Goal: Task Accomplishment & Management: Use online tool/utility

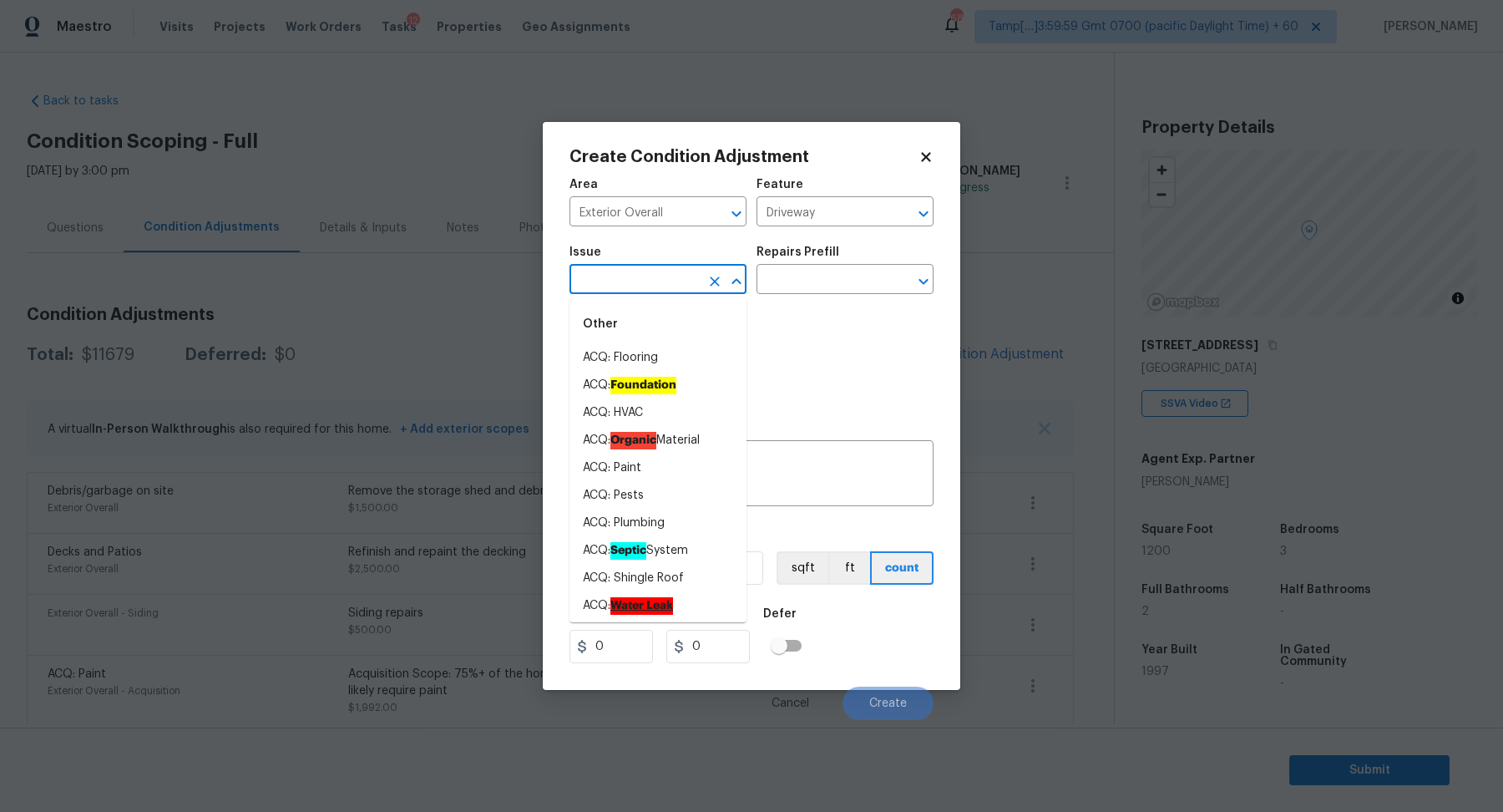
click at [636, 288] on input "text" at bounding box center [635, 281] width 130 height 25
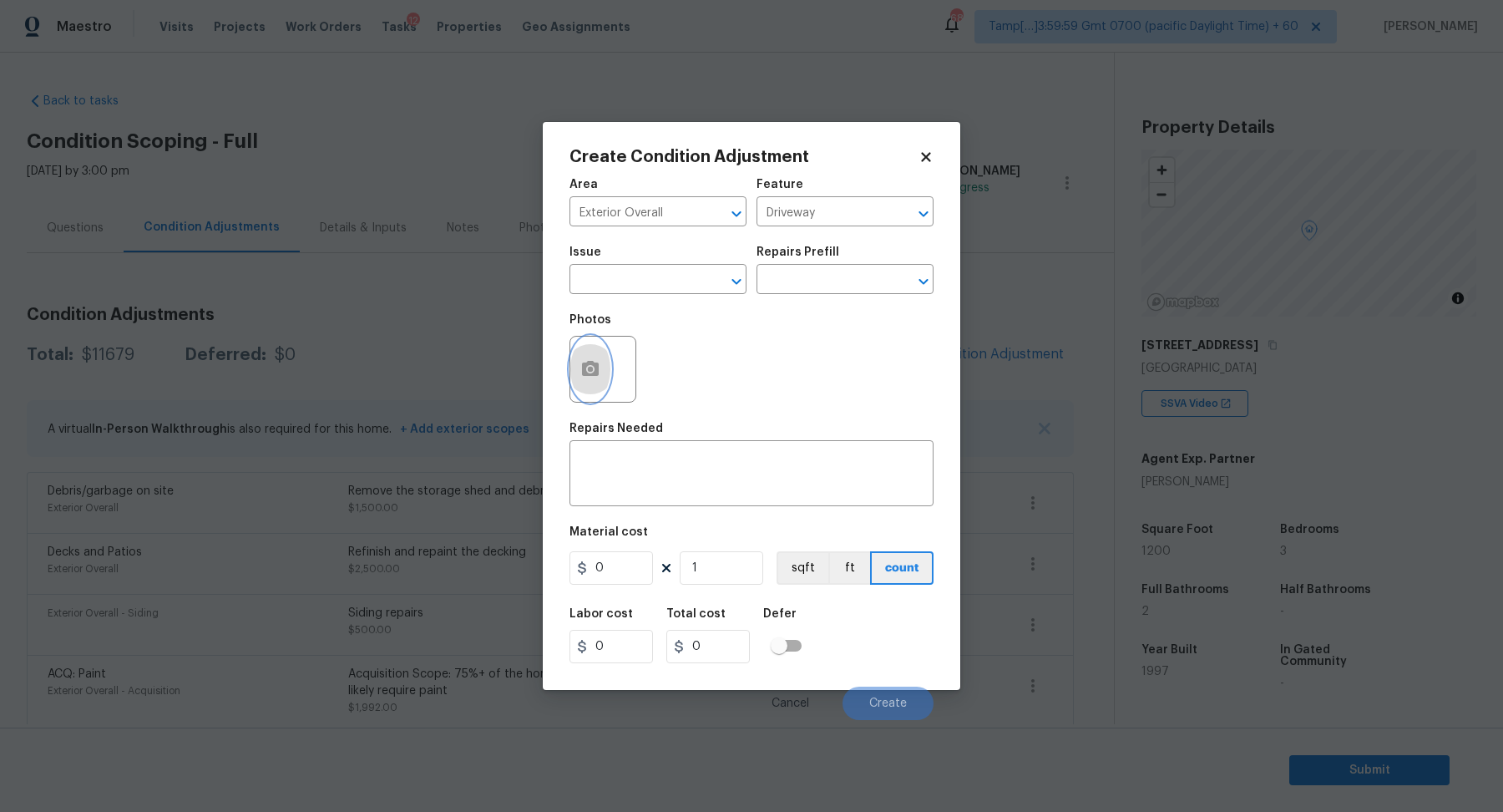
click at [598, 391] on button "button" at bounding box center [590, 368] width 41 height 65
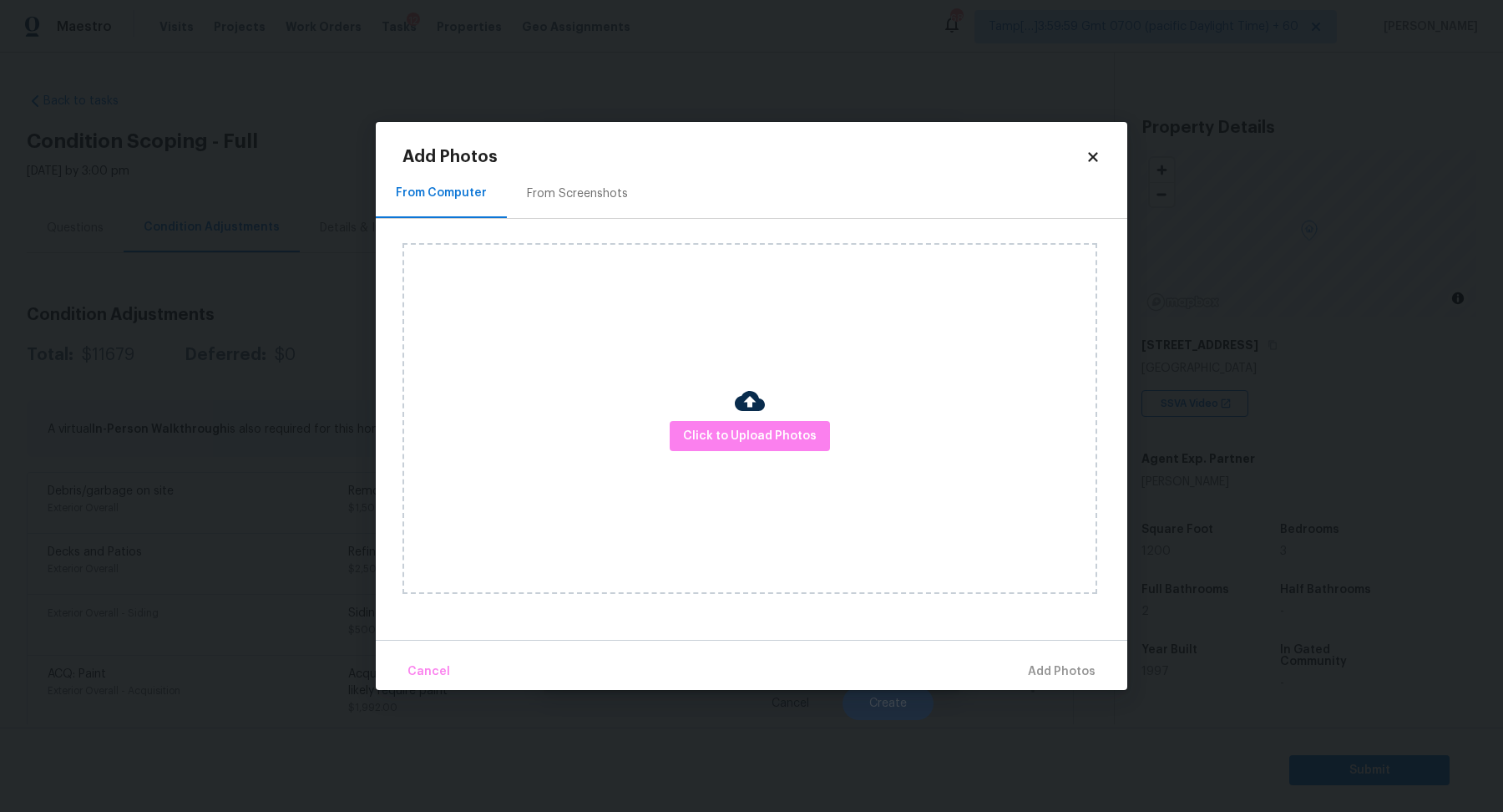
click at [842, 466] on div "Click to Upload Photos" at bounding box center [749, 418] width 694 height 350
click at [751, 448] on button "Click to Upload Photos" at bounding box center [750, 436] width 160 height 31
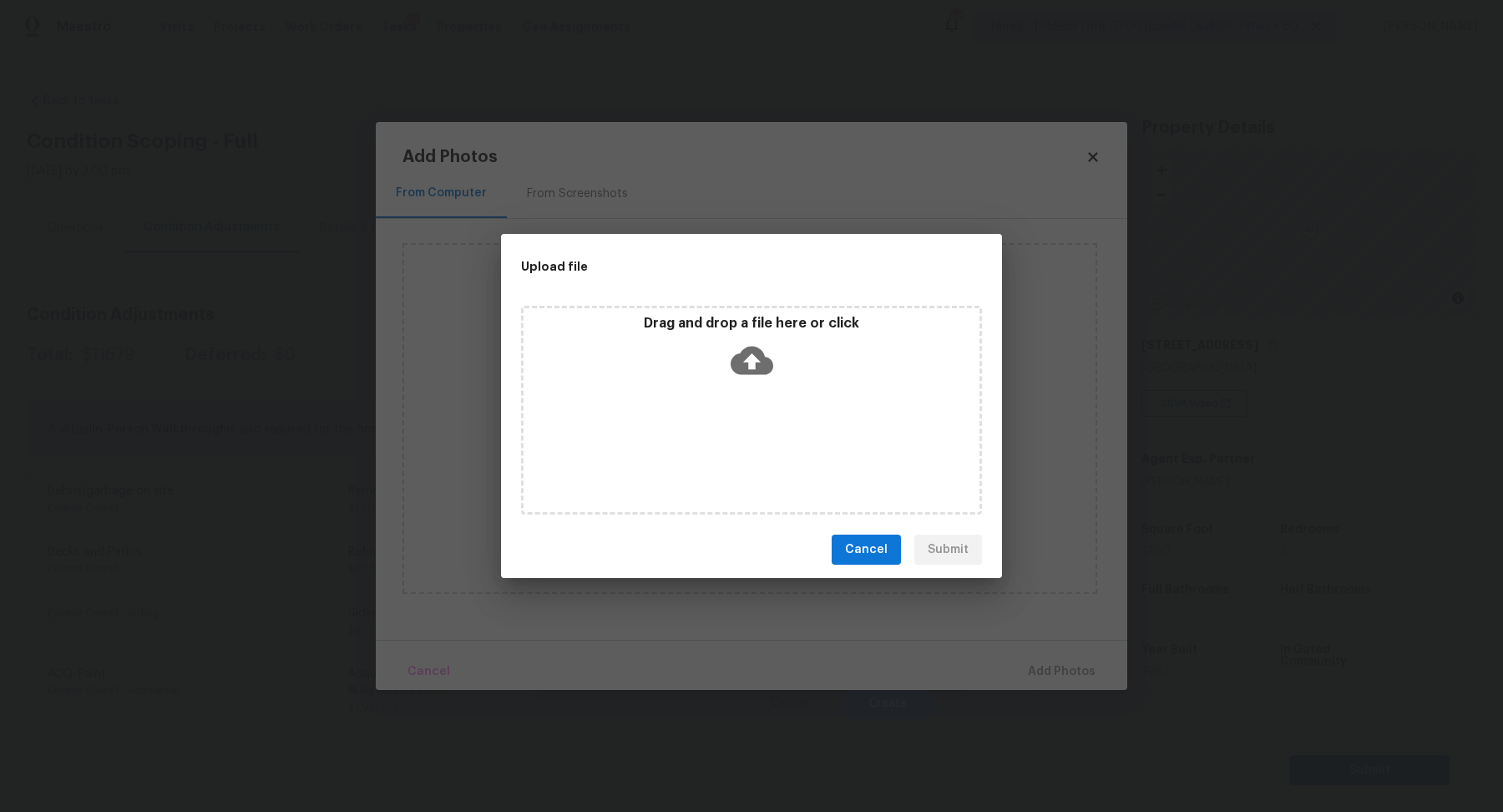
click at [762, 372] on icon at bounding box center [752, 361] width 42 height 28
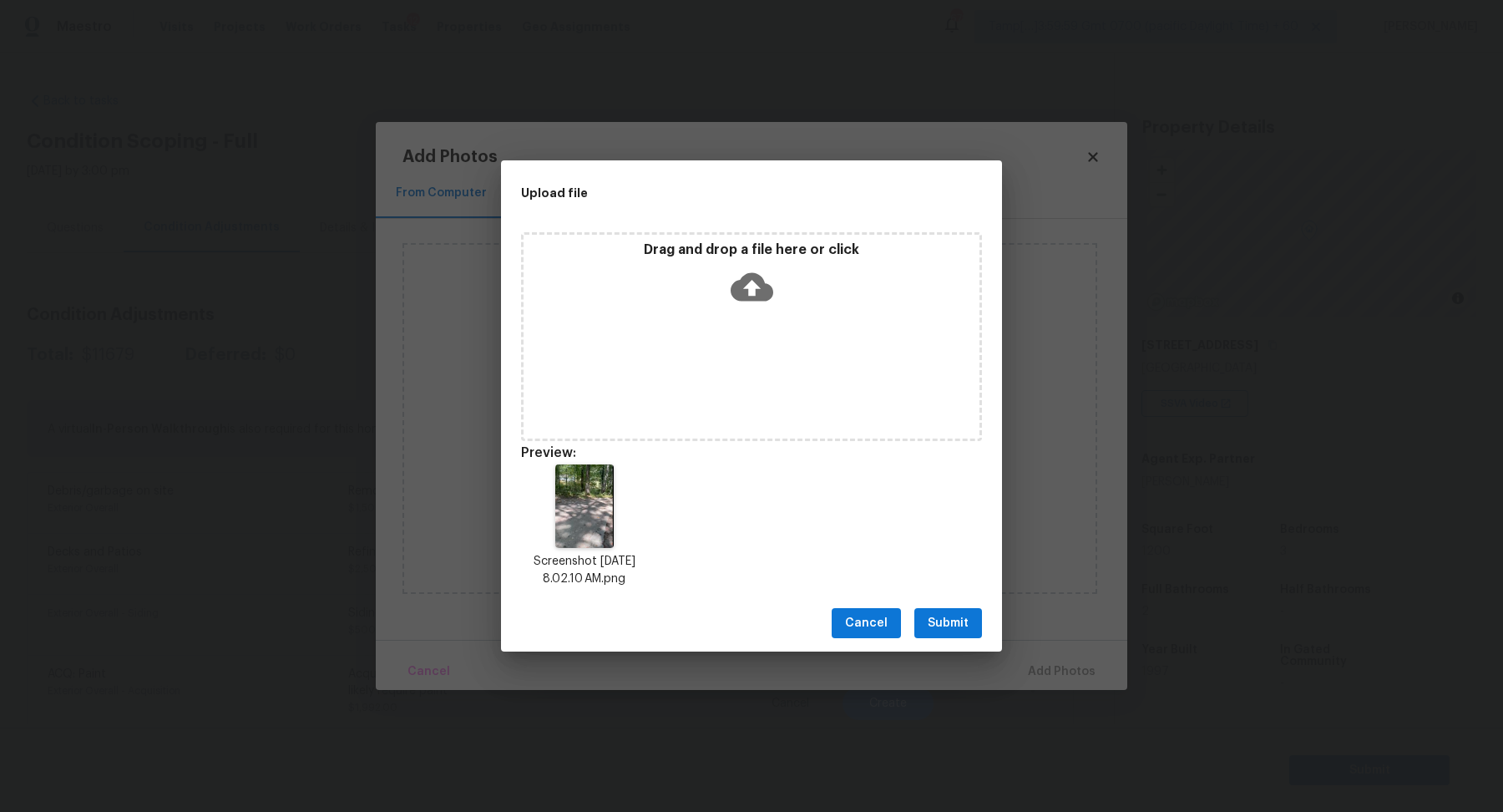
click at [976, 616] on button "Submit" at bounding box center [949, 623] width 68 height 31
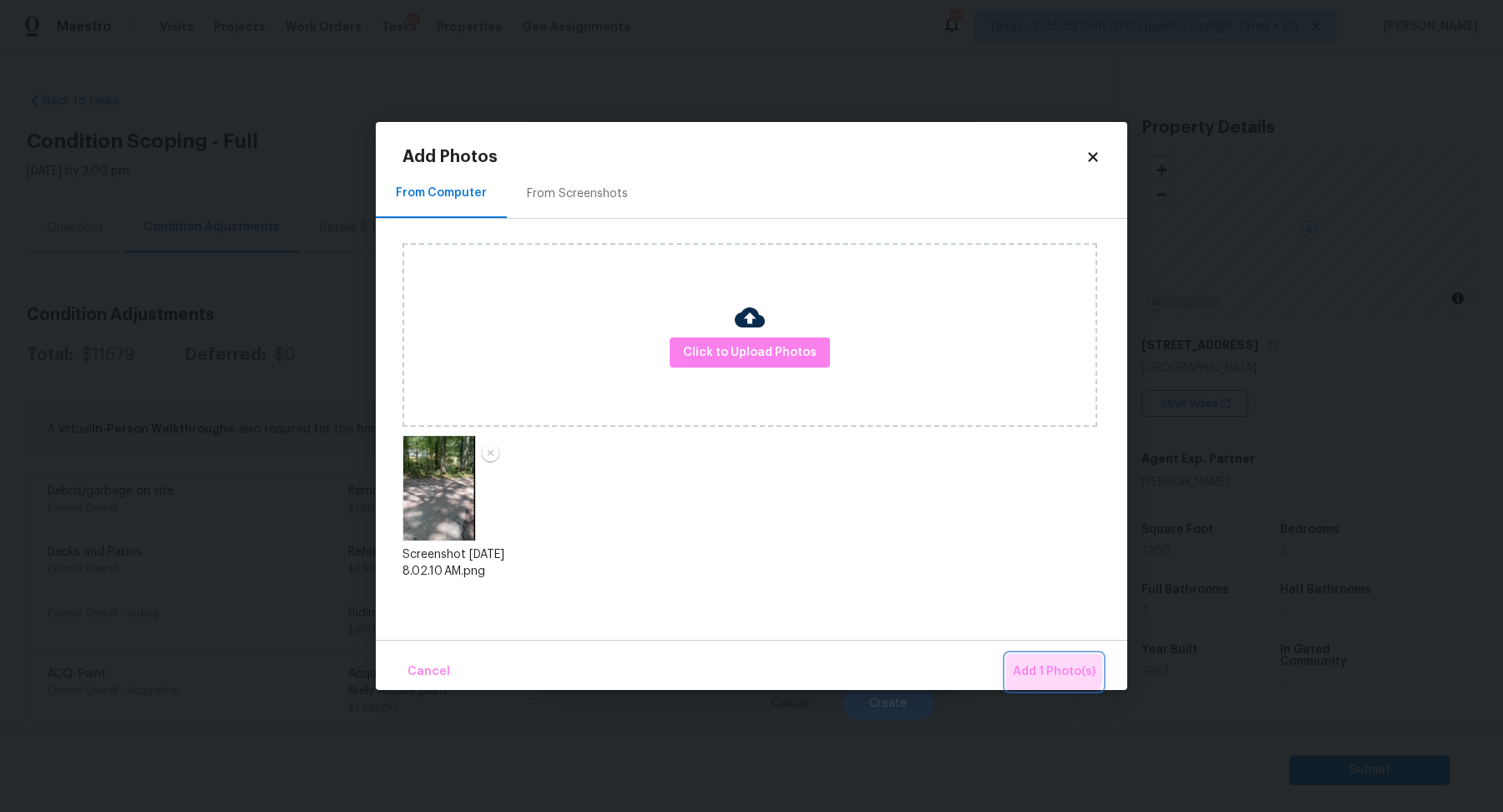
click at [1023, 659] on button "Add 1 Photo(s)" at bounding box center [1054, 672] width 96 height 36
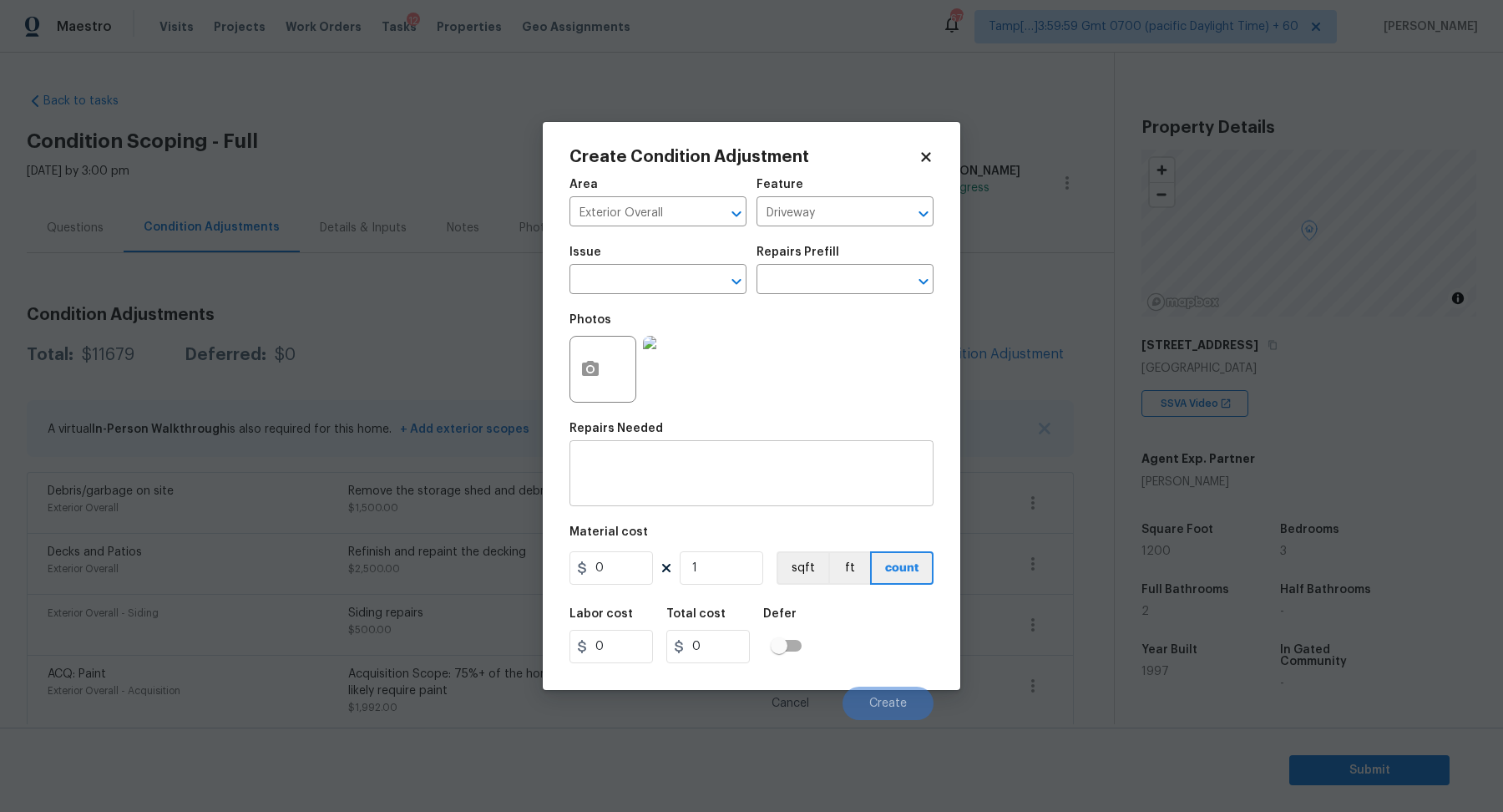
click at [694, 466] on textarea at bounding box center [751, 475] width 344 height 35
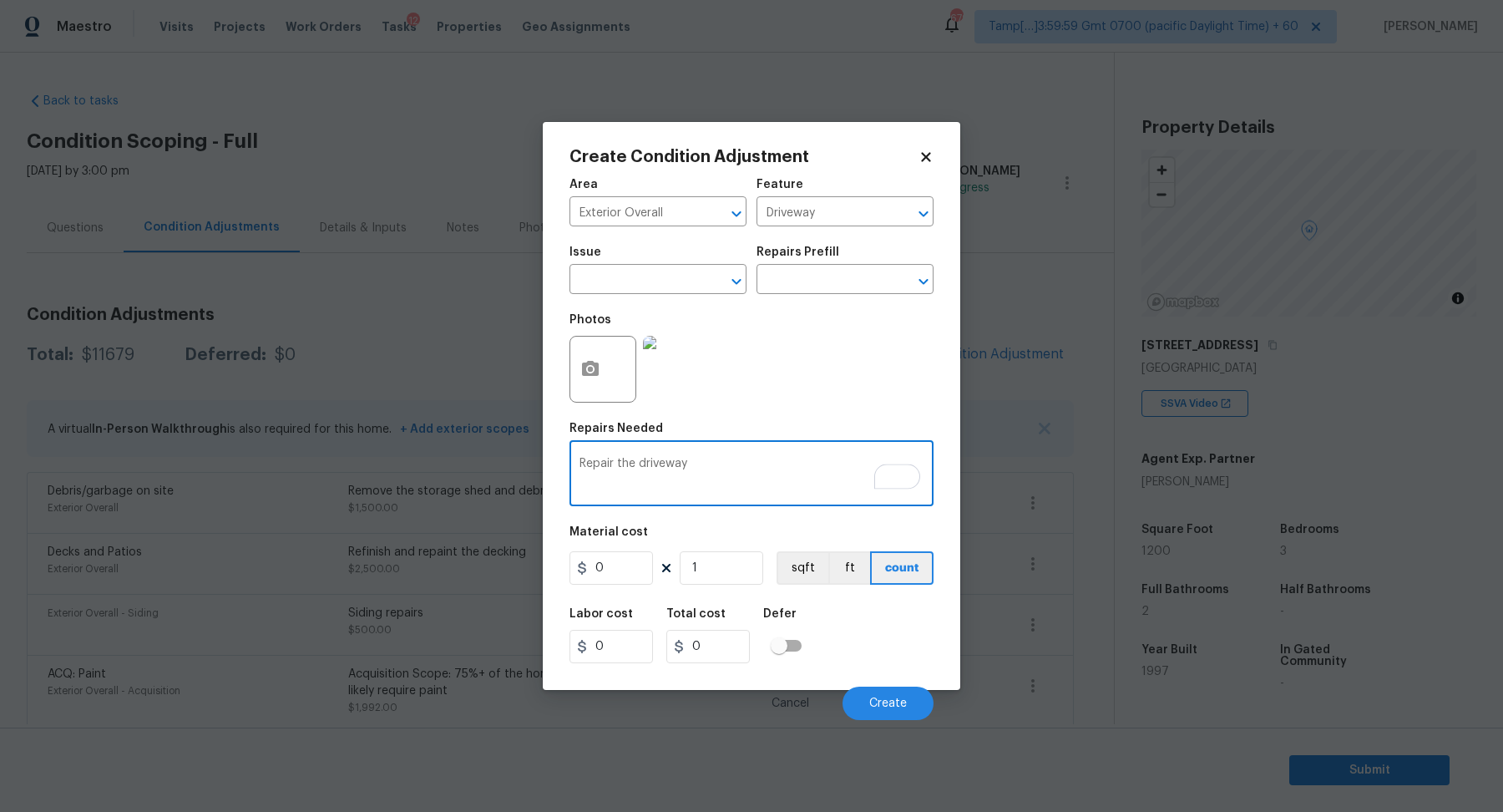
type textarea "Repair the driveway"
click at [629, 577] on input "0" at bounding box center [612, 567] width 84 height 33
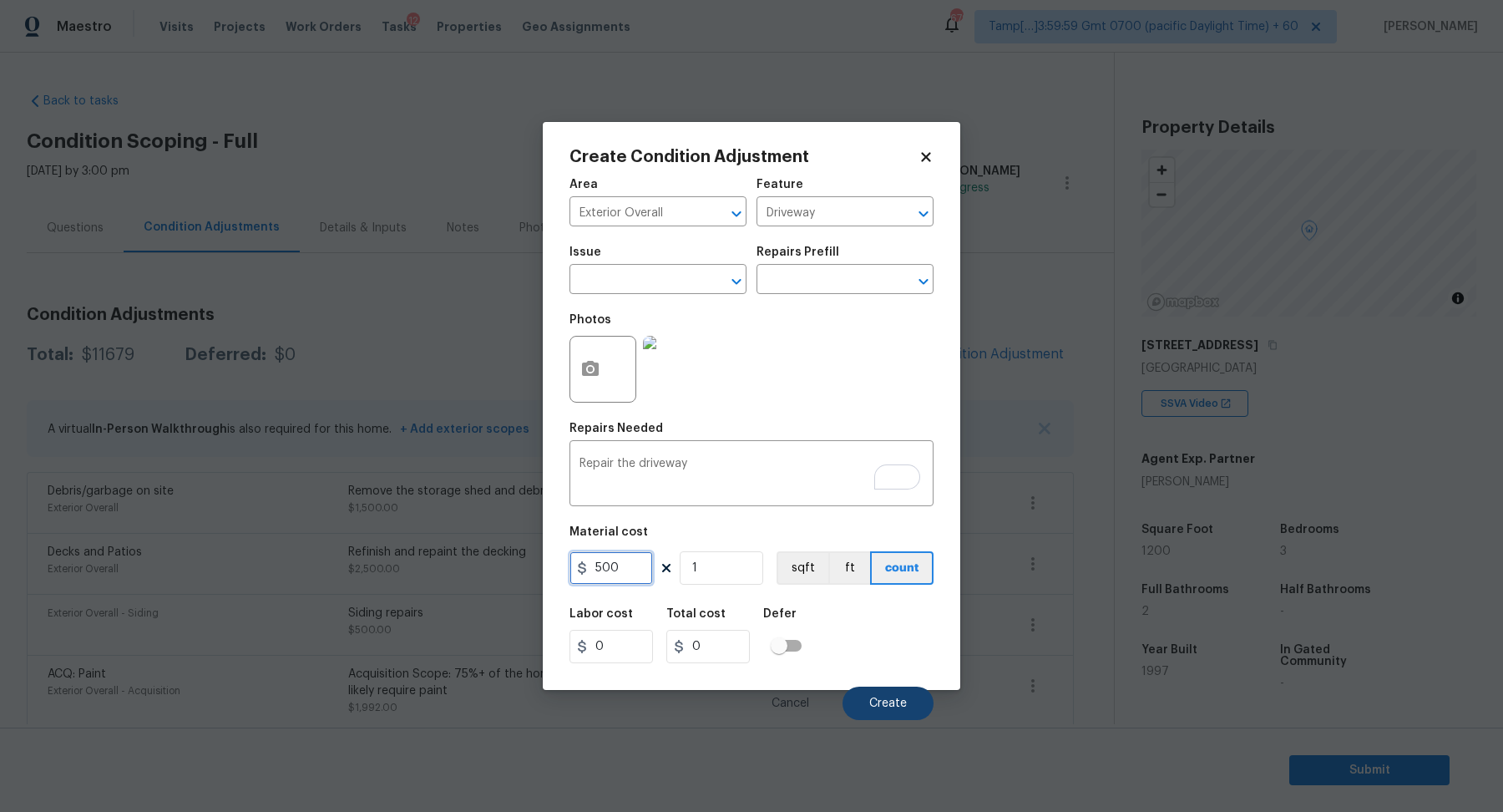
type input "500"
click at [885, 695] on button "Create" at bounding box center [888, 703] width 91 height 33
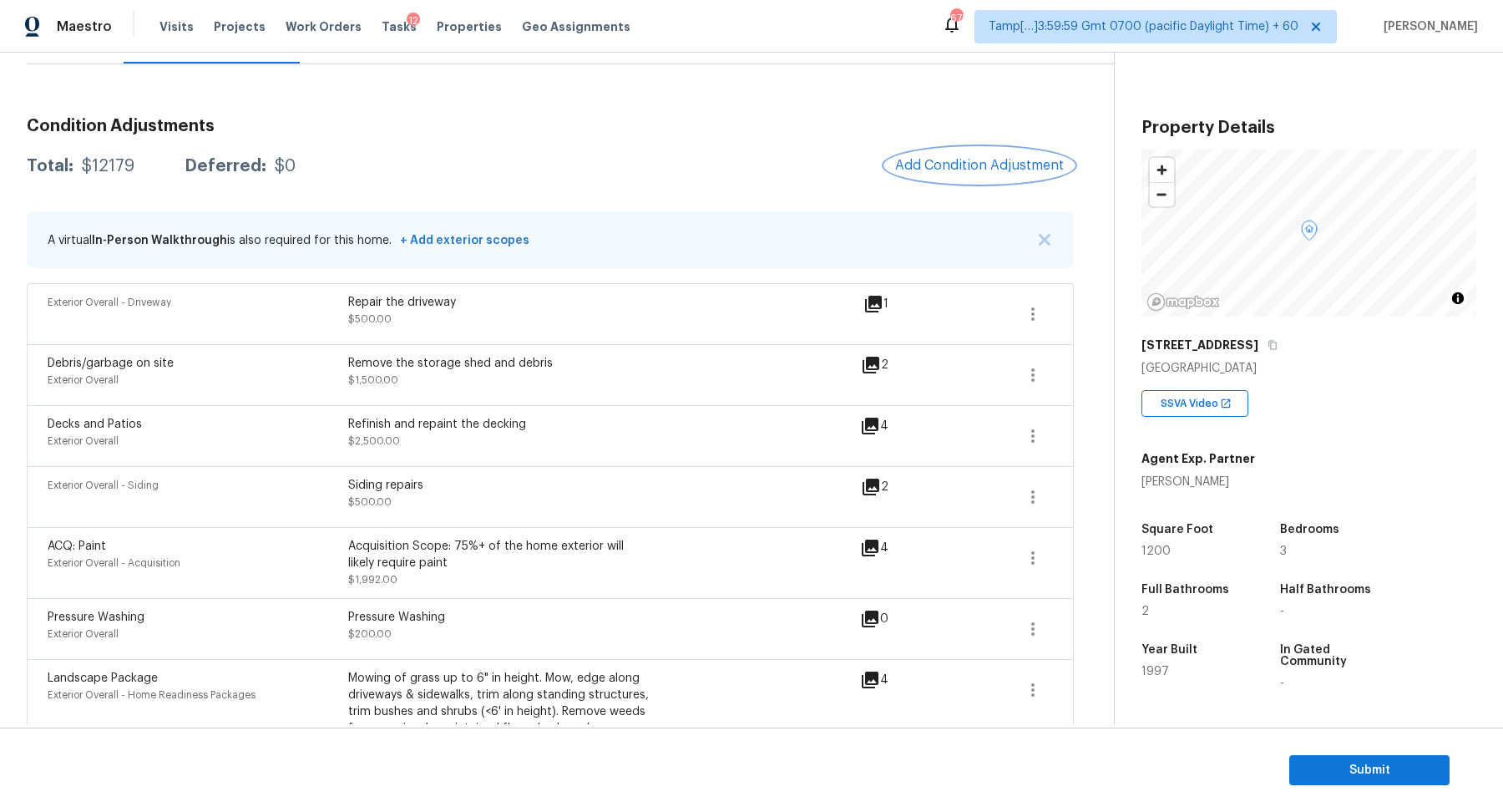
scroll to position [72, 0]
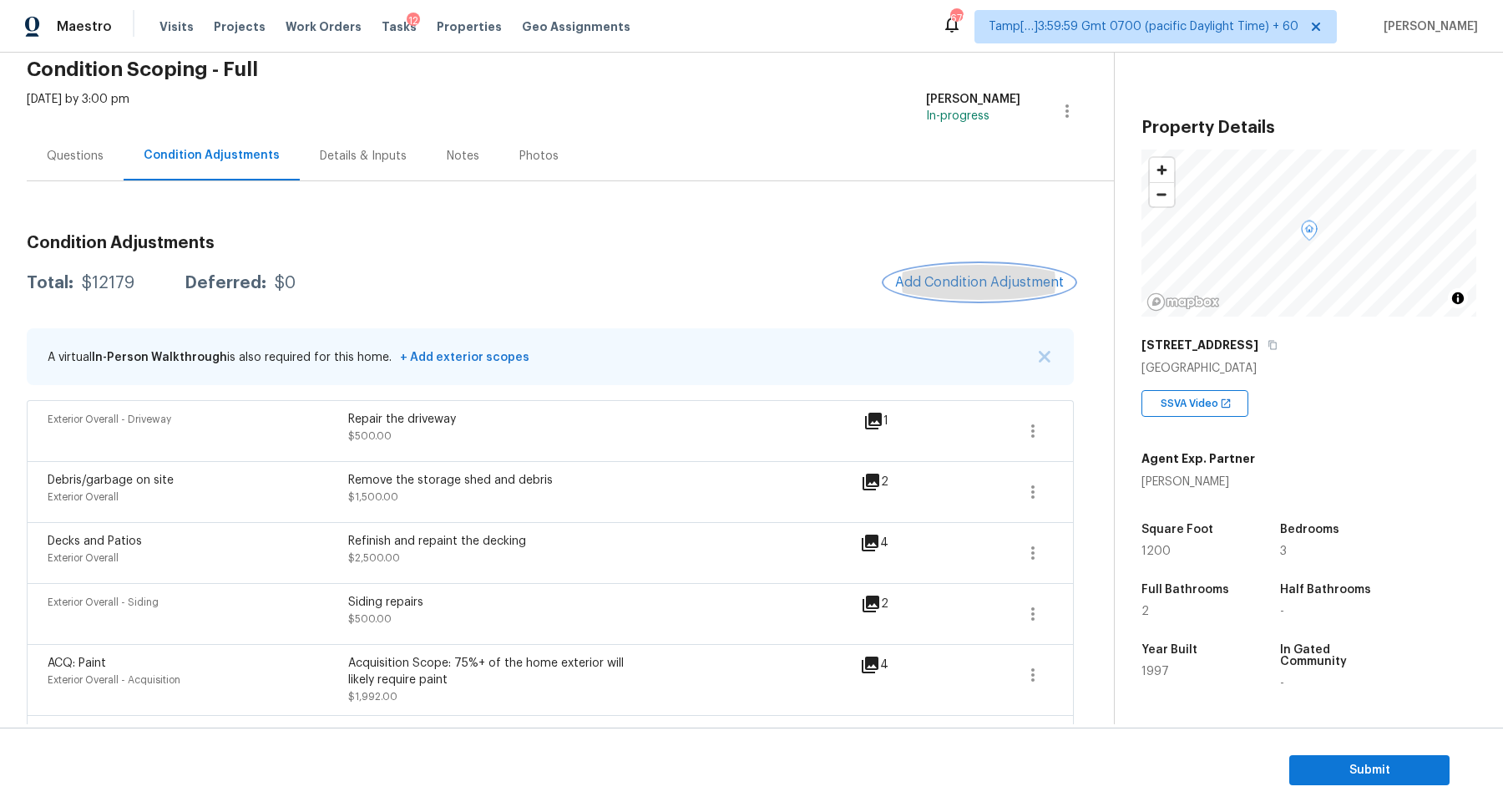
click at [980, 276] on span "Add Condition Adjustment" at bounding box center [979, 283] width 169 height 15
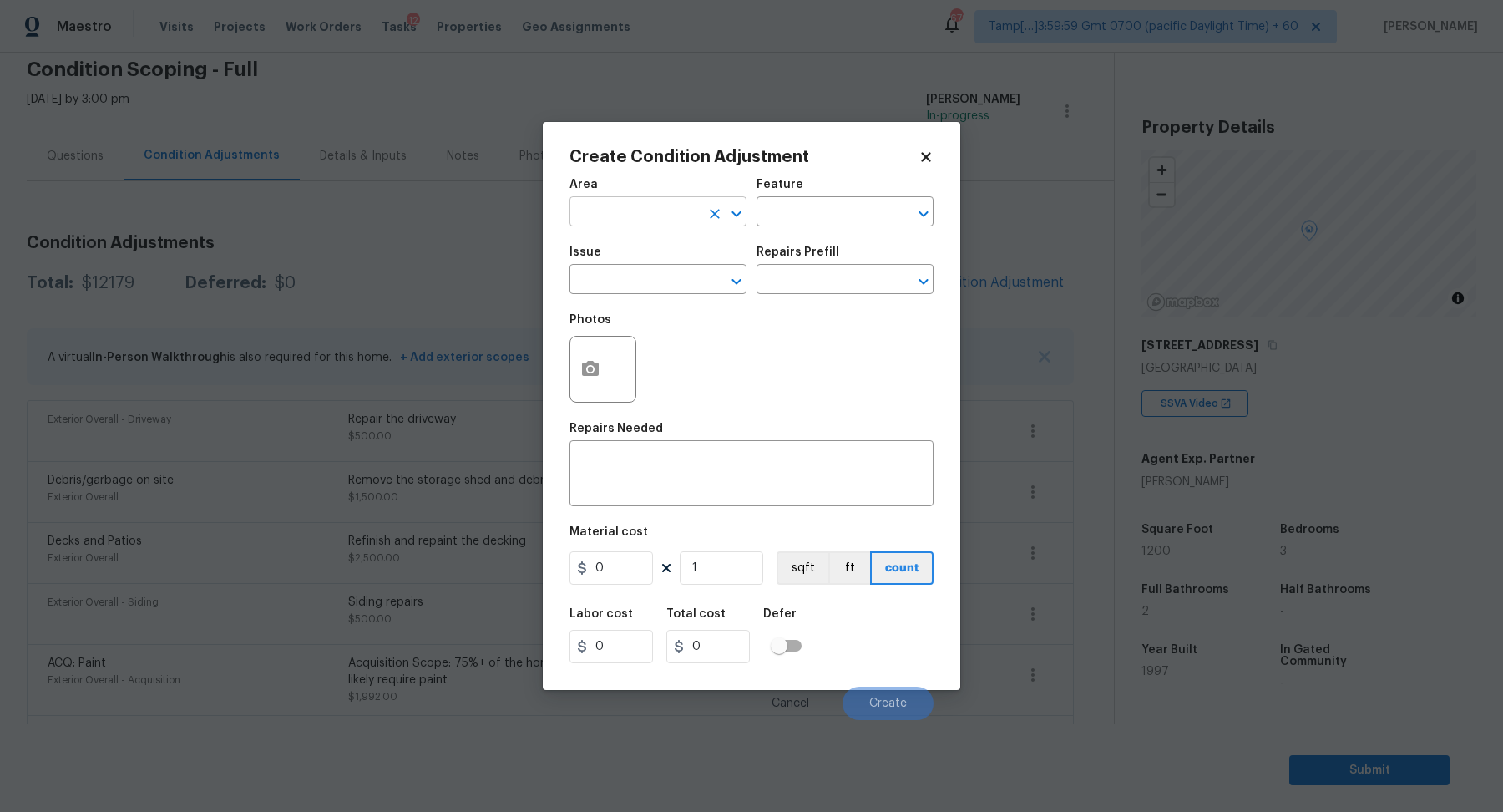
click at [628, 217] on input "text" at bounding box center [635, 213] width 130 height 25
click at [621, 278] on li "Interior Overall" at bounding box center [659, 277] width 177 height 27
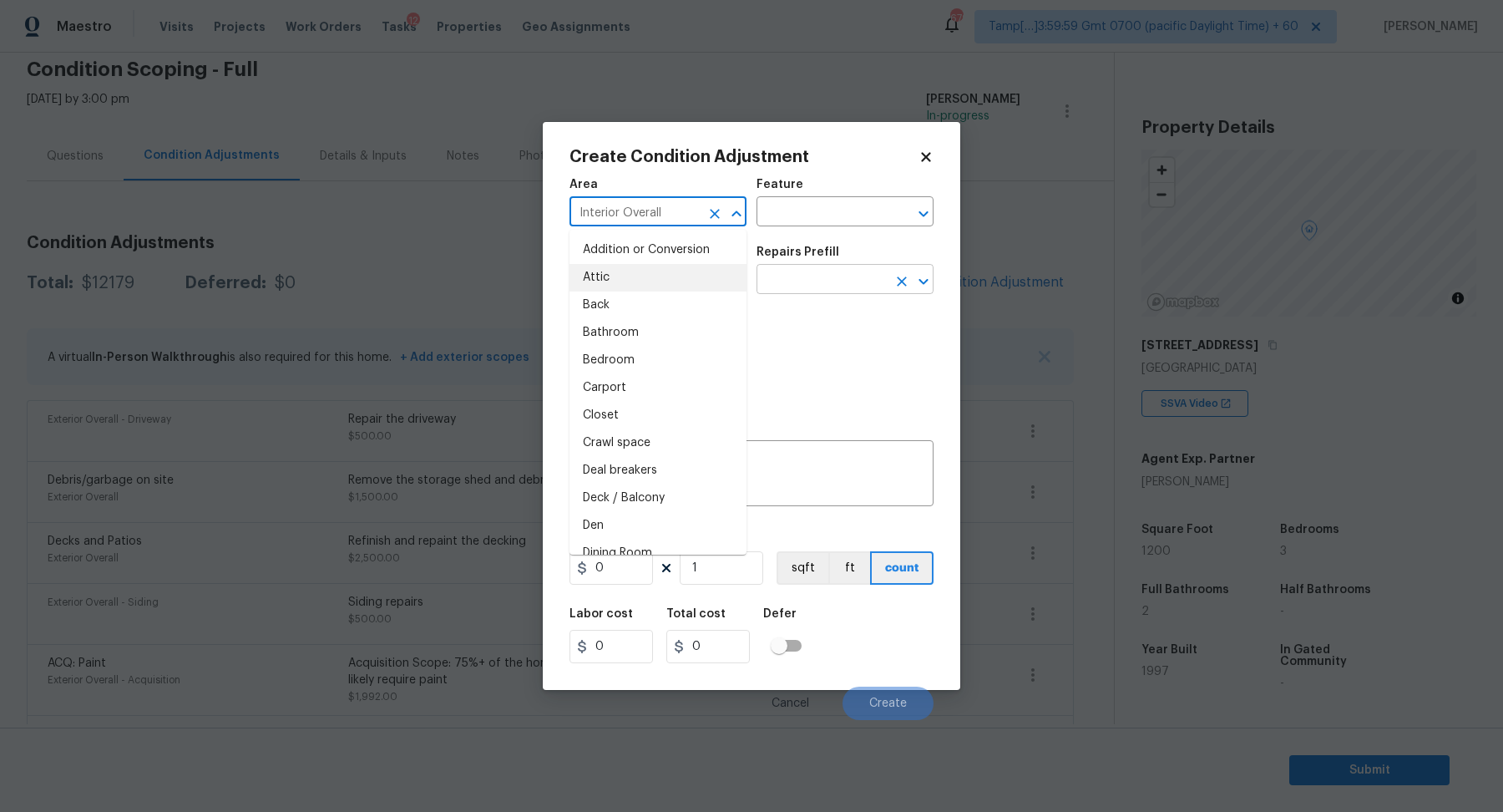
click at [780, 284] on input "text" at bounding box center [822, 281] width 130 height 25
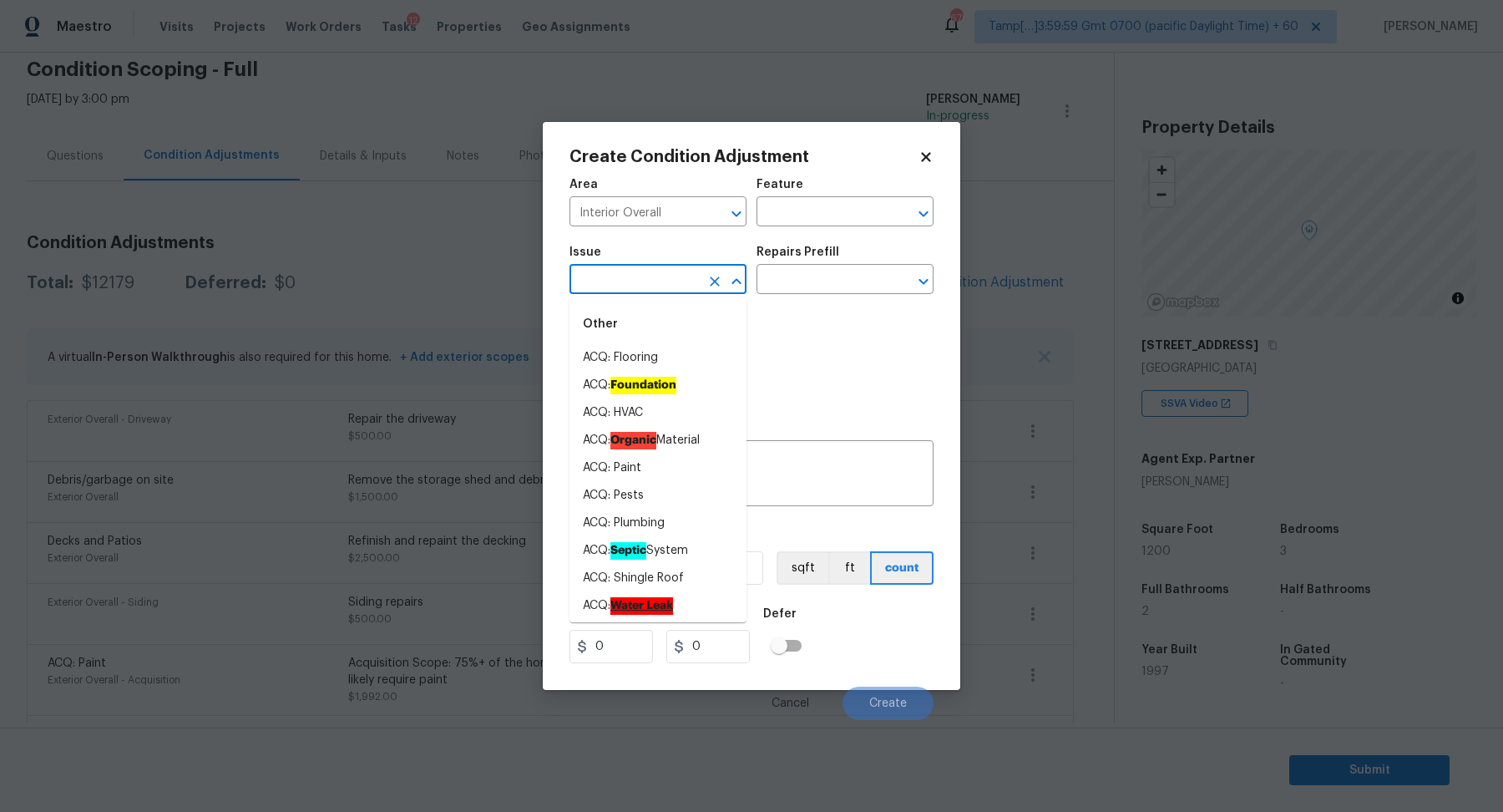
click at [627, 283] on input "text" at bounding box center [635, 281] width 130 height 25
click at [679, 221] on input "Interior Overall" at bounding box center [635, 213] width 130 height 25
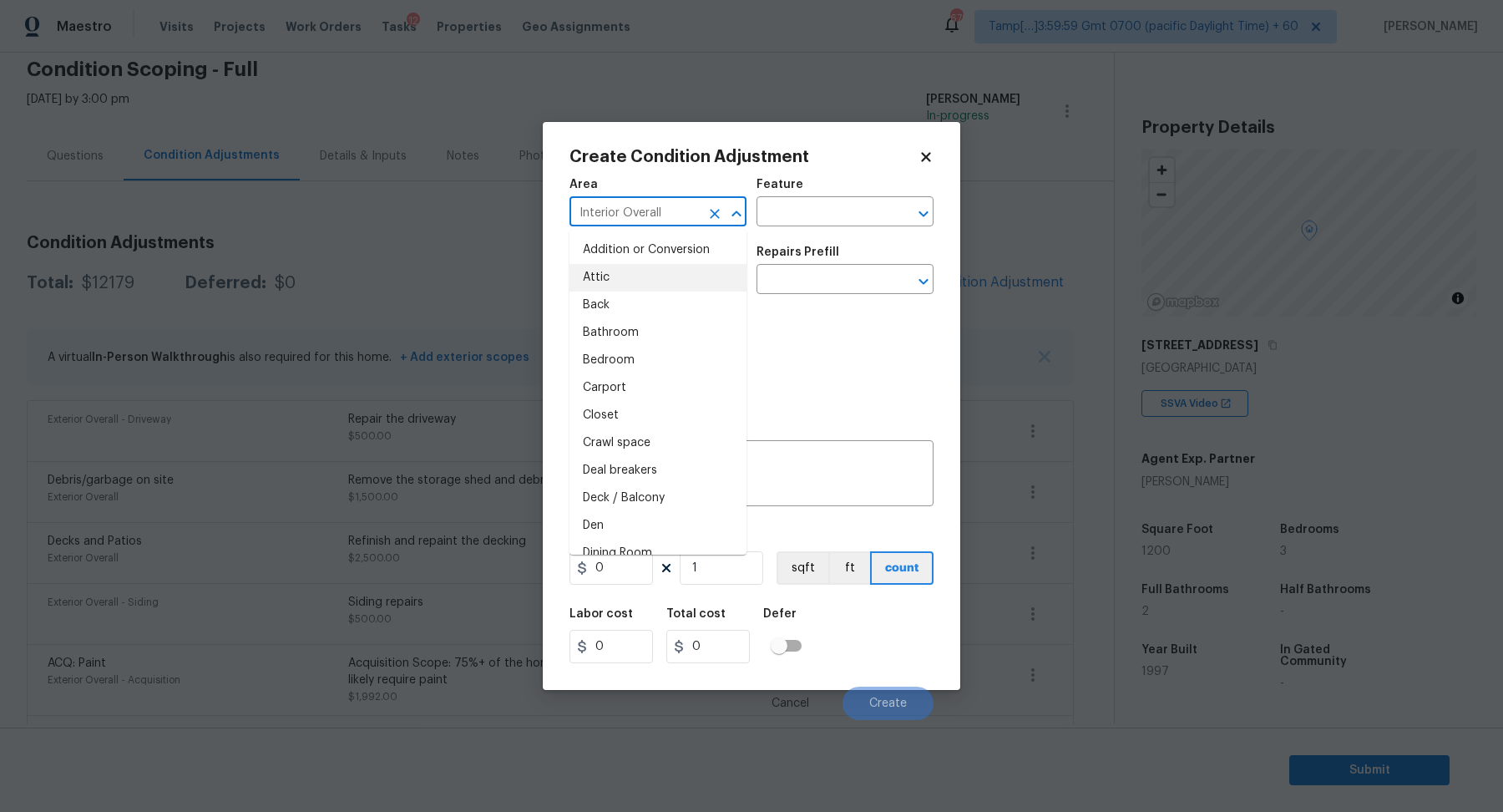
click at [679, 221] on input "Interior Overall" at bounding box center [635, 213] width 130 height 25
click at [627, 284] on li "Exterior Overall" at bounding box center [659, 277] width 177 height 27
type input "Exterior Overall"
click at [627, 284] on input "text" at bounding box center [635, 281] width 130 height 25
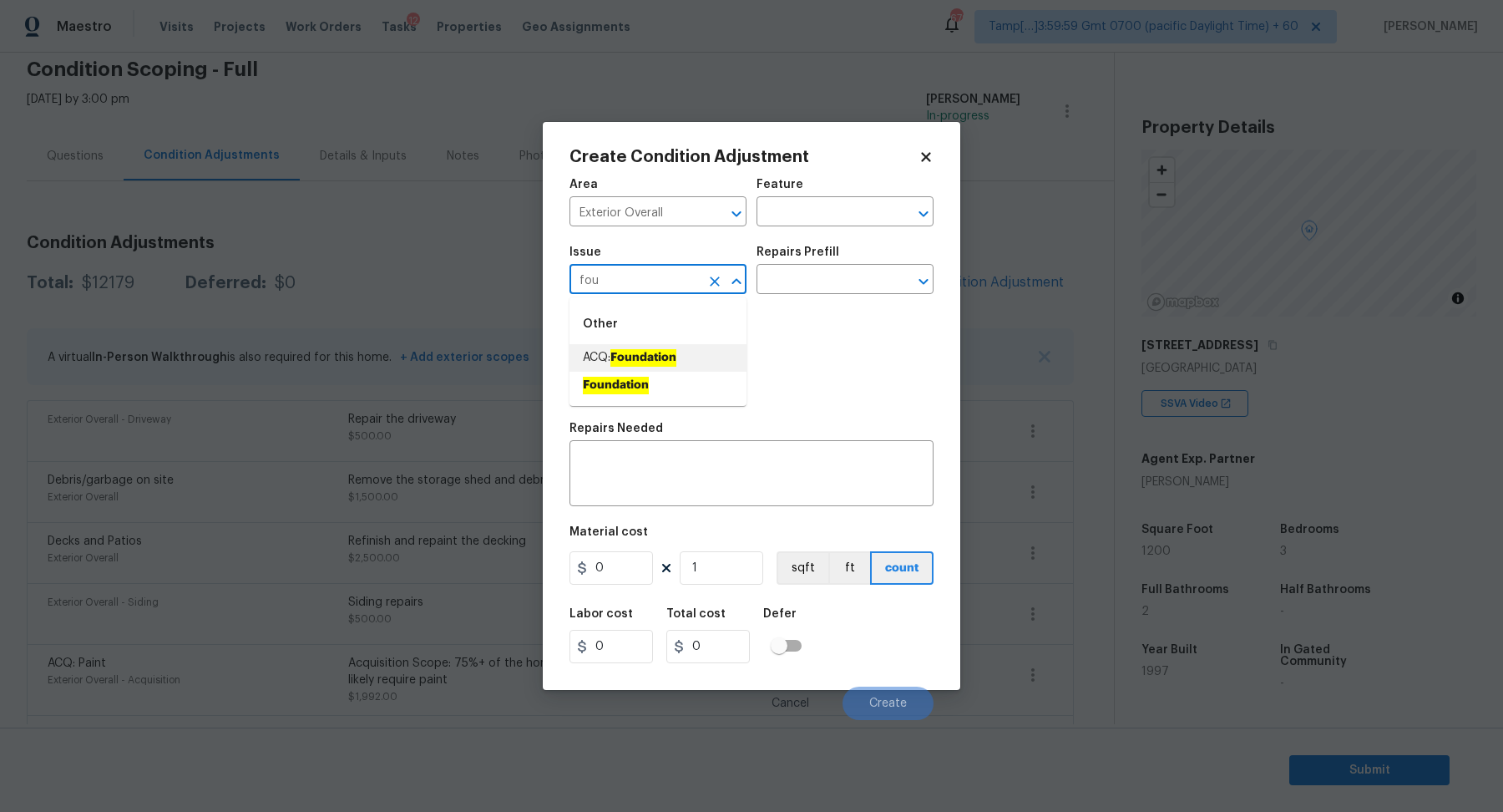
click at [631, 364] on ah_el_jm_1744356462066 "Foundation" at bounding box center [644, 358] width 66 height 18
type input "ACQ: Foundation"
click at [822, 284] on input "text" at bounding box center [822, 281] width 130 height 25
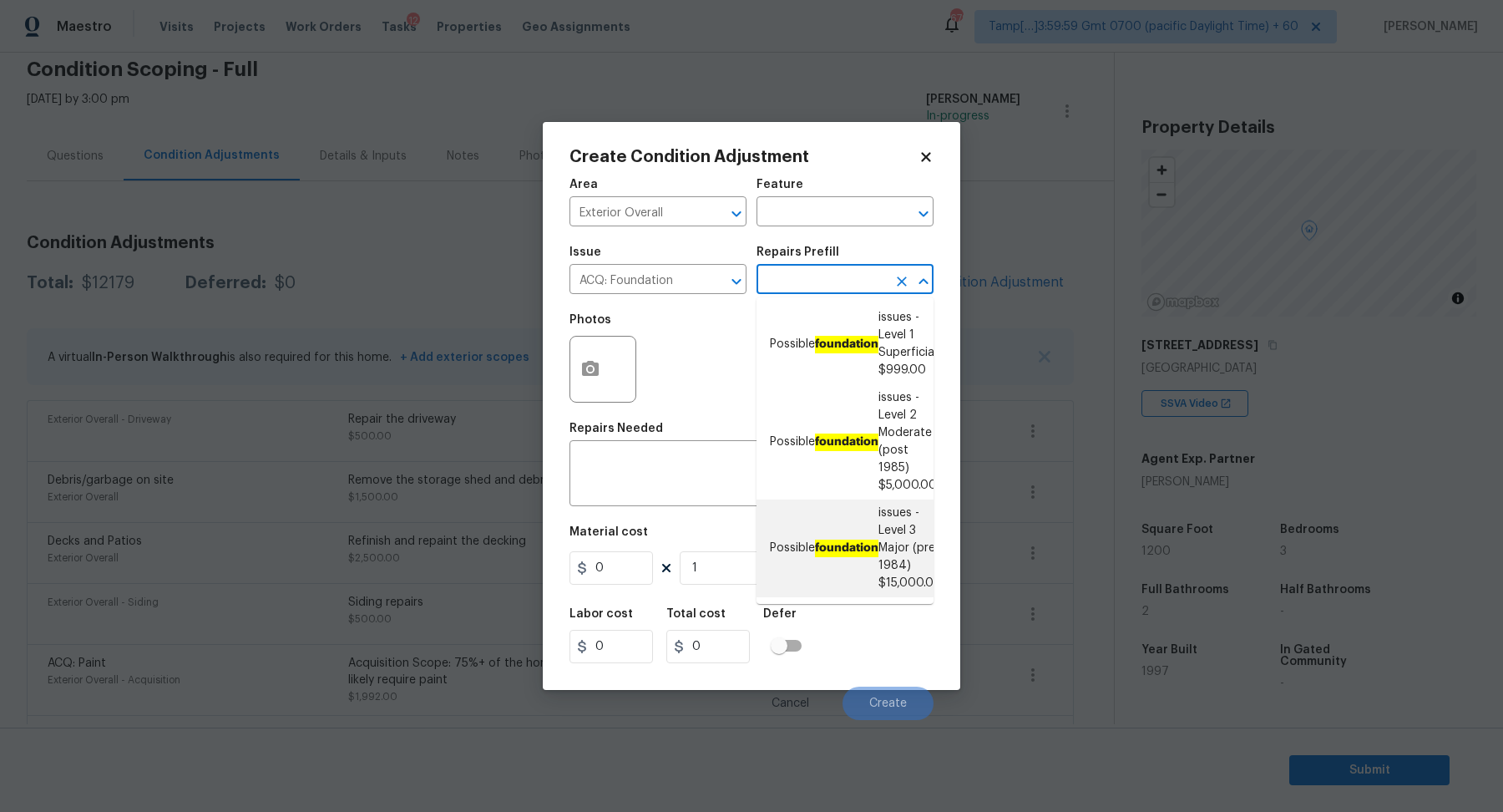
click at [841, 562] on li "Possible foundation issues - Level 3 Major (pre 1984) $15,000.00" at bounding box center [845, 548] width 177 height 98
type input "Acquisition"
type textarea "Possible foundation issues - Level 3 Major: Disclaimer: This is NOT a technical…"
type input "15000"
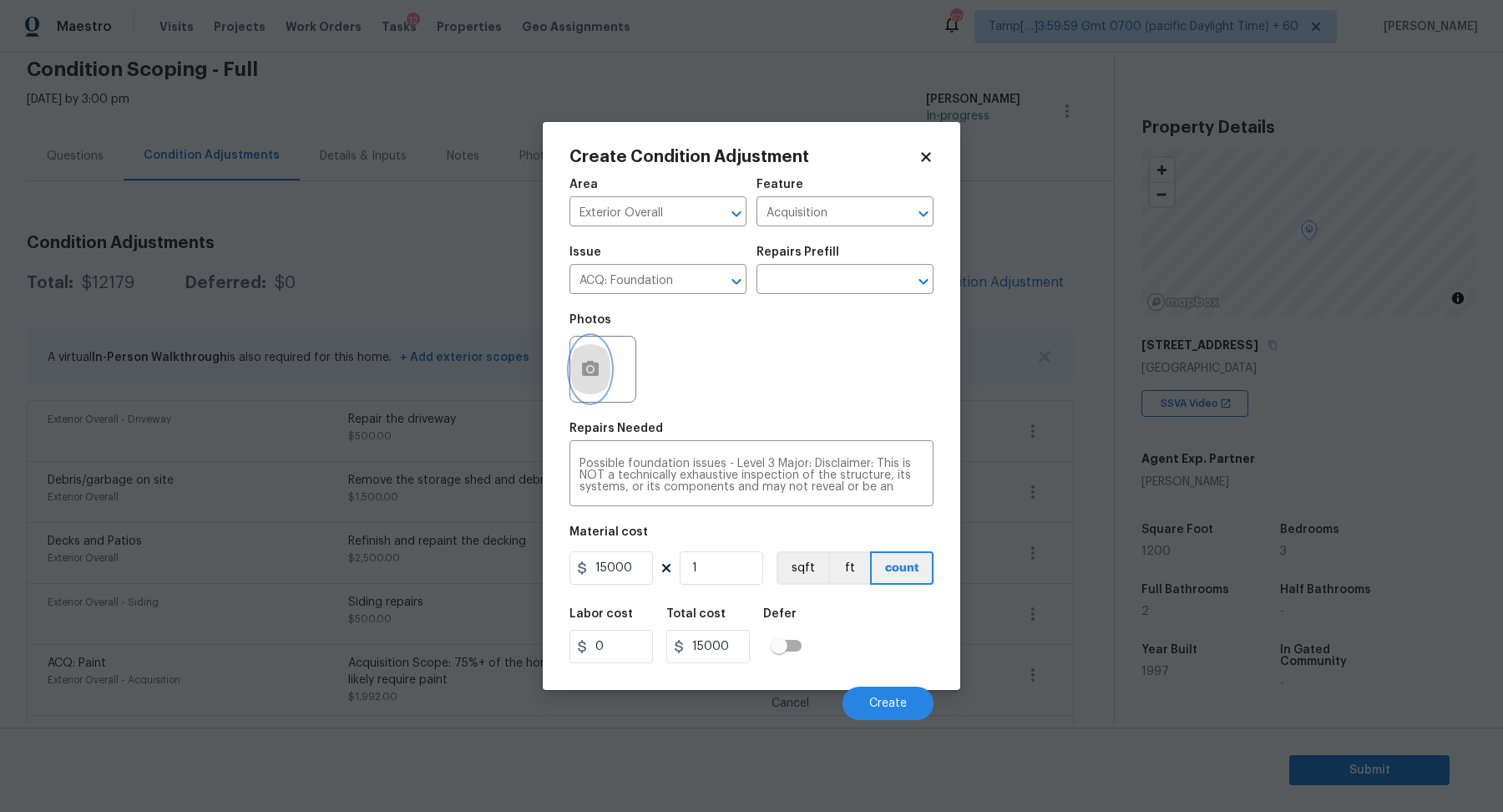
click at [580, 389] on button "button" at bounding box center [590, 368] width 41 height 65
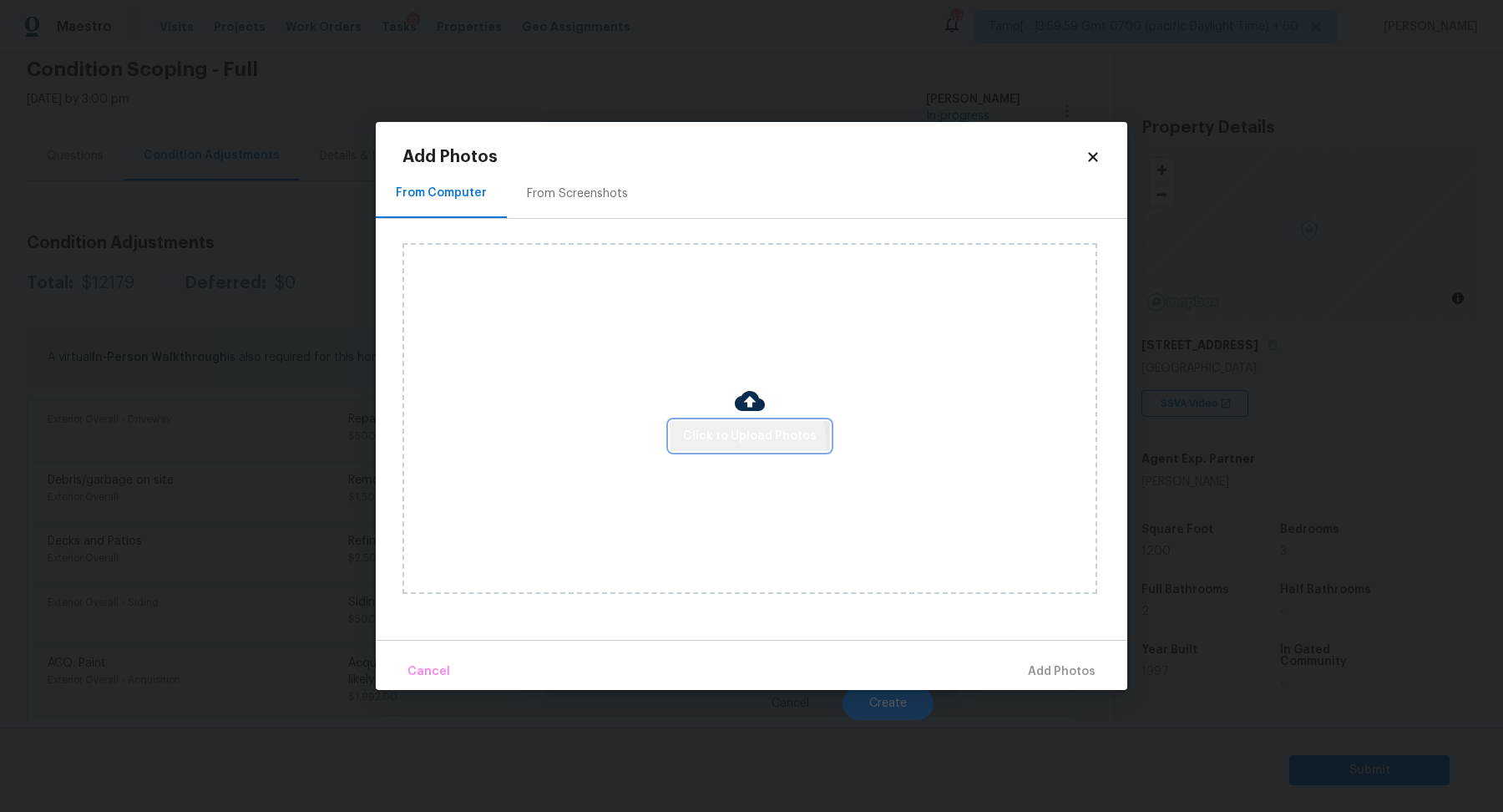
click at [726, 447] on button "Click to Upload Photos" at bounding box center [750, 436] width 160 height 31
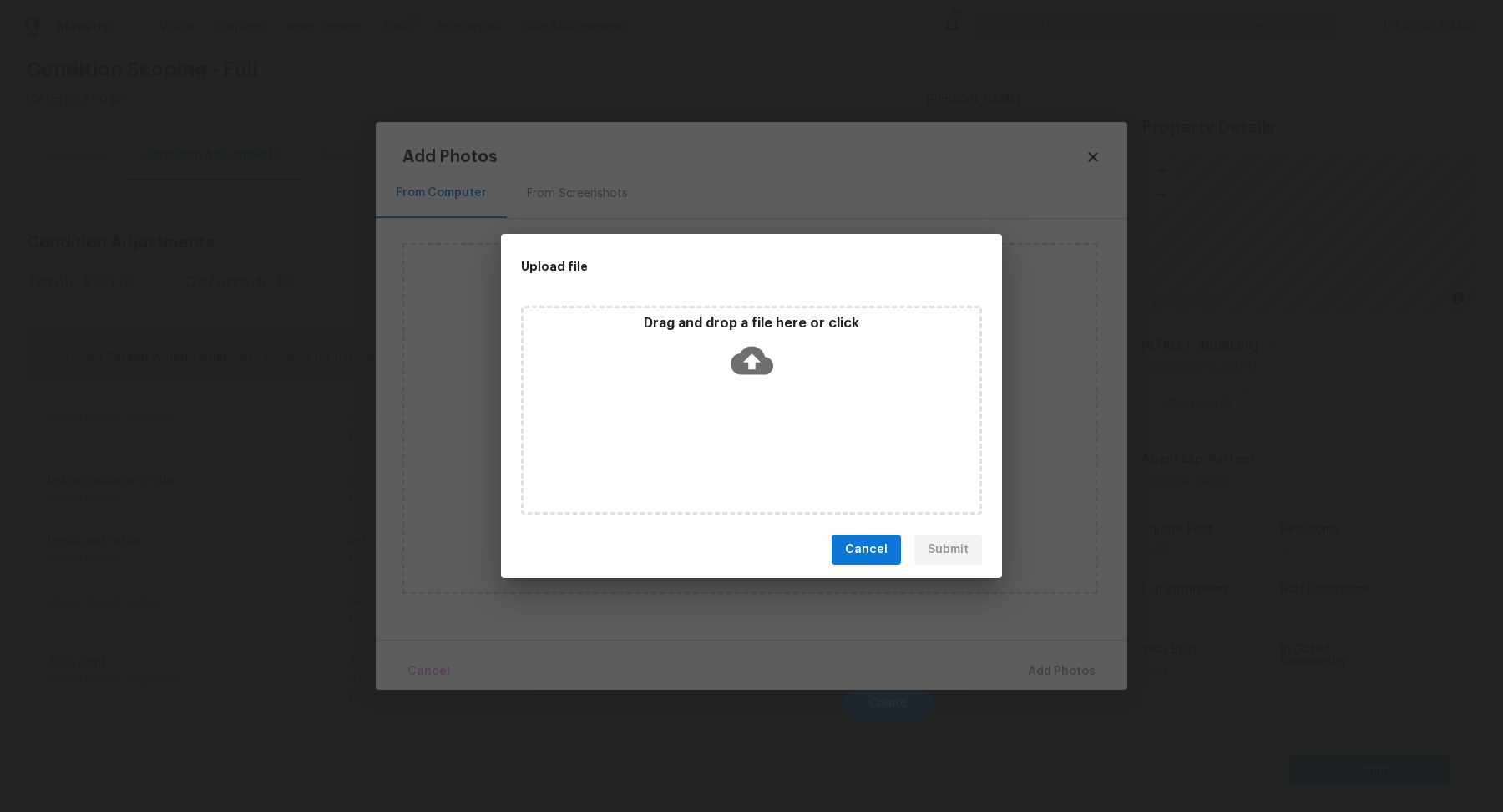
click at [765, 398] on div "Drag and drop a file here or click" at bounding box center [751, 410] width 461 height 209
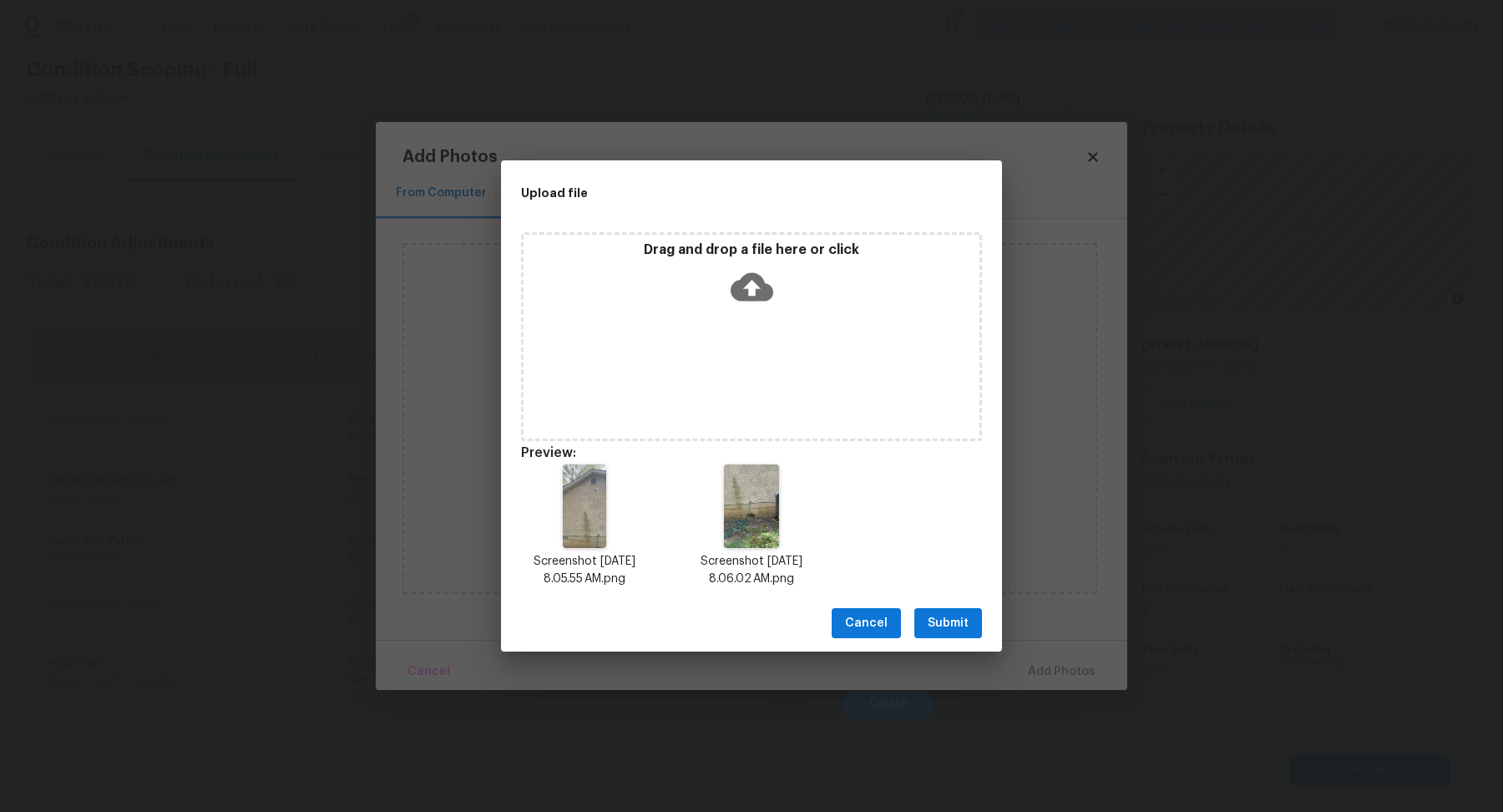
click at [961, 624] on span "Submit" at bounding box center [948, 624] width 41 height 21
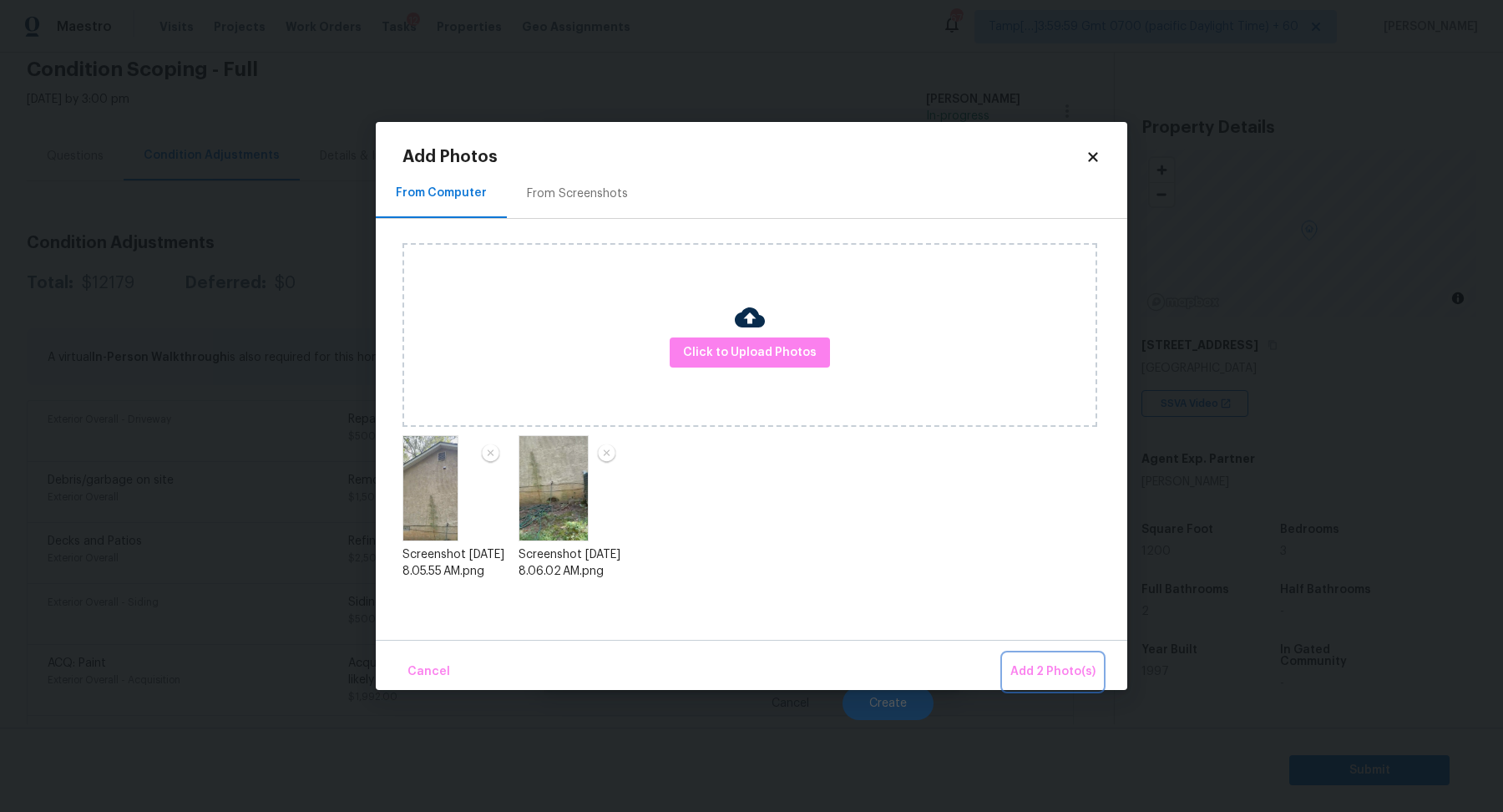
click at [1033, 669] on span "Add 2 Photo(s)" at bounding box center [1054, 672] width 85 height 21
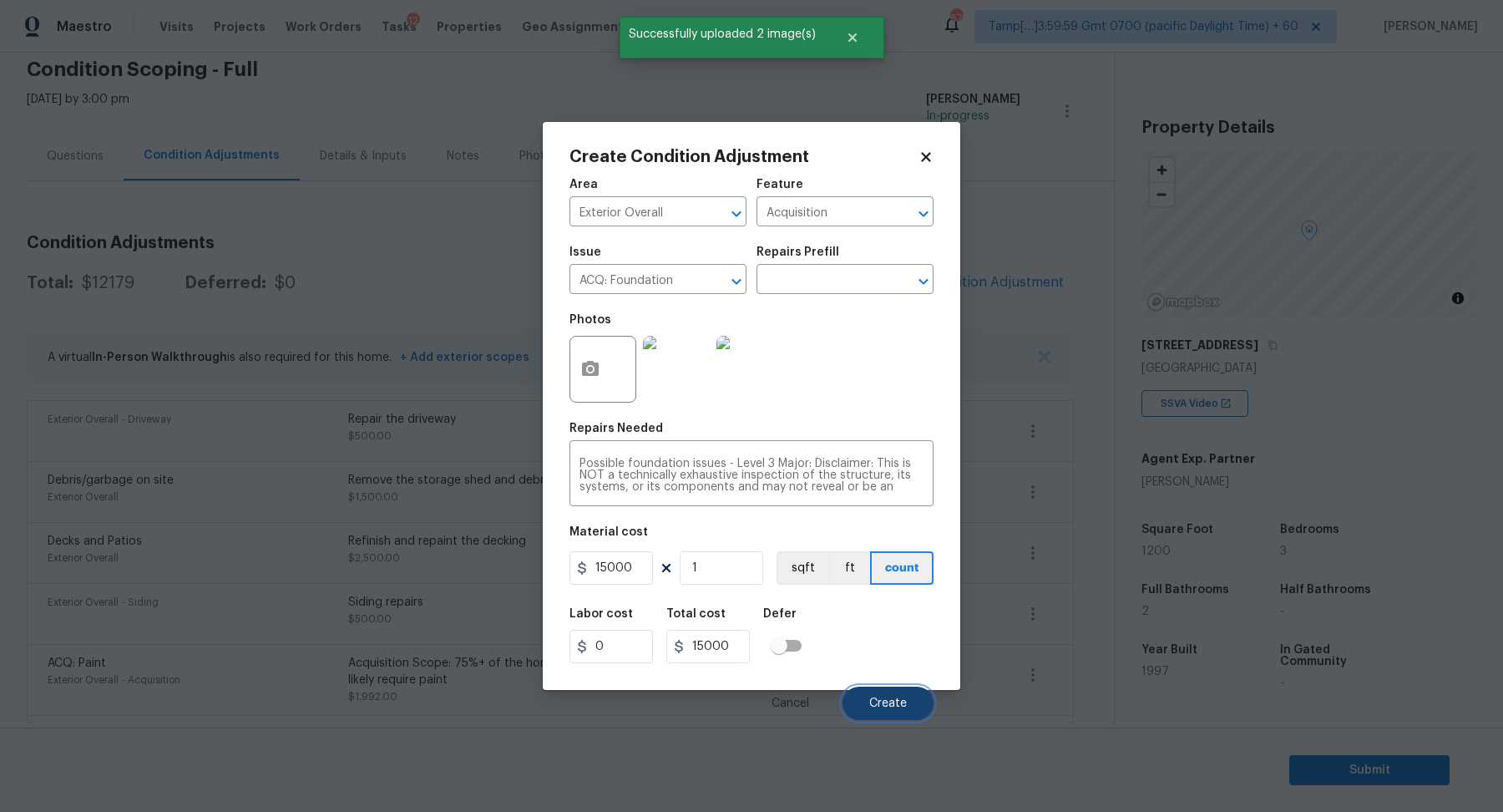
click at [893, 693] on button "Create" at bounding box center [888, 703] width 91 height 33
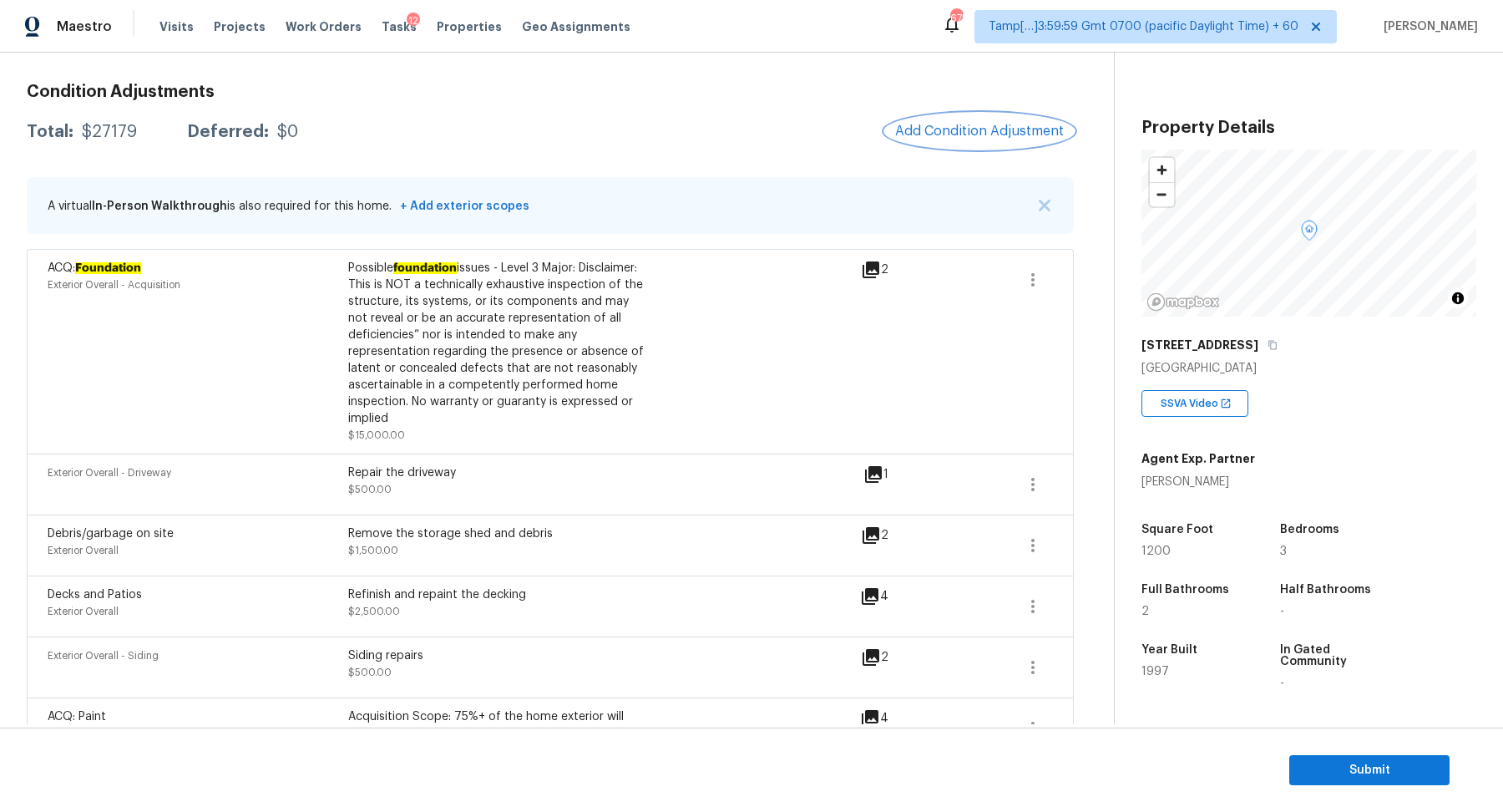
scroll to position [211, 0]
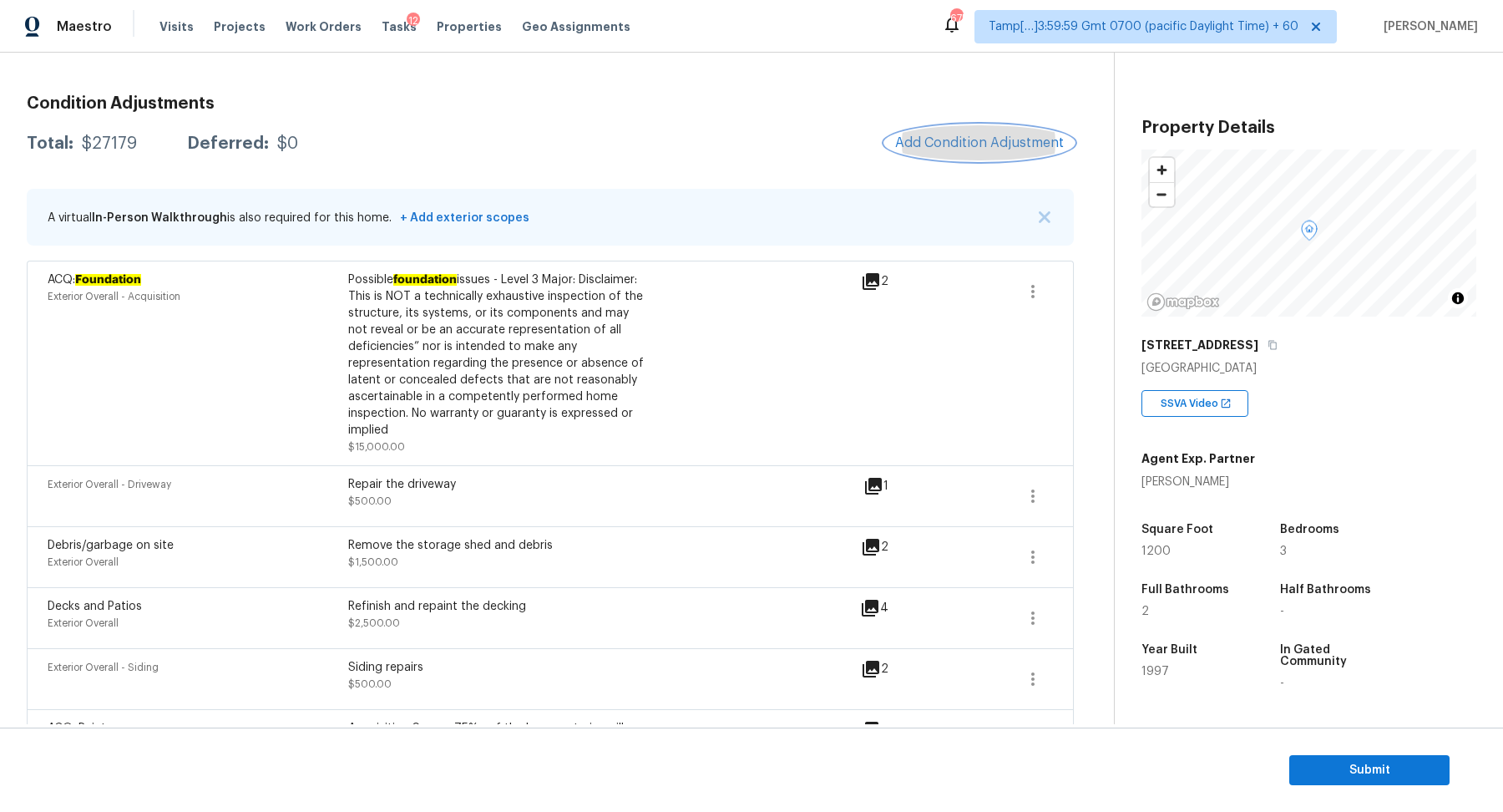
click at [1005, 128] on button "Add Condition Adjustment" at bounding box center [980, 142] width 188 height 35
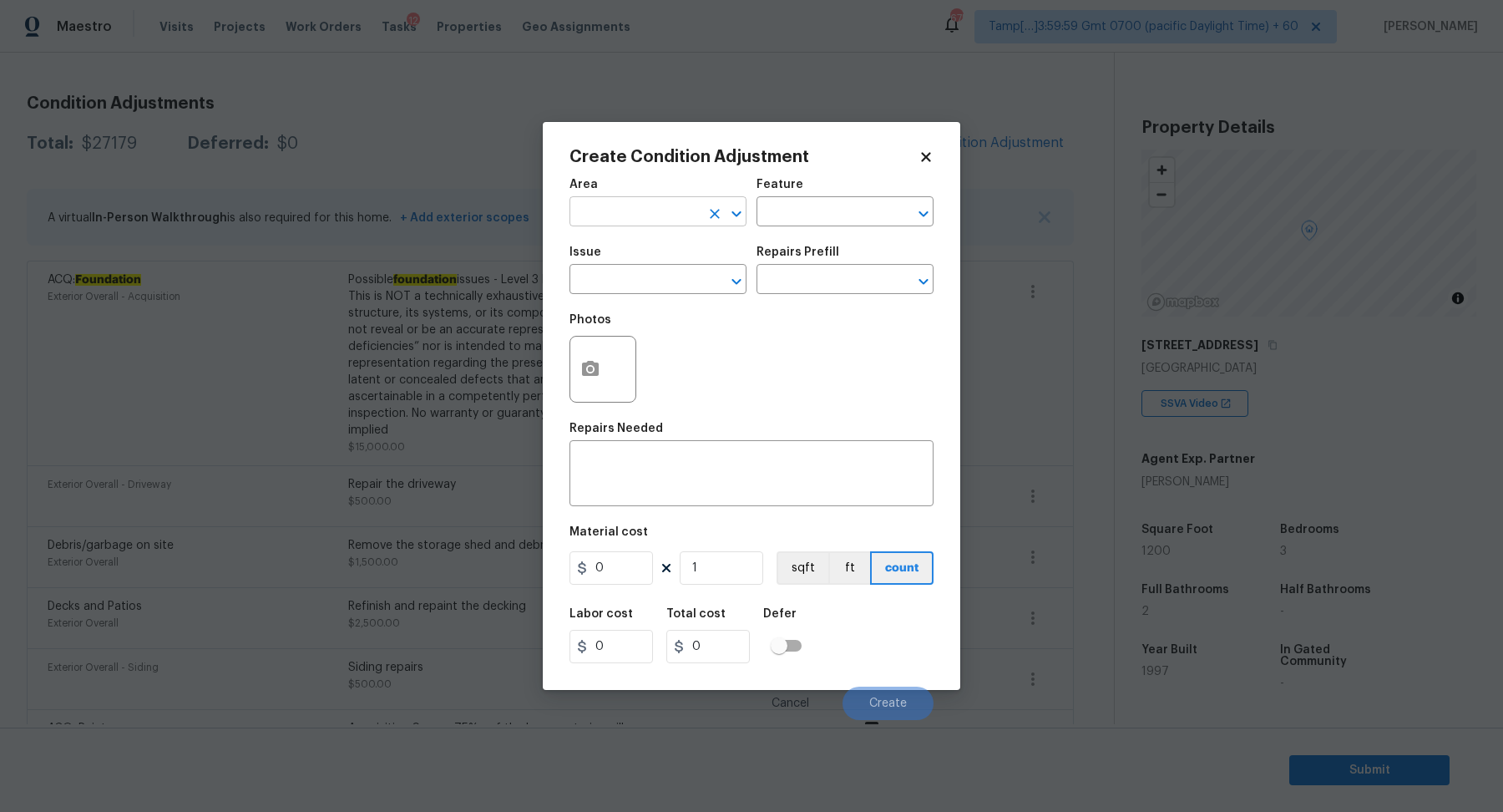
click at [615, 205] on input "text" at bounding box center [635, 213] width 130 height 25
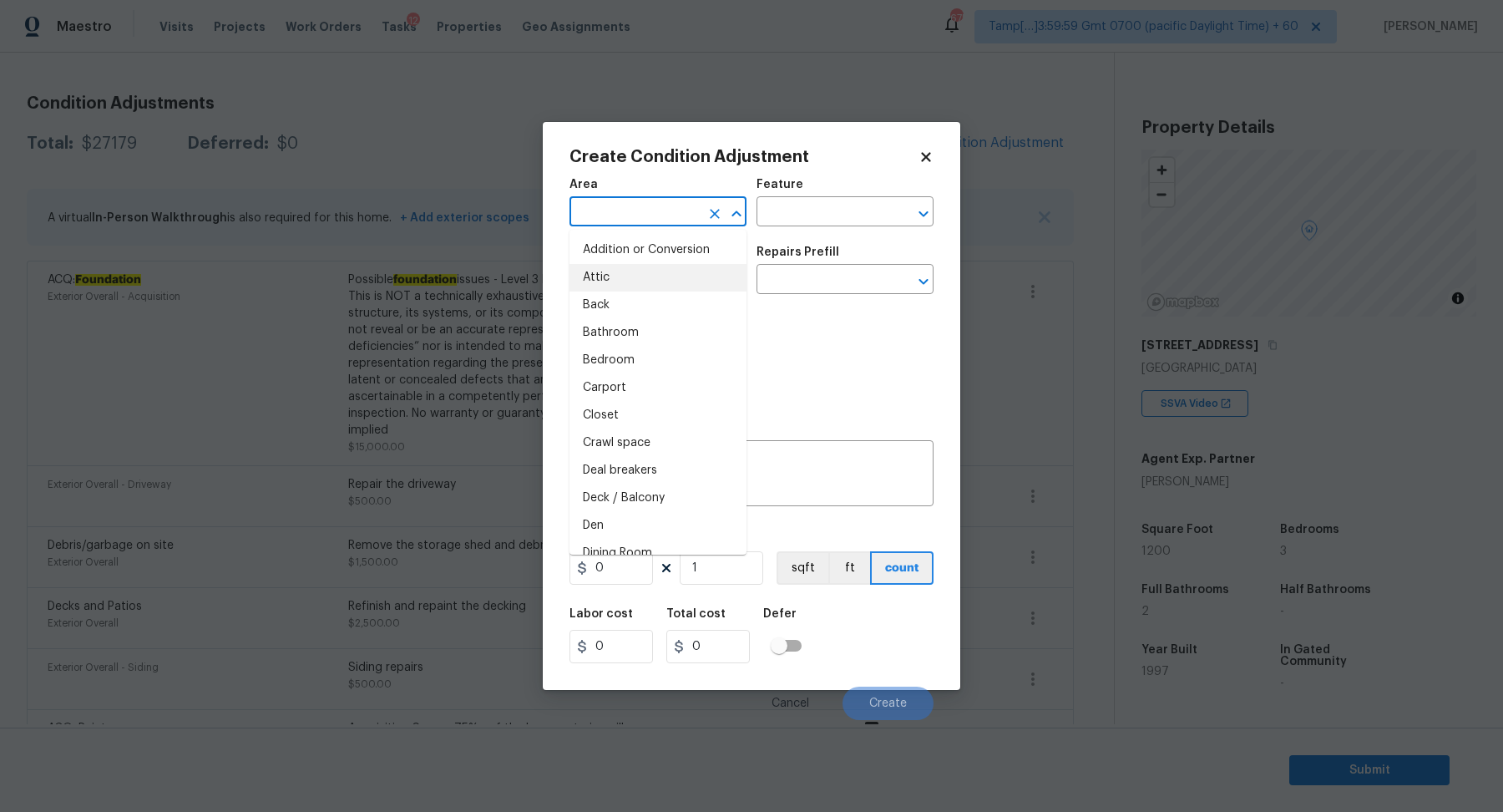
click at [480, 151] on body "Maestro Visits Projects Work Orders Tasks 12 Properties Geo Assignments 675 Tam…" at bounding box center [751, 406] width 1503 height 812
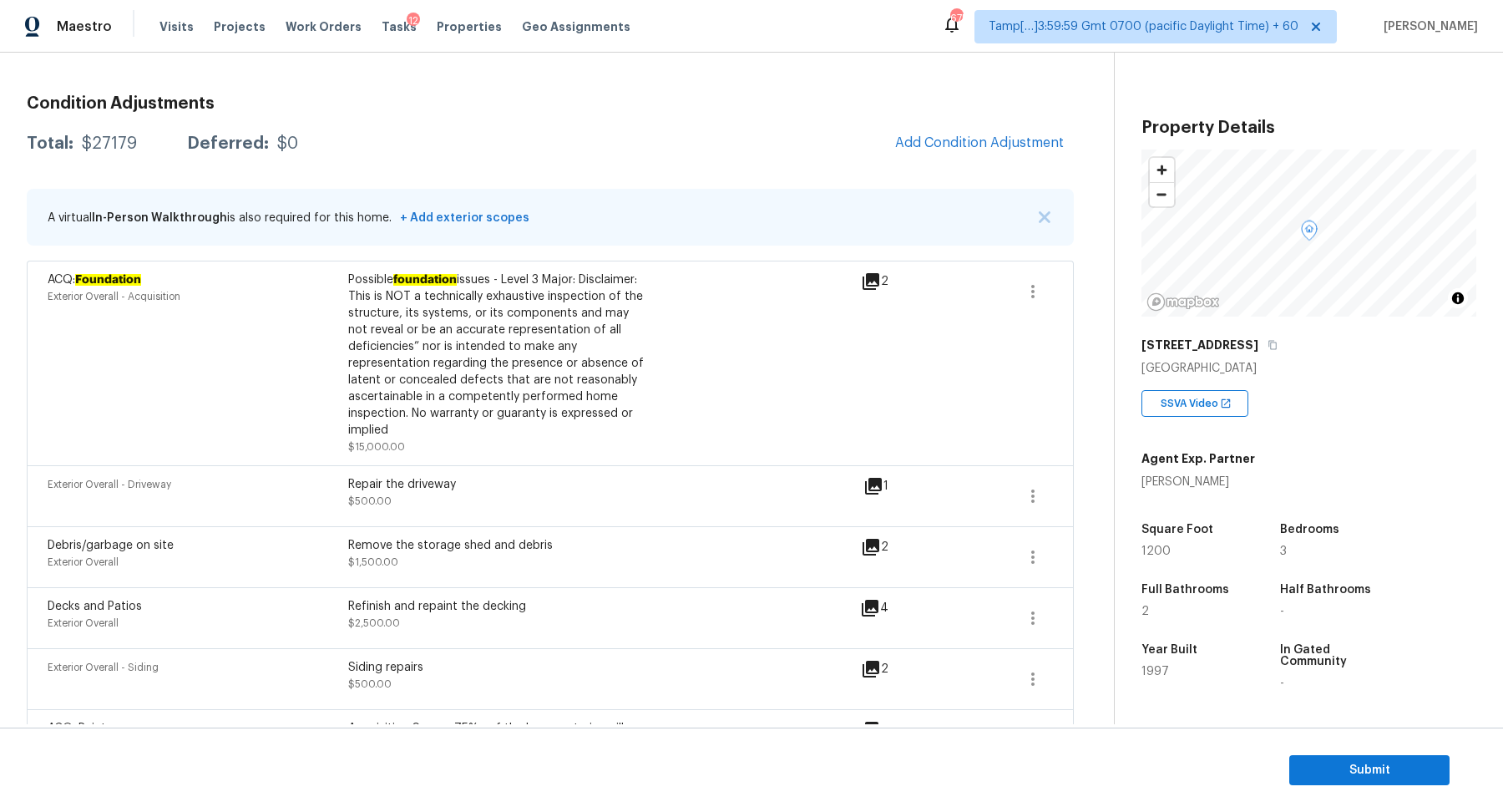
click at [121, 143] on div "$27179" at bounding box center [109, 144] width 56 height 17
copy div "$27179"
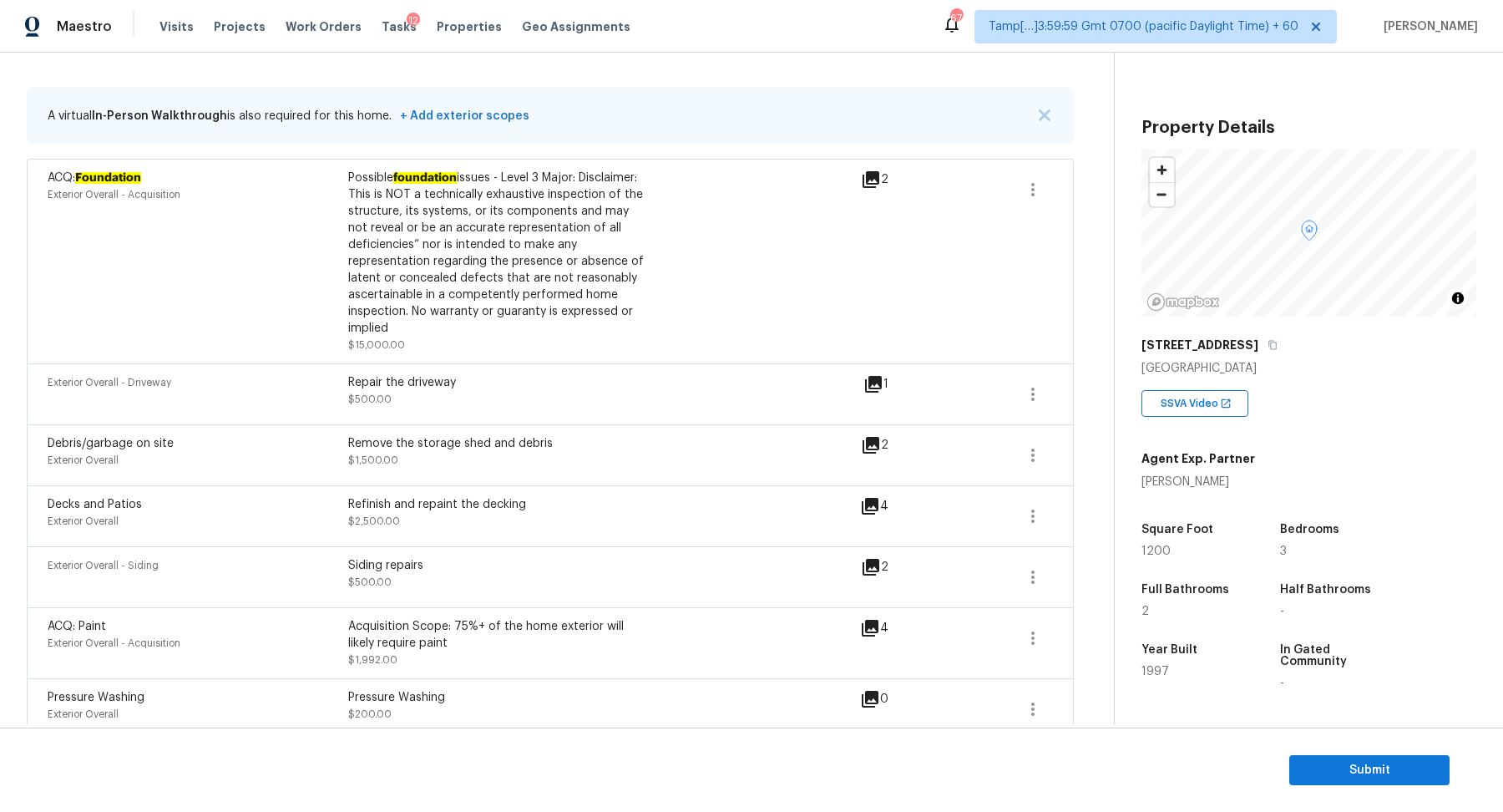
scroll to position [0, 0]
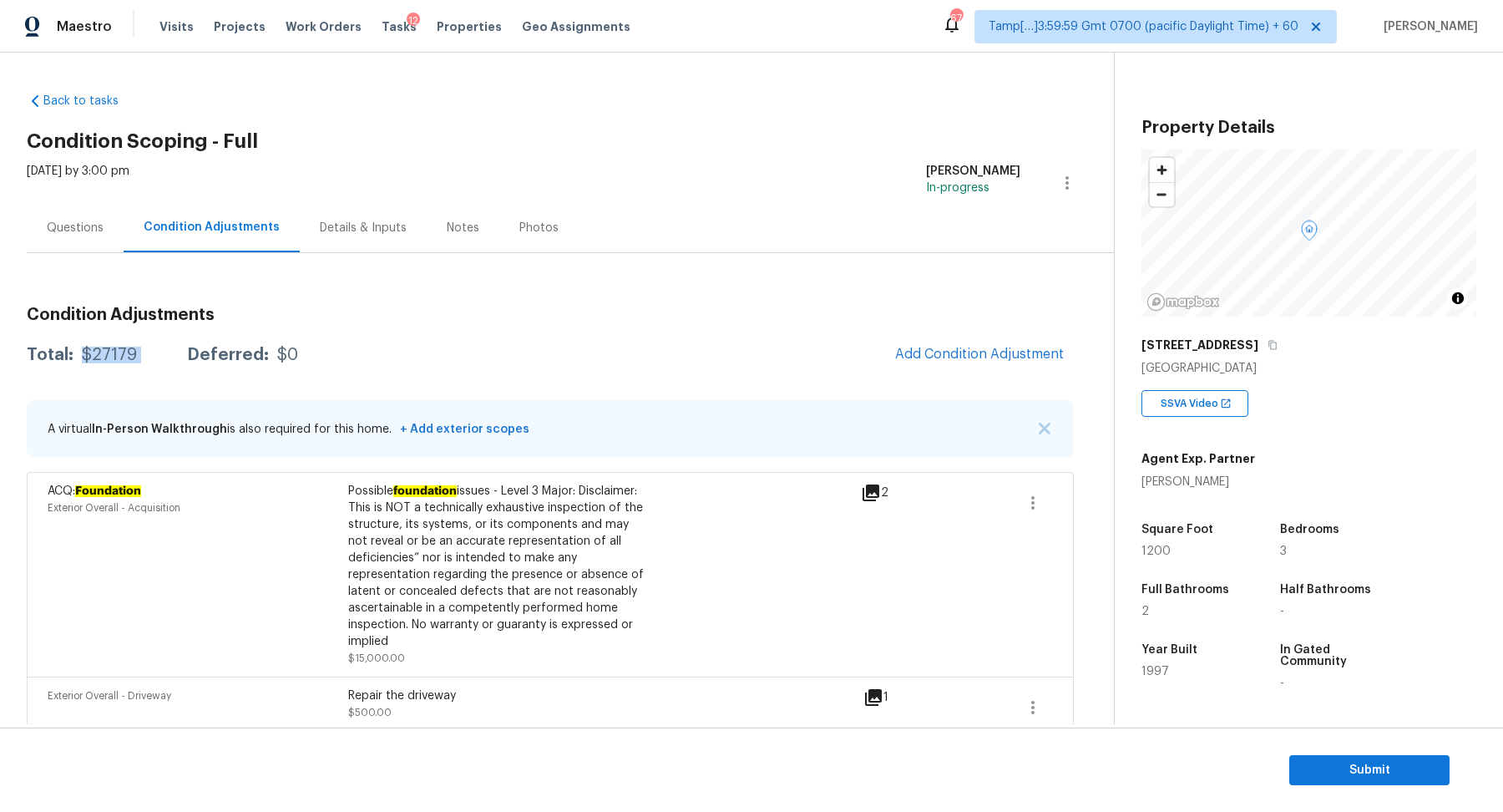
click at [124, 359] on div "$27179" at bounding box center [109, 355] width 56 height 17
click at [95, 214] on div "Questions" at bounding box center [74, 227] width 97 height 49
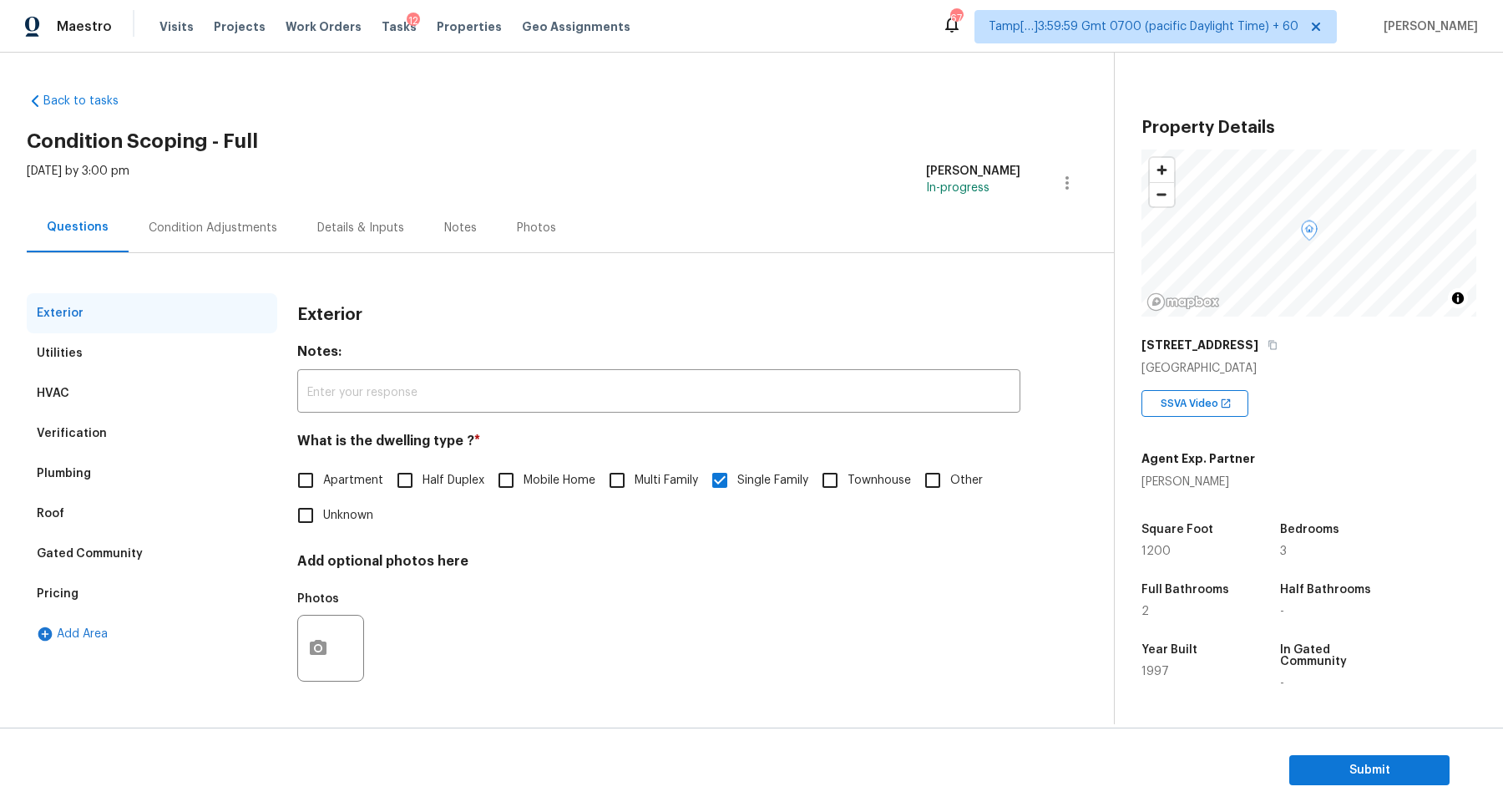
click at [123, 430] on div "Verification" at bounding box center [152, 433] width 251 height 41
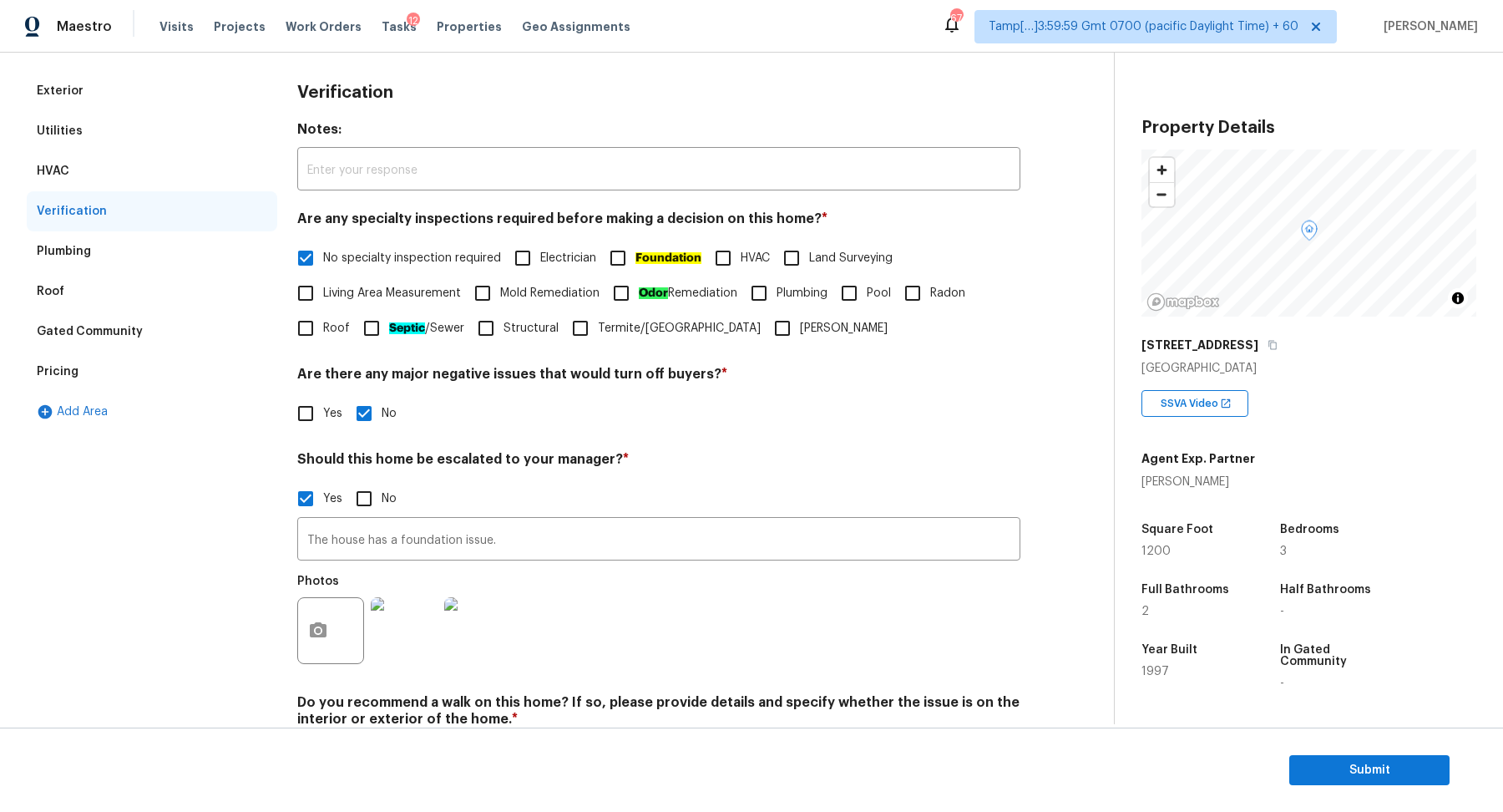
scroll to position [298, 0]
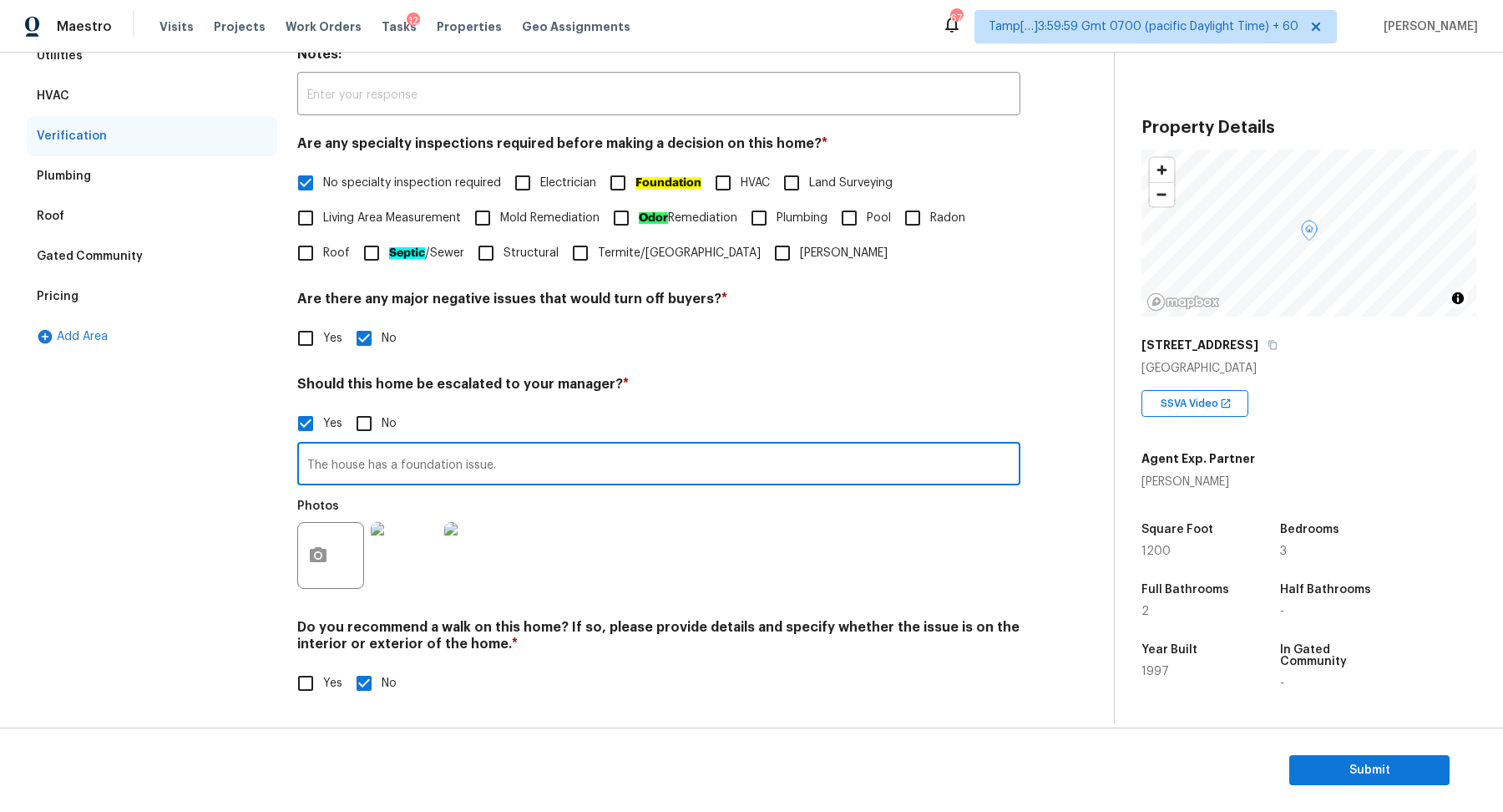
drag, startPoint x: 330, startPoint y: 460, endPoint x: 579, endPoint y: 495, distance: 251.4
click at [579, 495] on div "The house has a foundation issue. ​ Photos" at bounding box center [660, 520] width 724 height 158
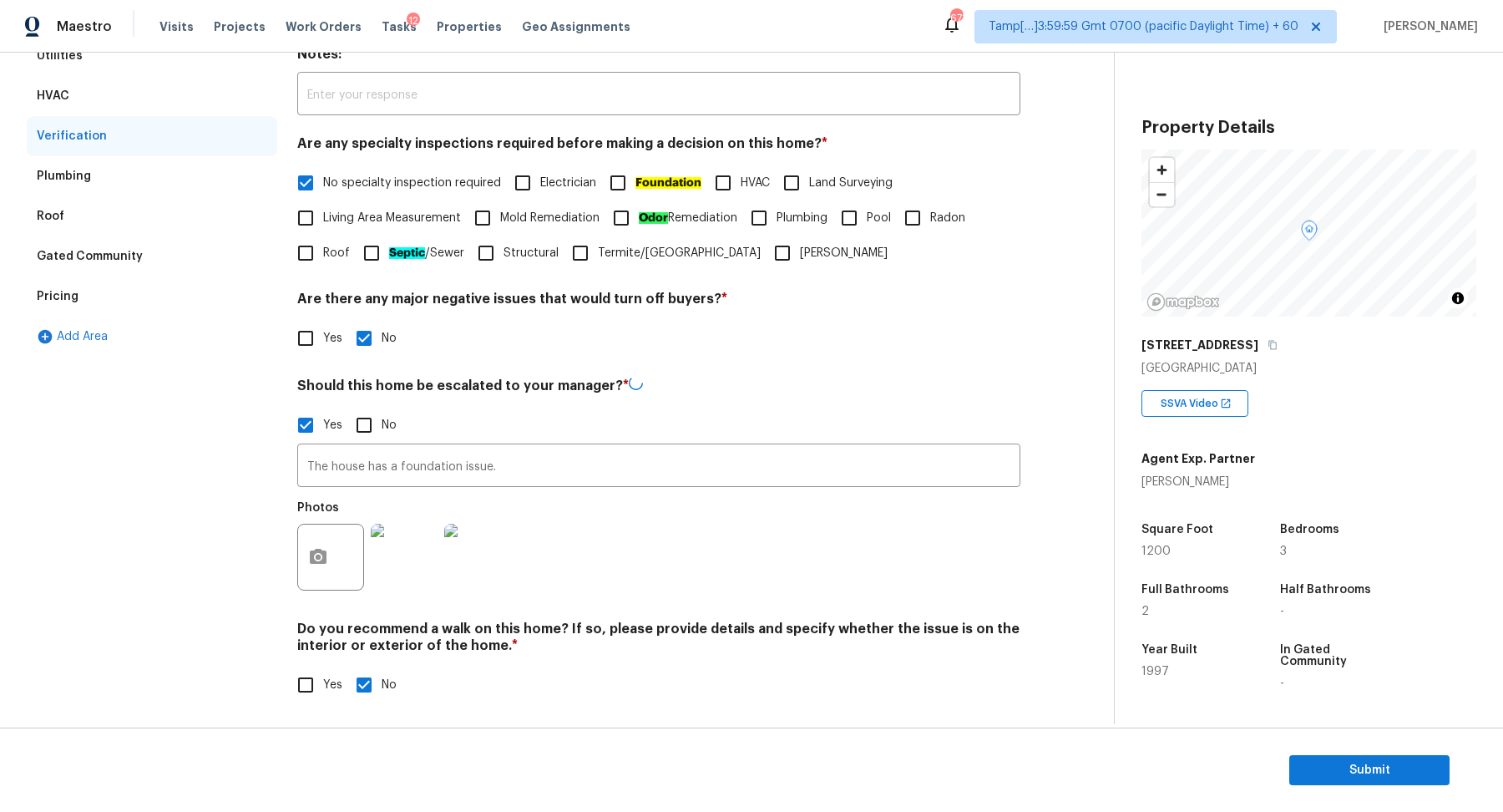
click at [96, 248] on div "Gated Community" at bounding box center [90, 256] width 106 height 17
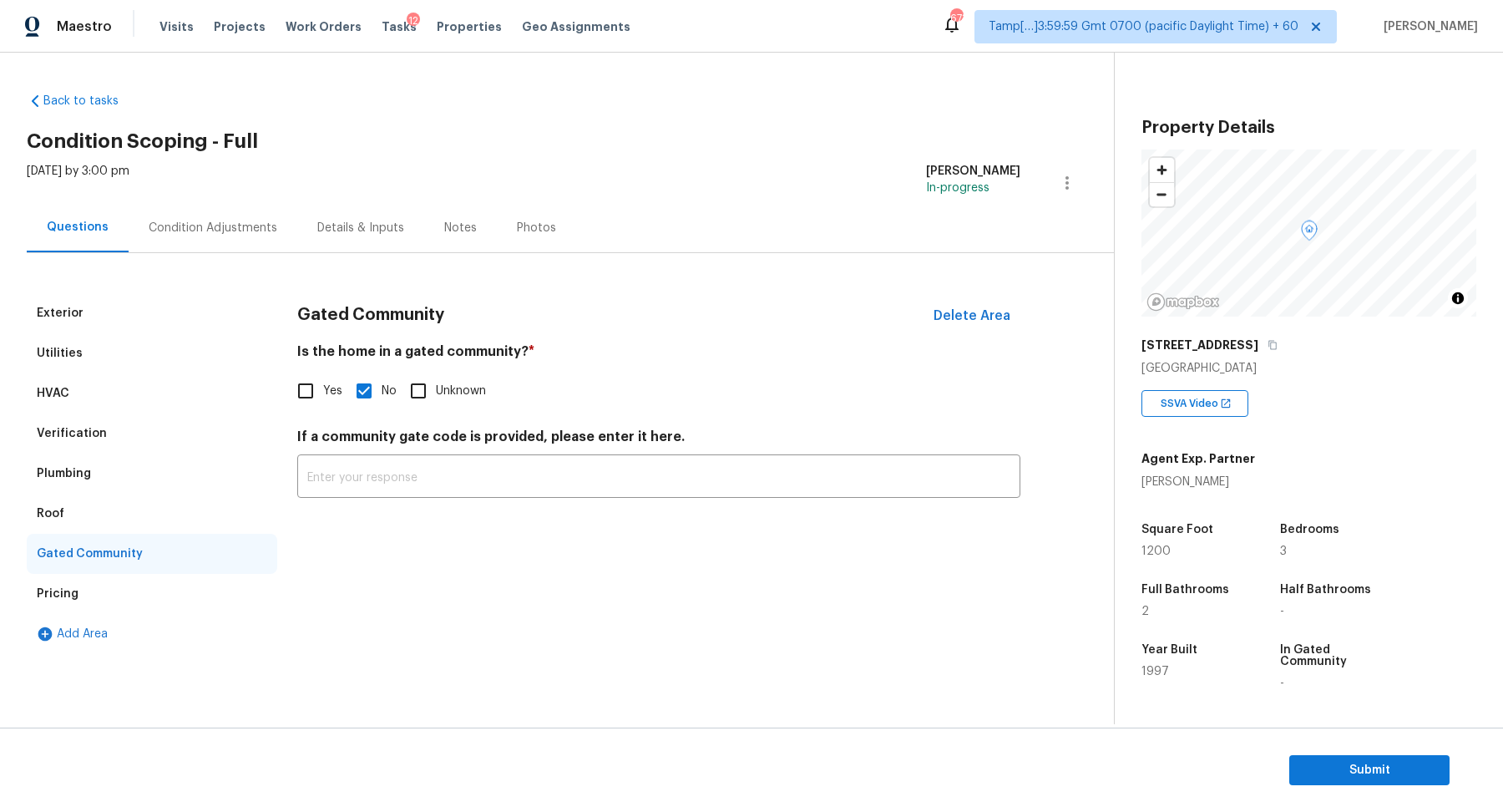
click at [137, 349] on div "Utilities" at bounding box center [152, 353] width 251 height 41
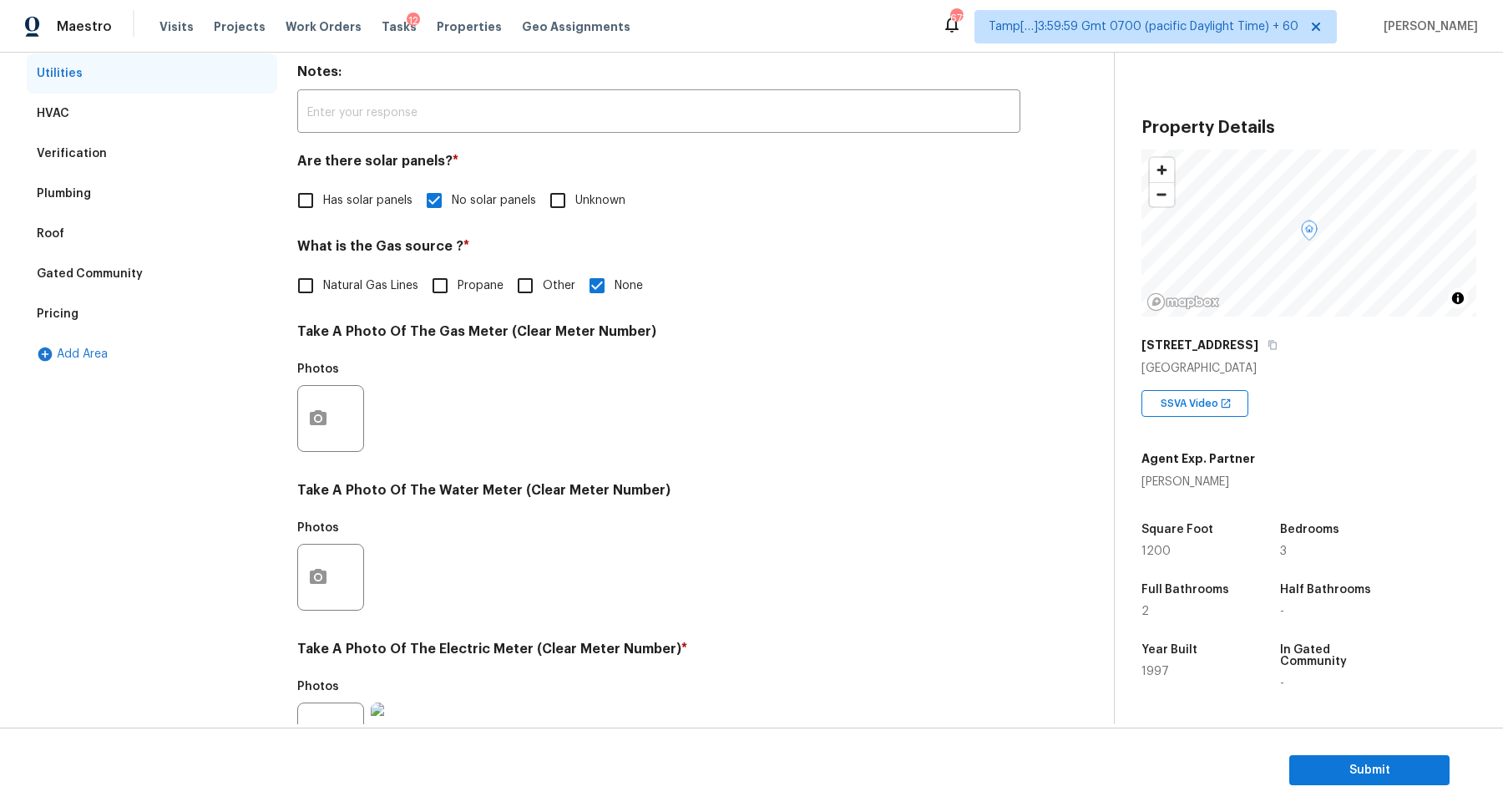
scroll to position [165, 0]
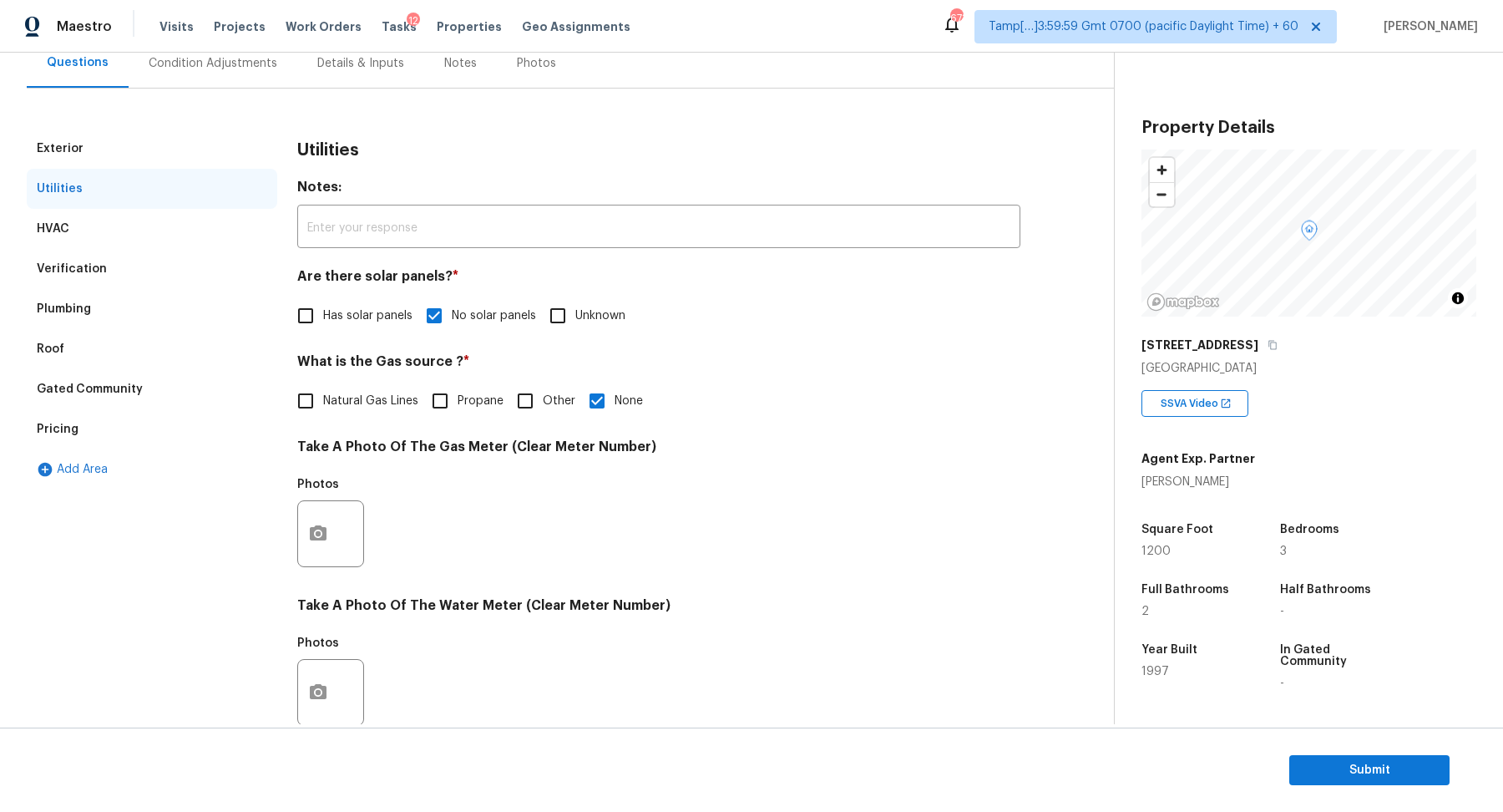
click at [85, 263] on div "Verification" at bounding box center [72, 269] width 70 height 17
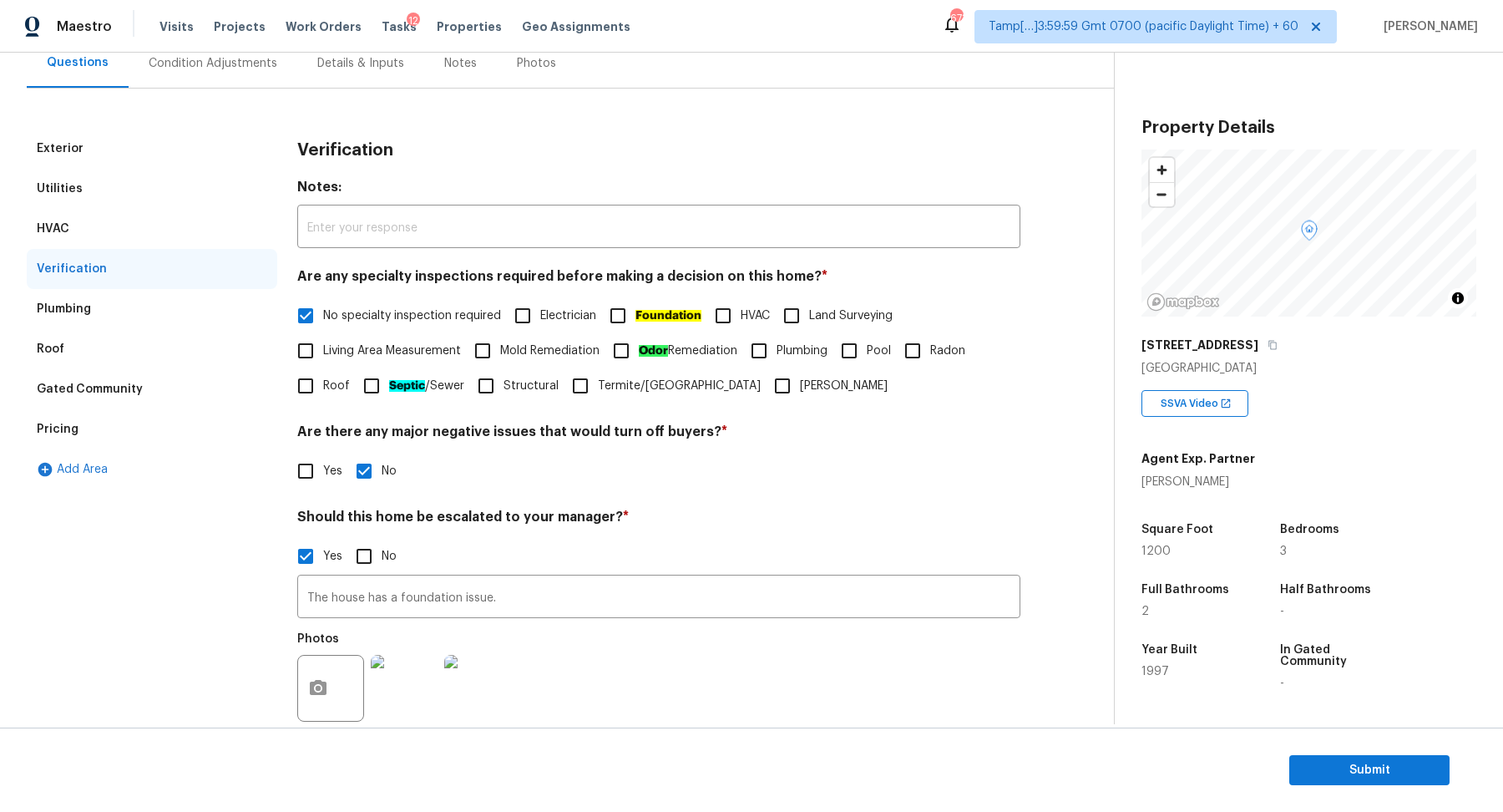
scroll to position [298, 0]
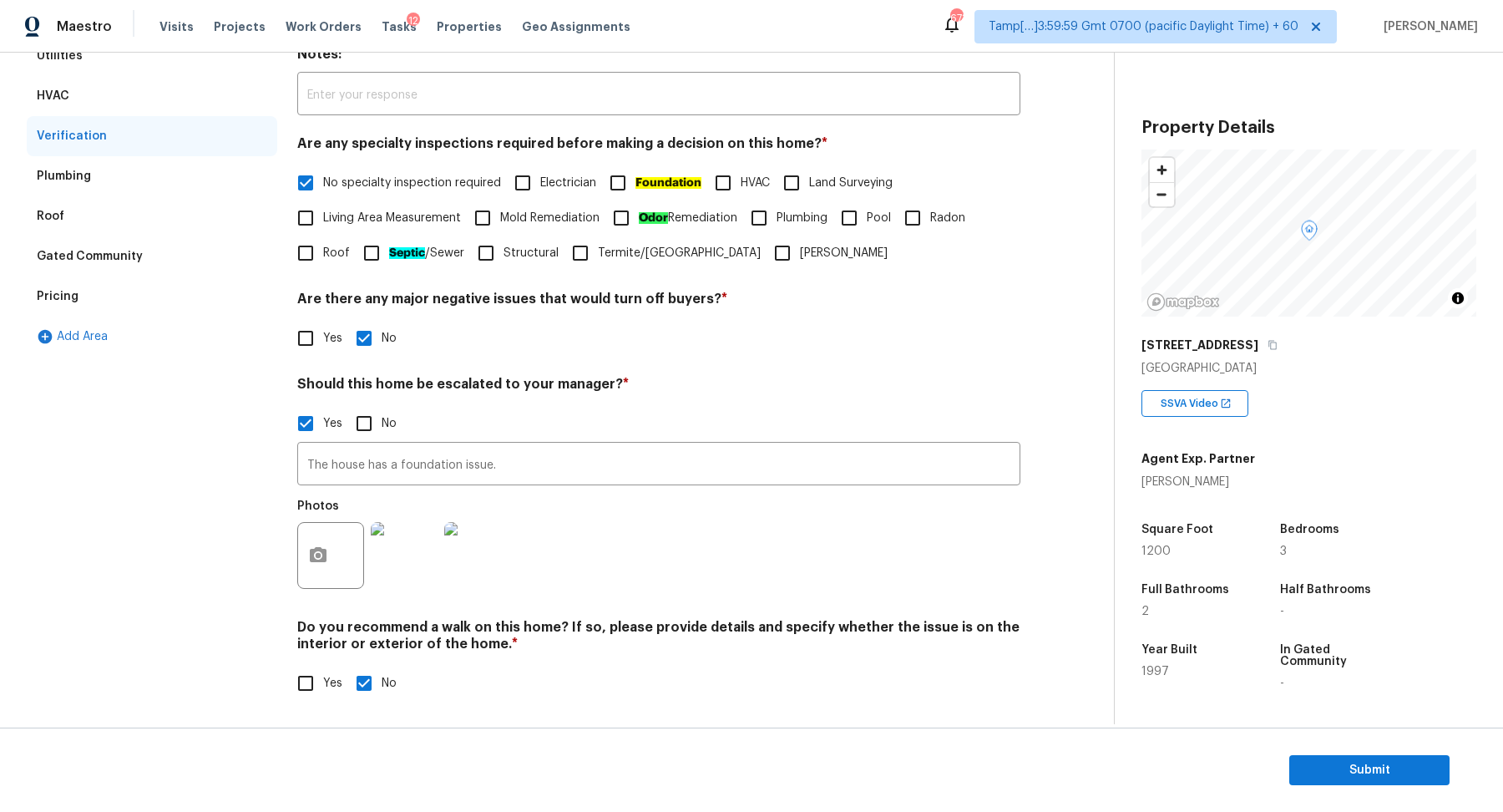
click at [130, 265] on div "Gated Community" at bounding box center [152, 256] width 251 height 41
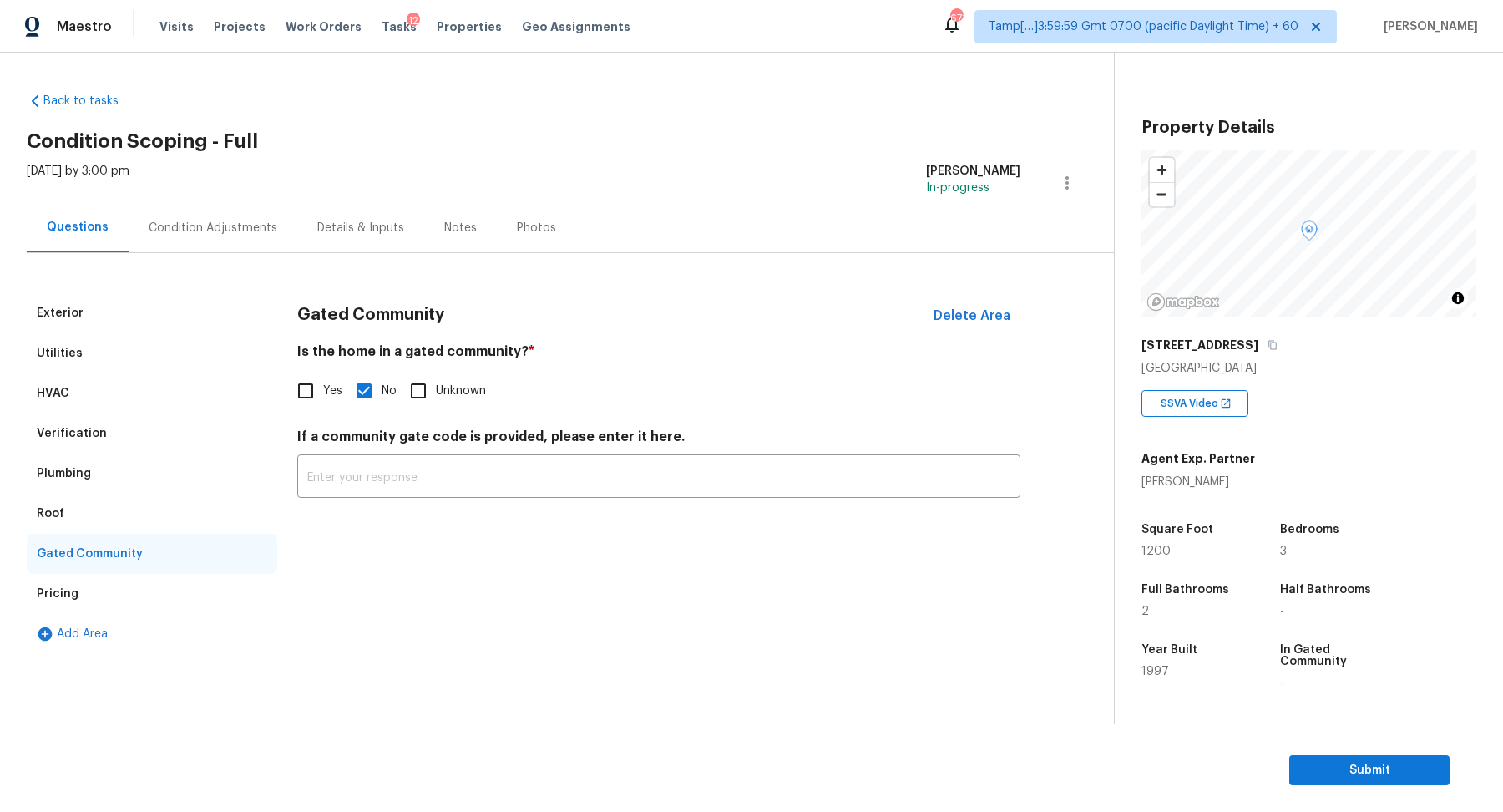
click at [113, 591] on div "Pricing" at bounding box center [152, 593] width 251 height 41
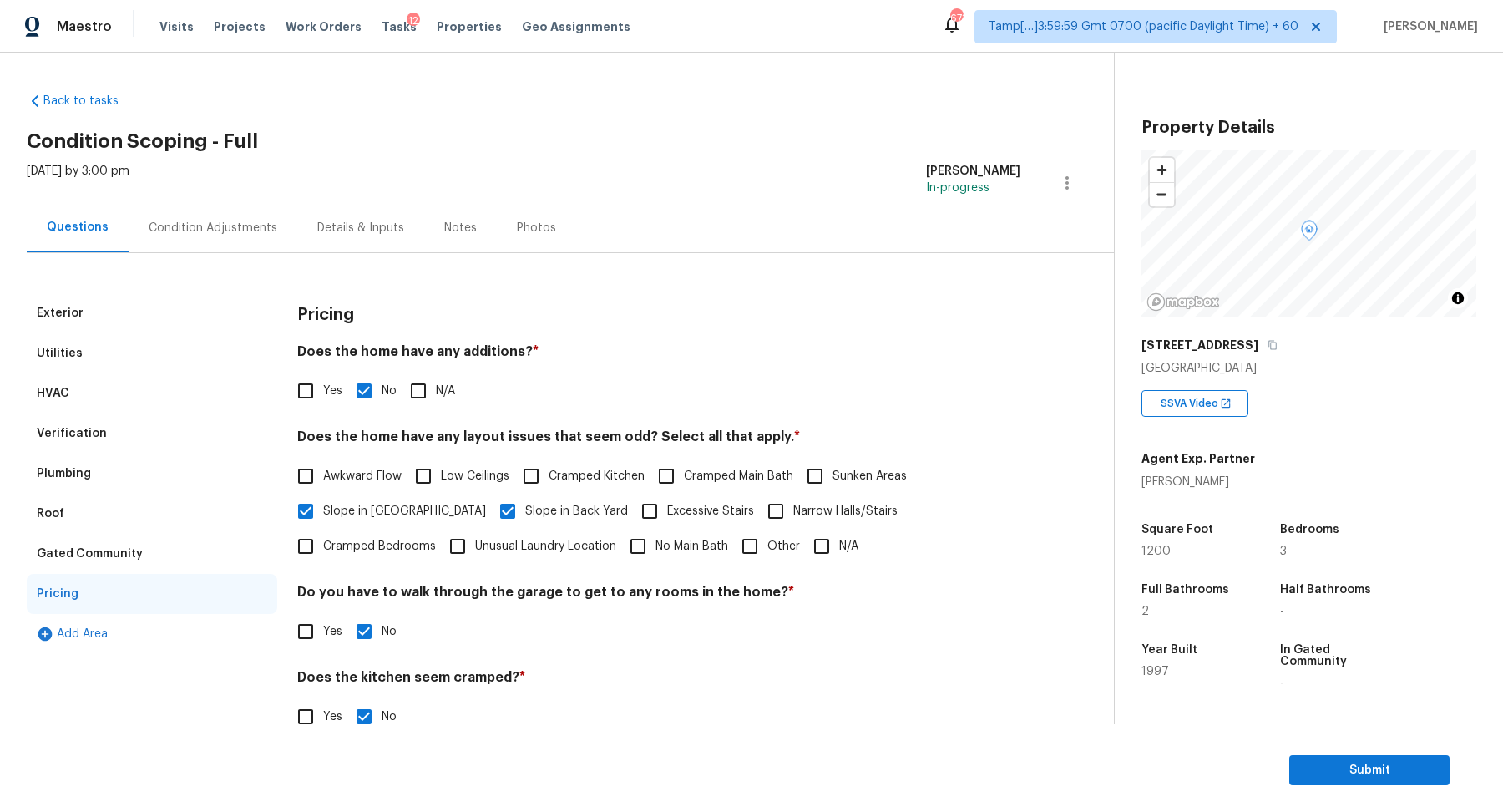
scroll to position [119, 0]
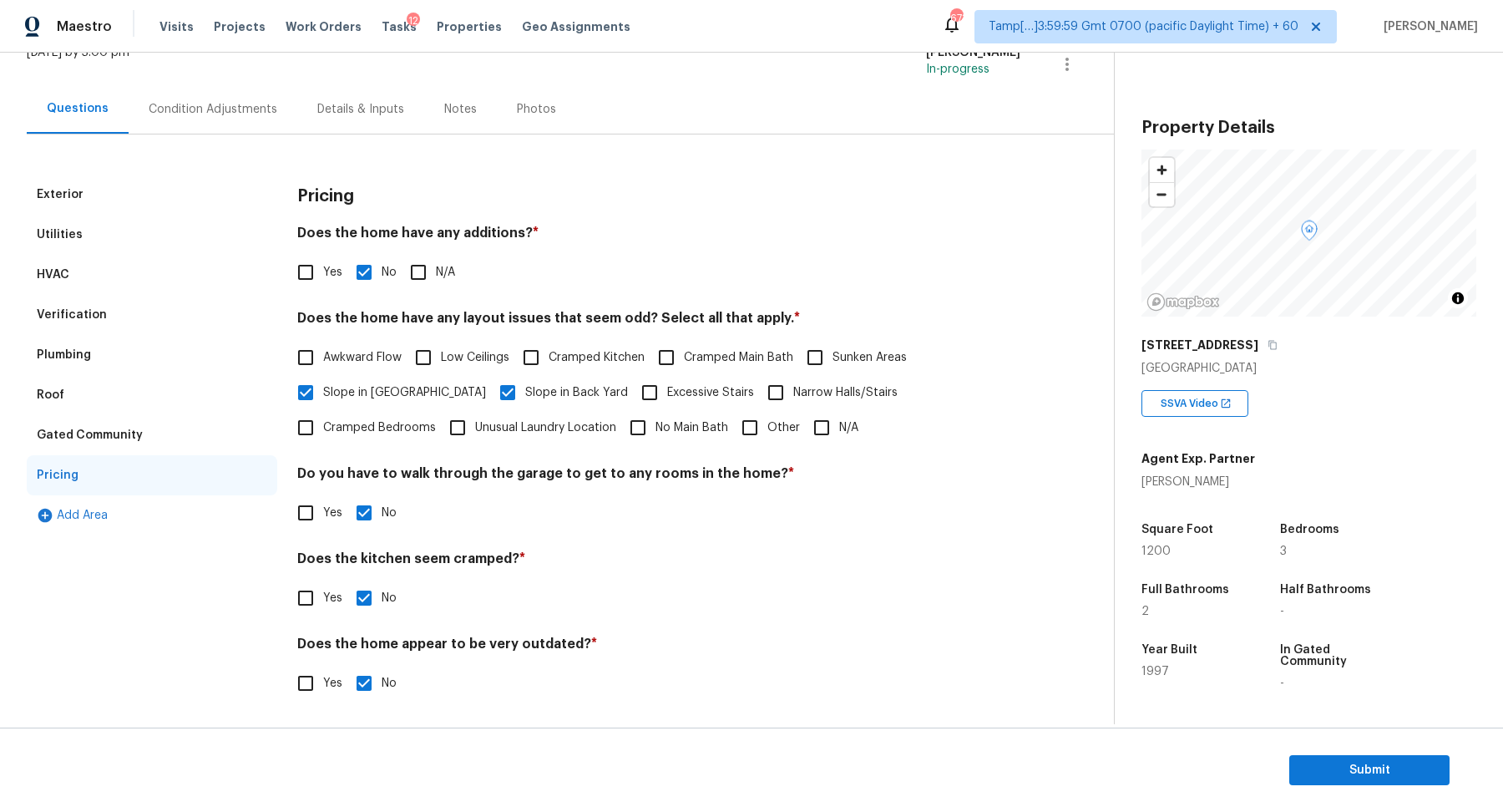
click at [41, 275] on div "HVAC" at bounding box center [53, 275] width 33 height 17
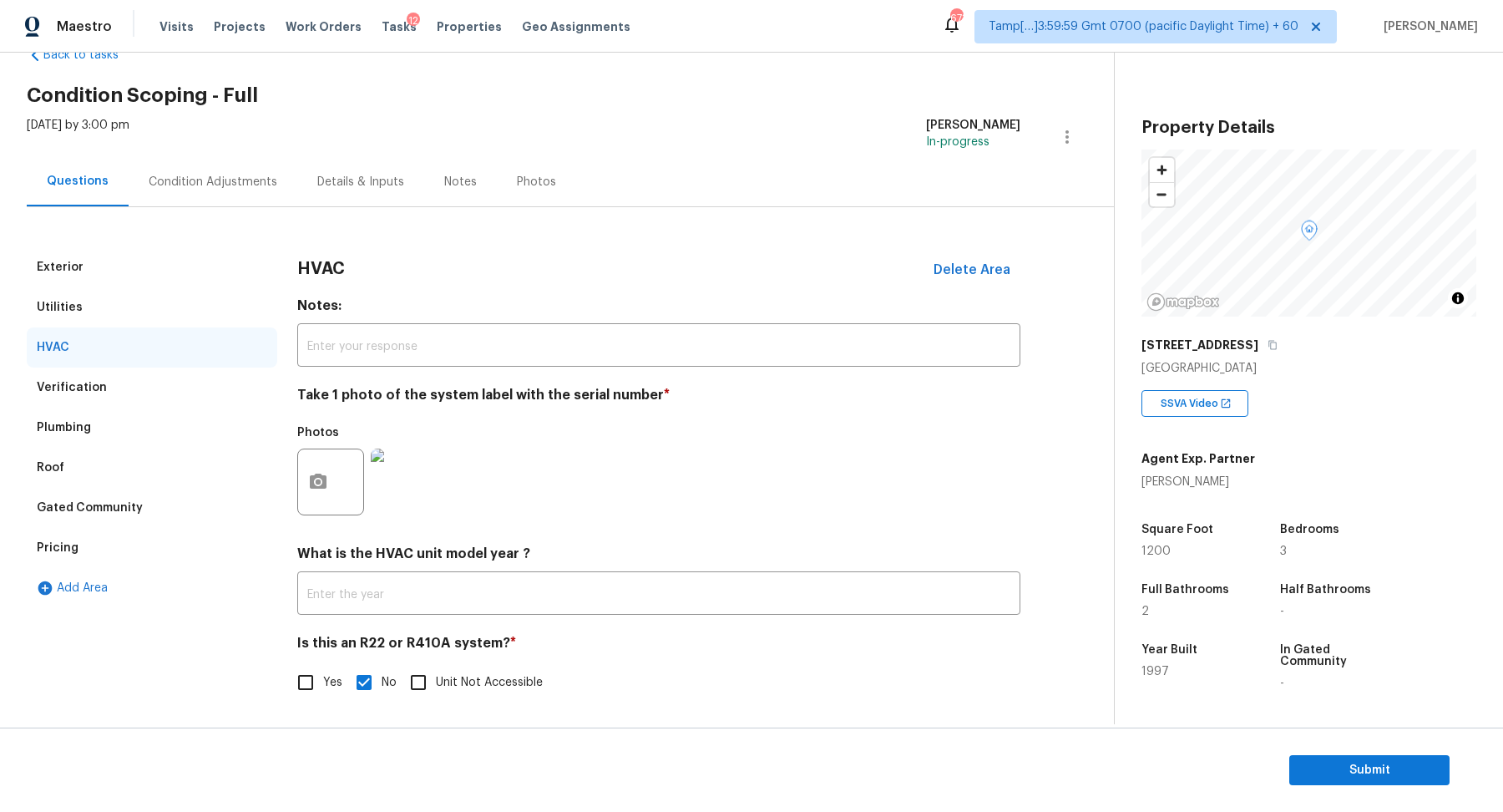
click at [121, 375] on div "Verification" at bounding box center [152, 387] width 251 height 41
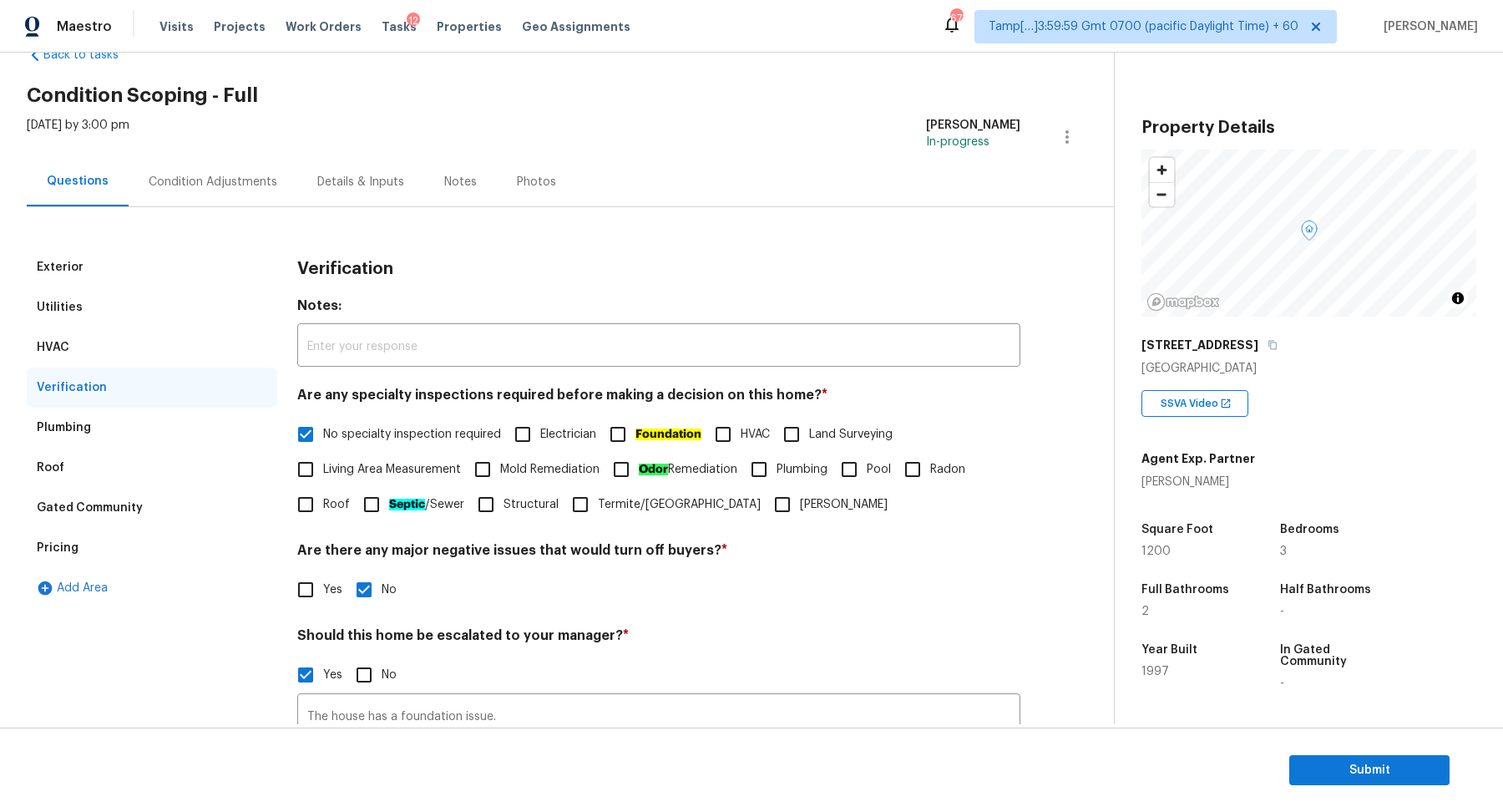
scroll to position [119, 0]
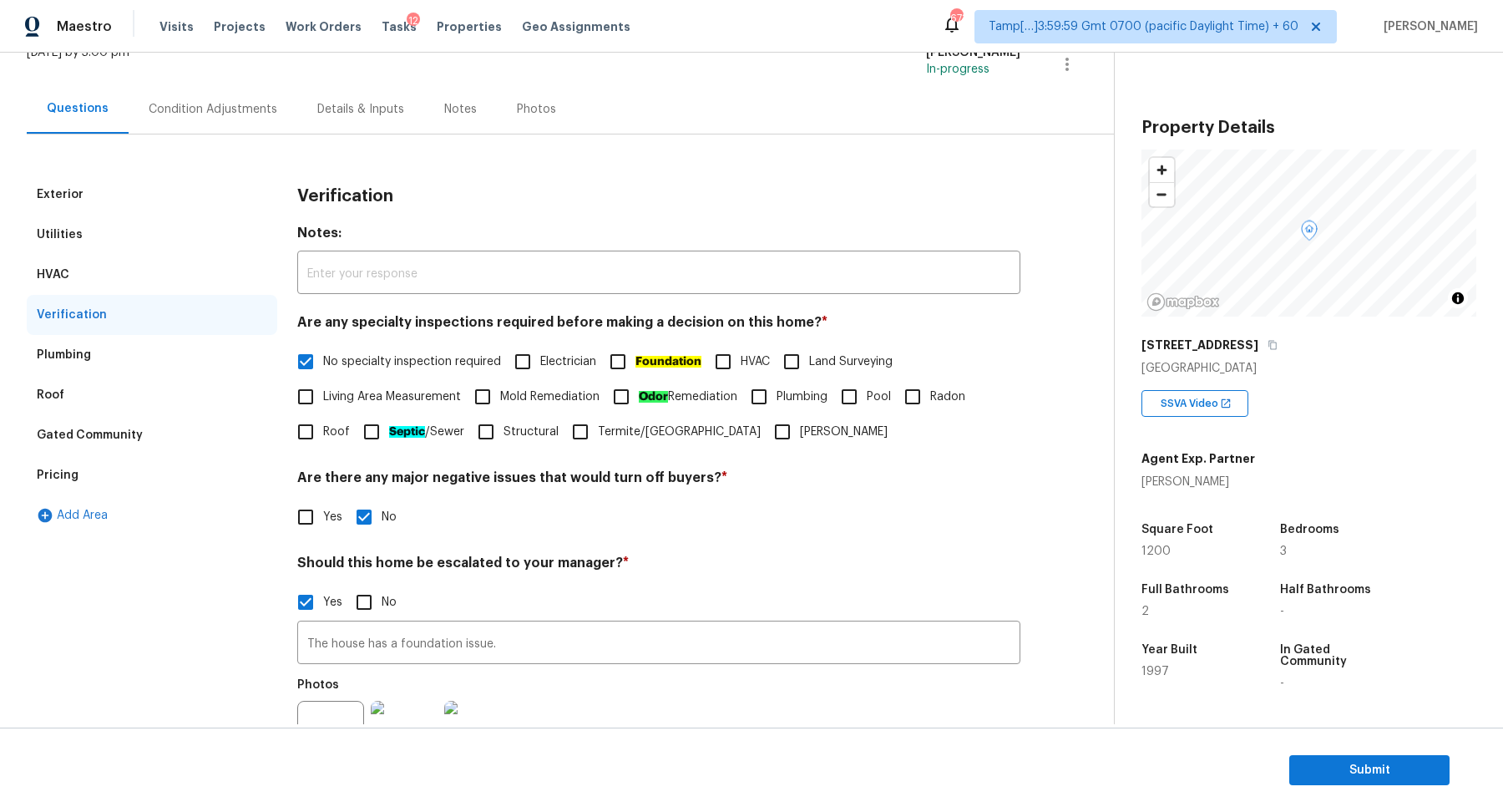
click at [122, 368] on div "Plumbing" at bounding box center [152, 354] width 251 height 41
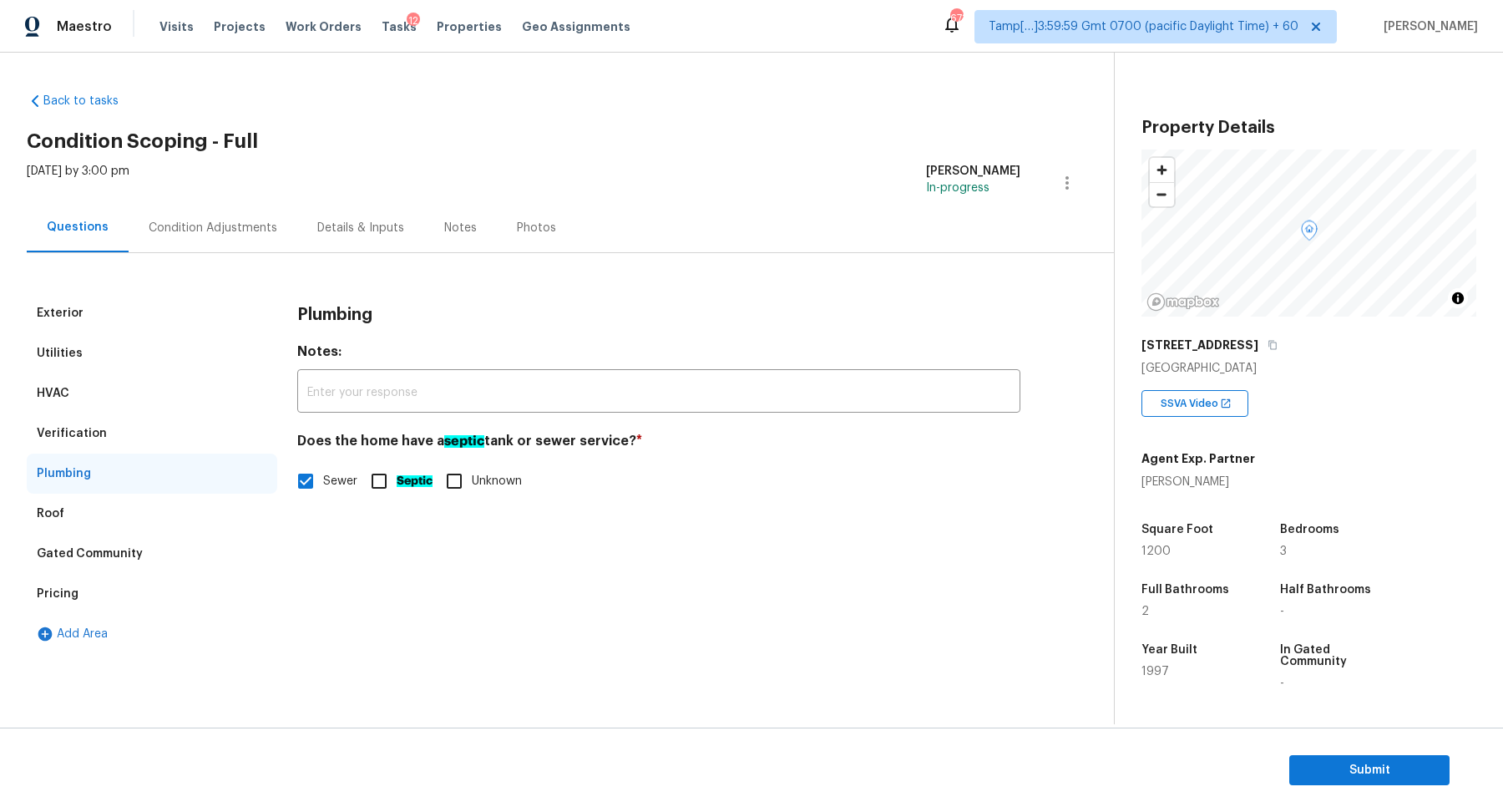
scroll to position [0, 0]
click at [235, 228] on div "Condition Adjustments" at bounding box center [213, 228] width 129 height 17
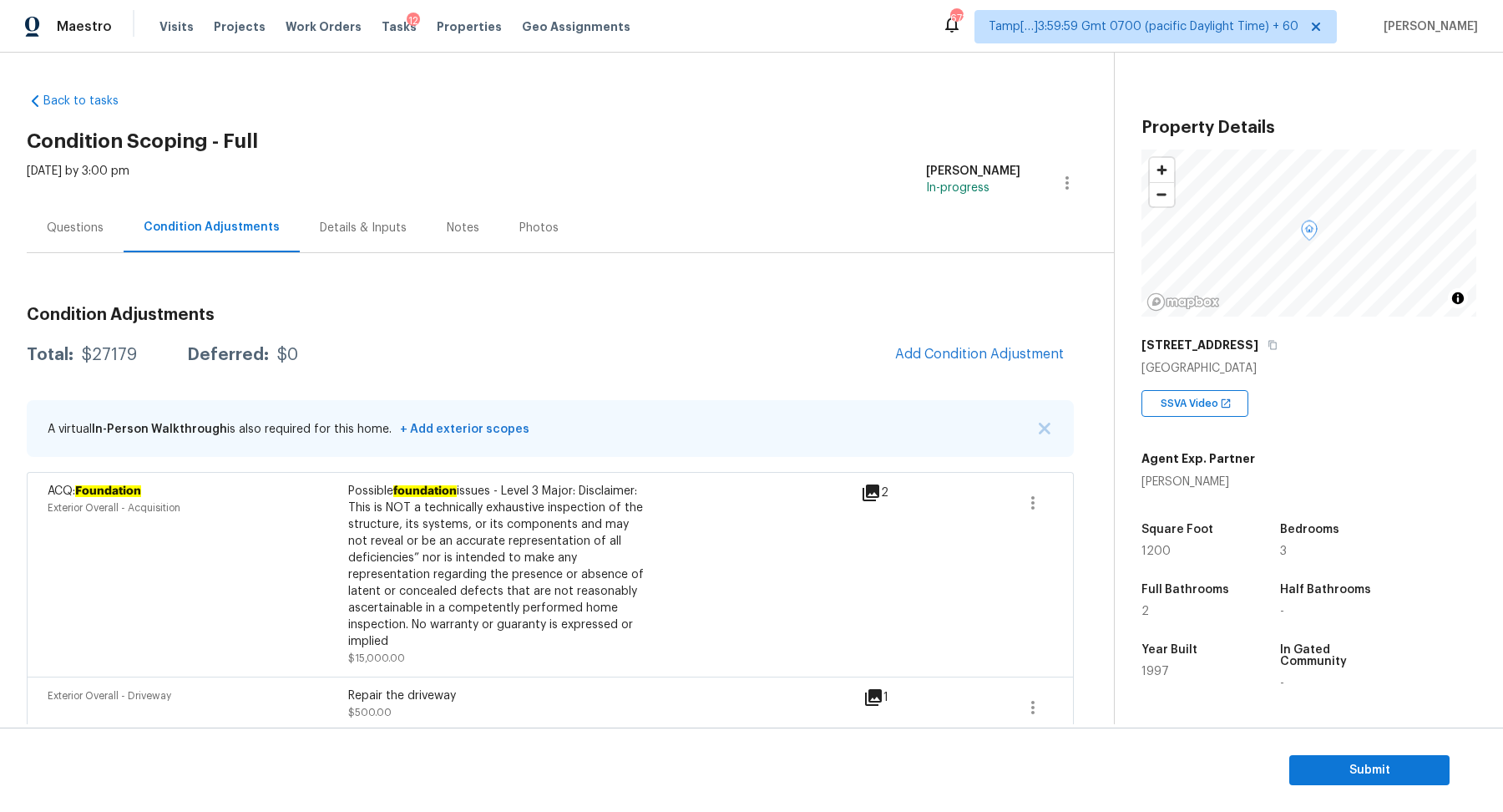
scroll to position [372, 0]
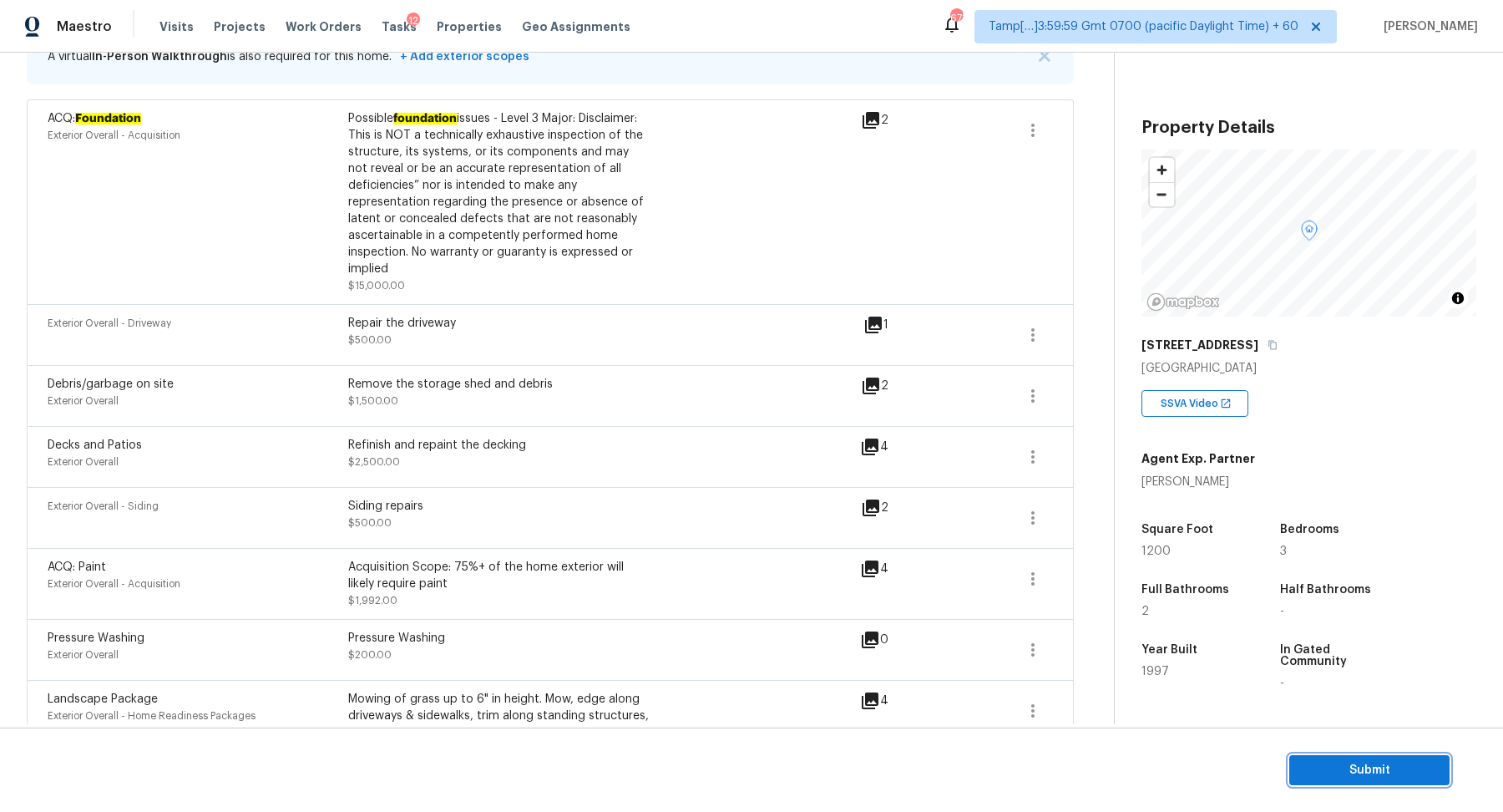
click at [1333, 783] on button "Submit" at bounding box center [1370, 770] width 160 height 31
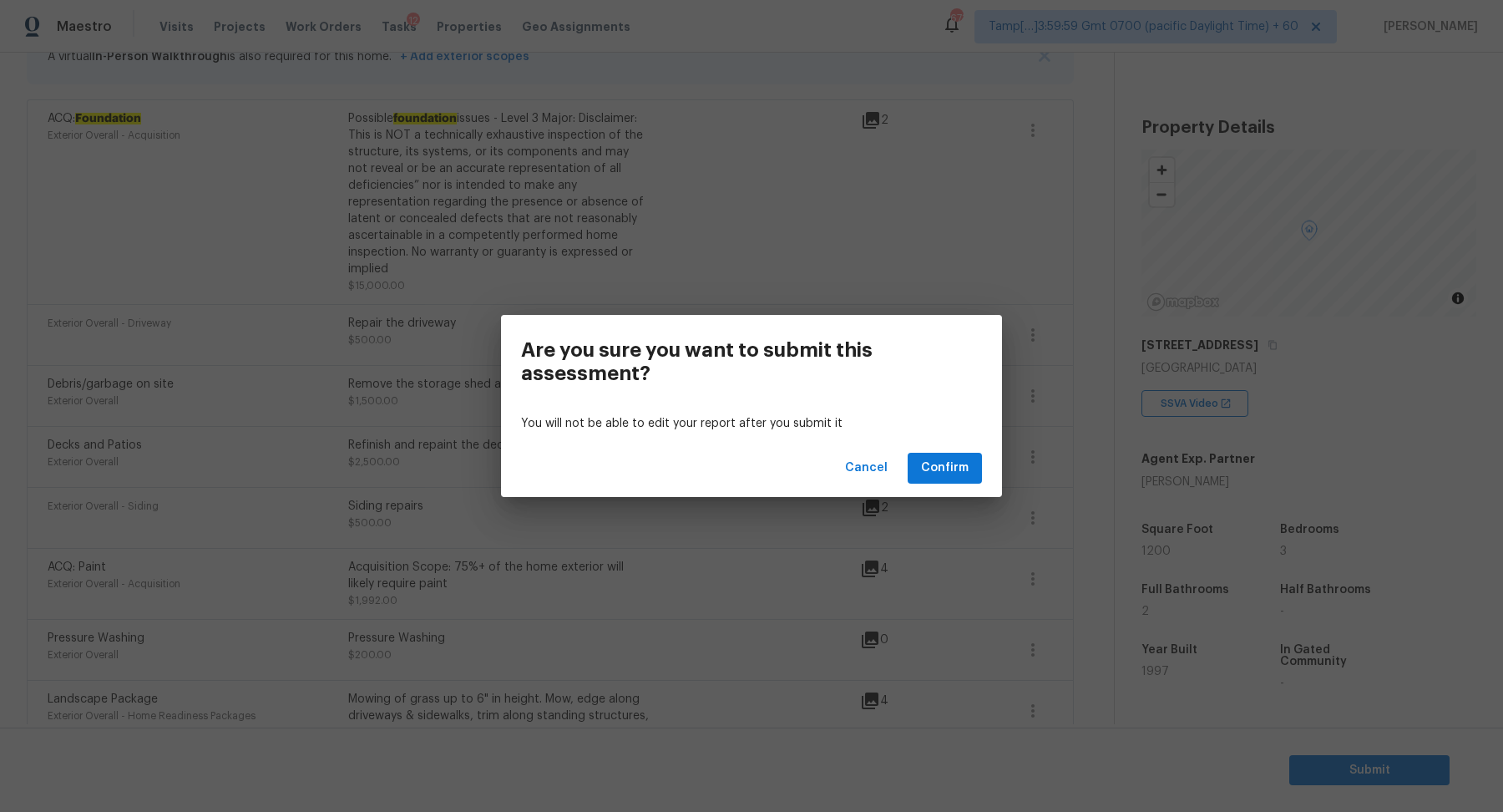
click at [967, 482] on div "Cancel Confirm" at bounding box center [752, 467] width 501 height 57
click at [940, 462] on span "Confirm" at bounding box center [945, 468] width 48 height 21
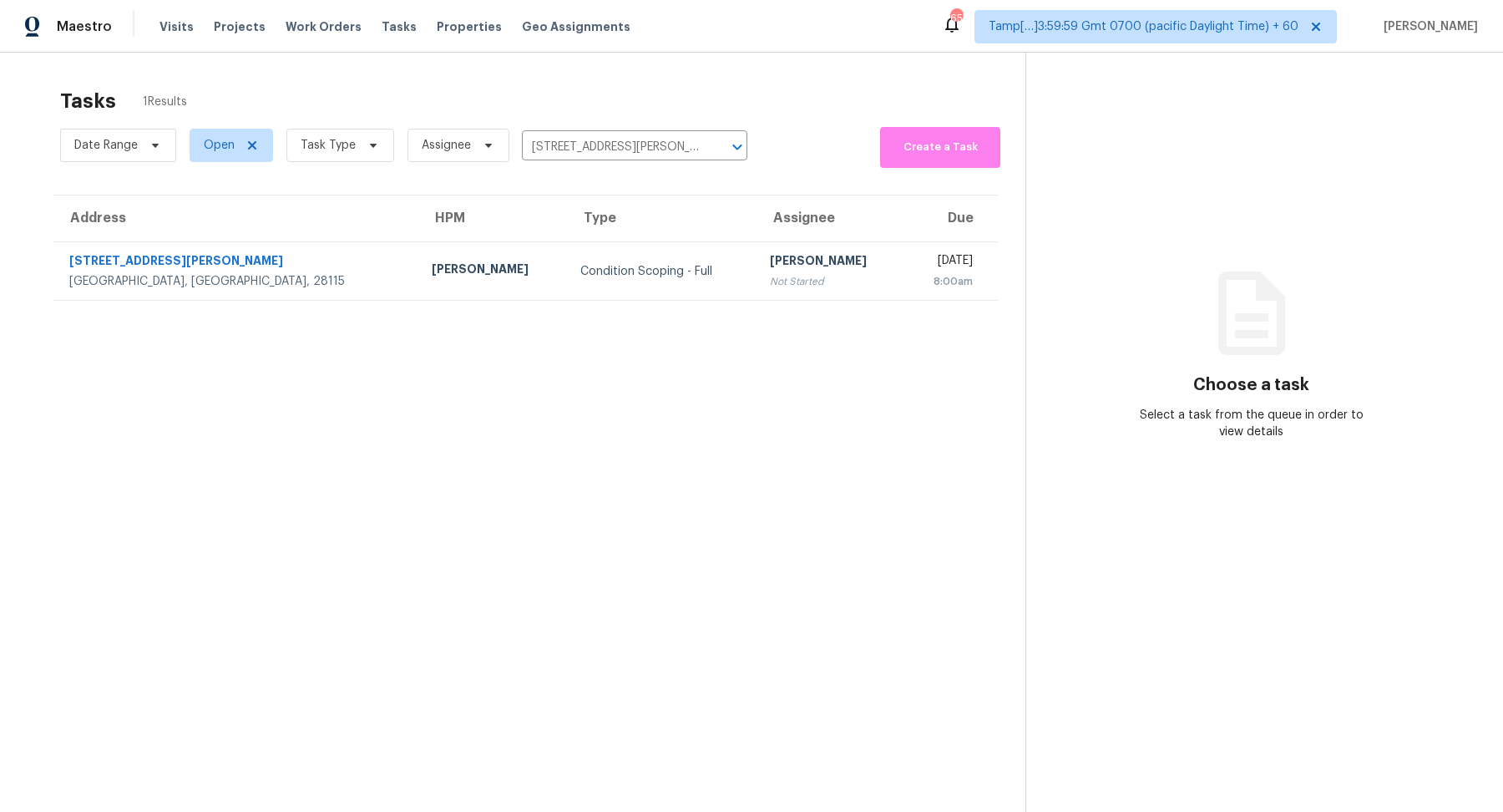
click at [567, 296] on td "Condition Scoping - Full" at bounding box center [662, 271] width 190 height 58
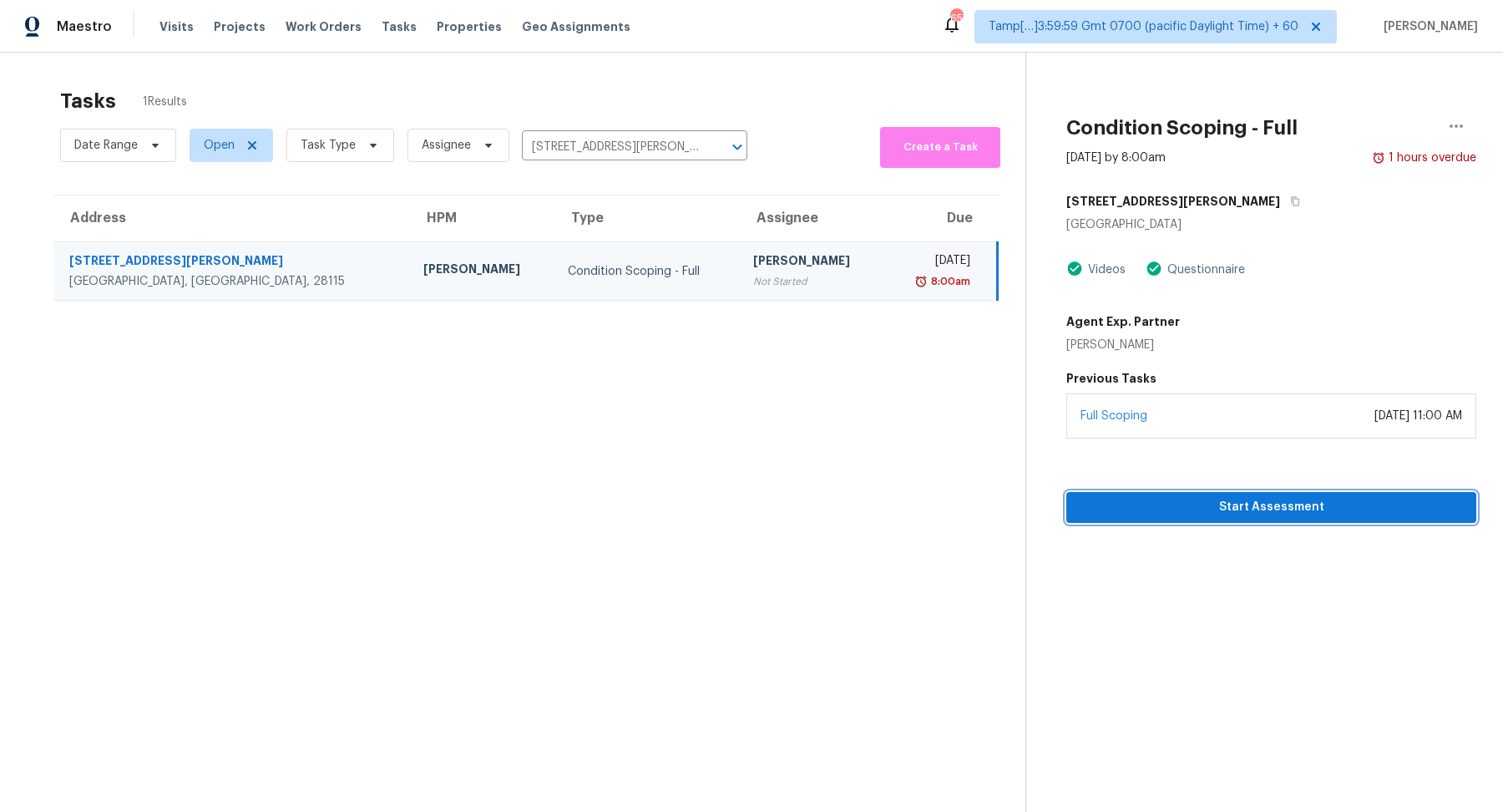
click at [1228, 492] on button "Start Assessment" at bounding box center [1271, 507] width 410 height 31
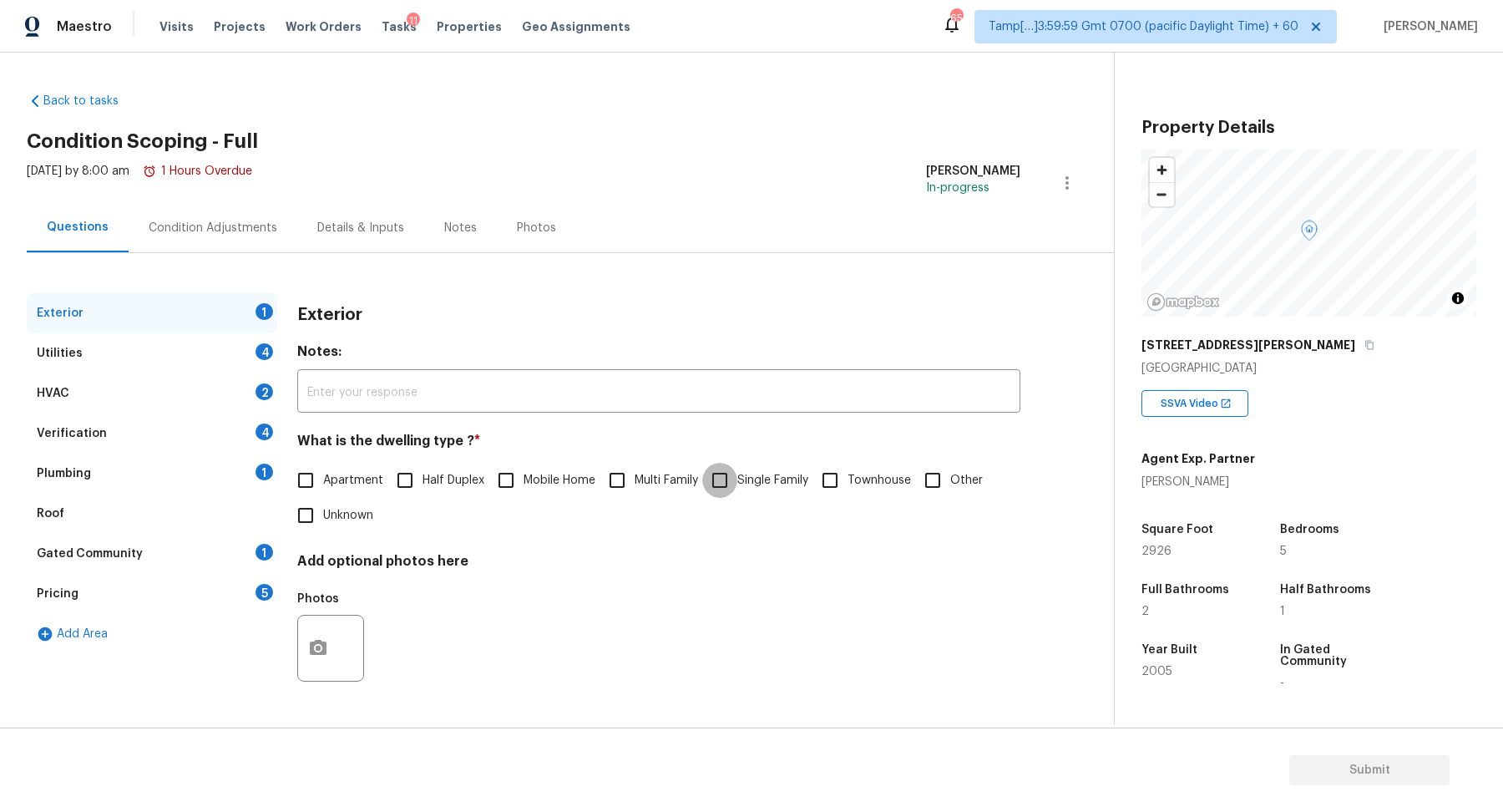
click at [738, 470] on input "Single Family" at bounding box center [719, 479] width 35 height 35
checkbox input "true"
click at [274, 340] on div "Utilities 4" at bounding box center [152, 353] width 251 height 41
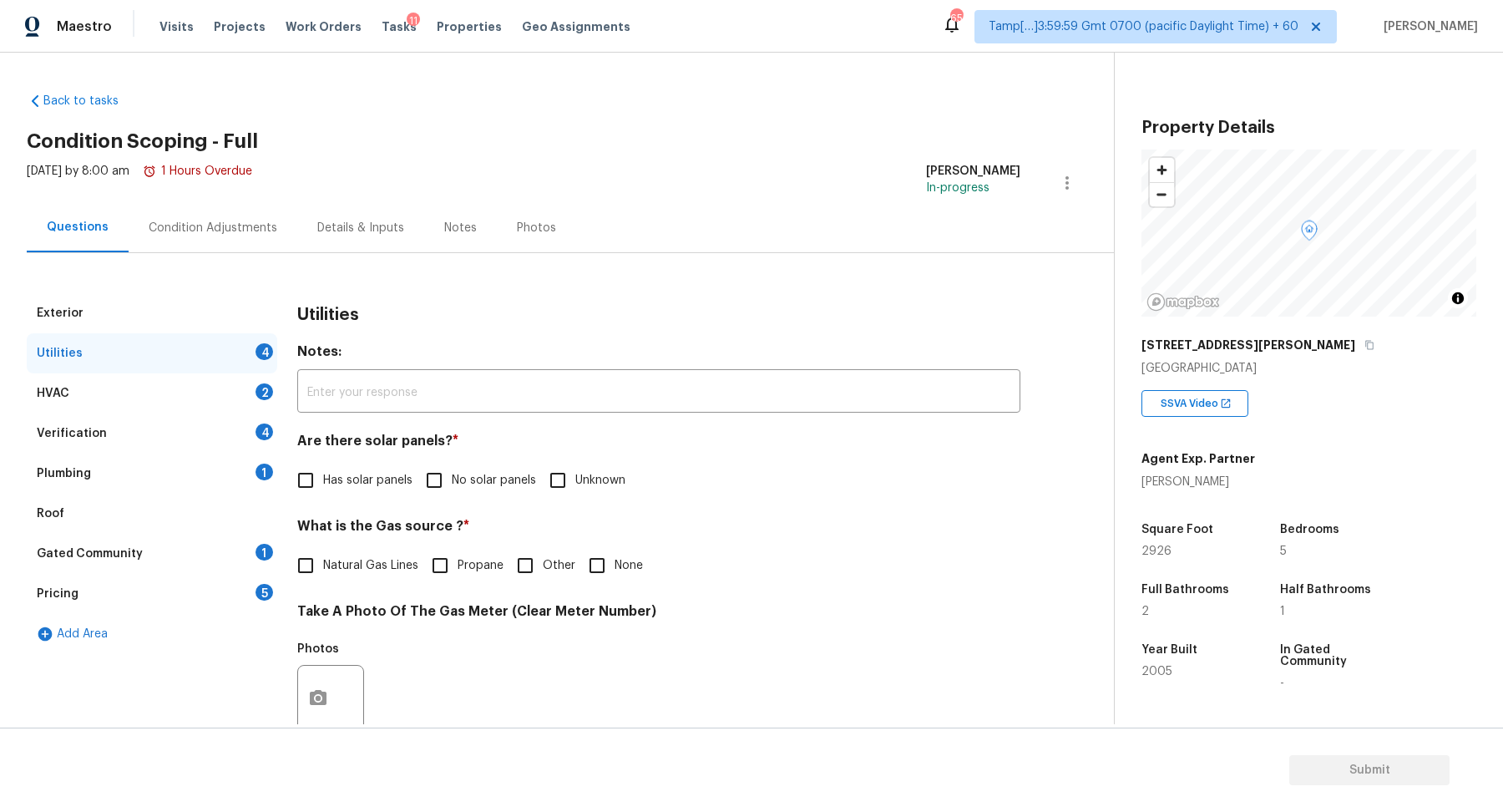
click at [491, 498] on div "Utilities Notes: ​ Are there solar panels? * Has solar panels No solar panels U…" at bounding box center [660, 728] width 724 height 871
click at [478, 495] on label "No solar panels" at bounding box center [476, 479] width 120 height 35
click at [452, 495] on input "No solar panels" at bounding box center [433, 479] width 35 height 35
checkbox input "true"
click at [367, 572] on span "Natural Gas Lines" at bounding box center [370, 567] width 95 height 18
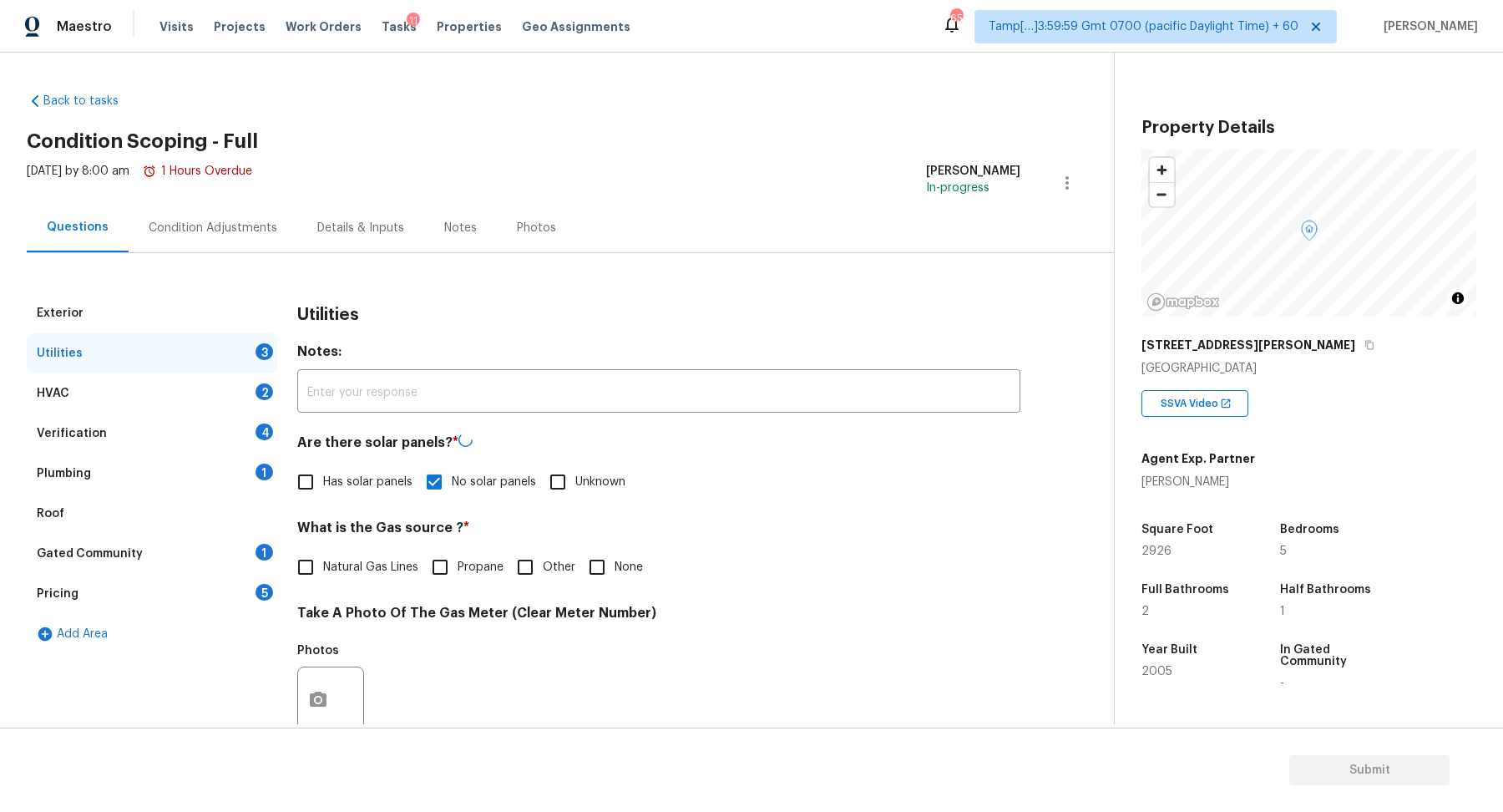
click at [323, 572] on input "Natural Gas Lines" at bounding box center [305, 566] width 35 height 35
checkbox input "true"
click at [225, 221] on div "Condition Adjustments" at bounding box center [213, 228] width 129 height 17
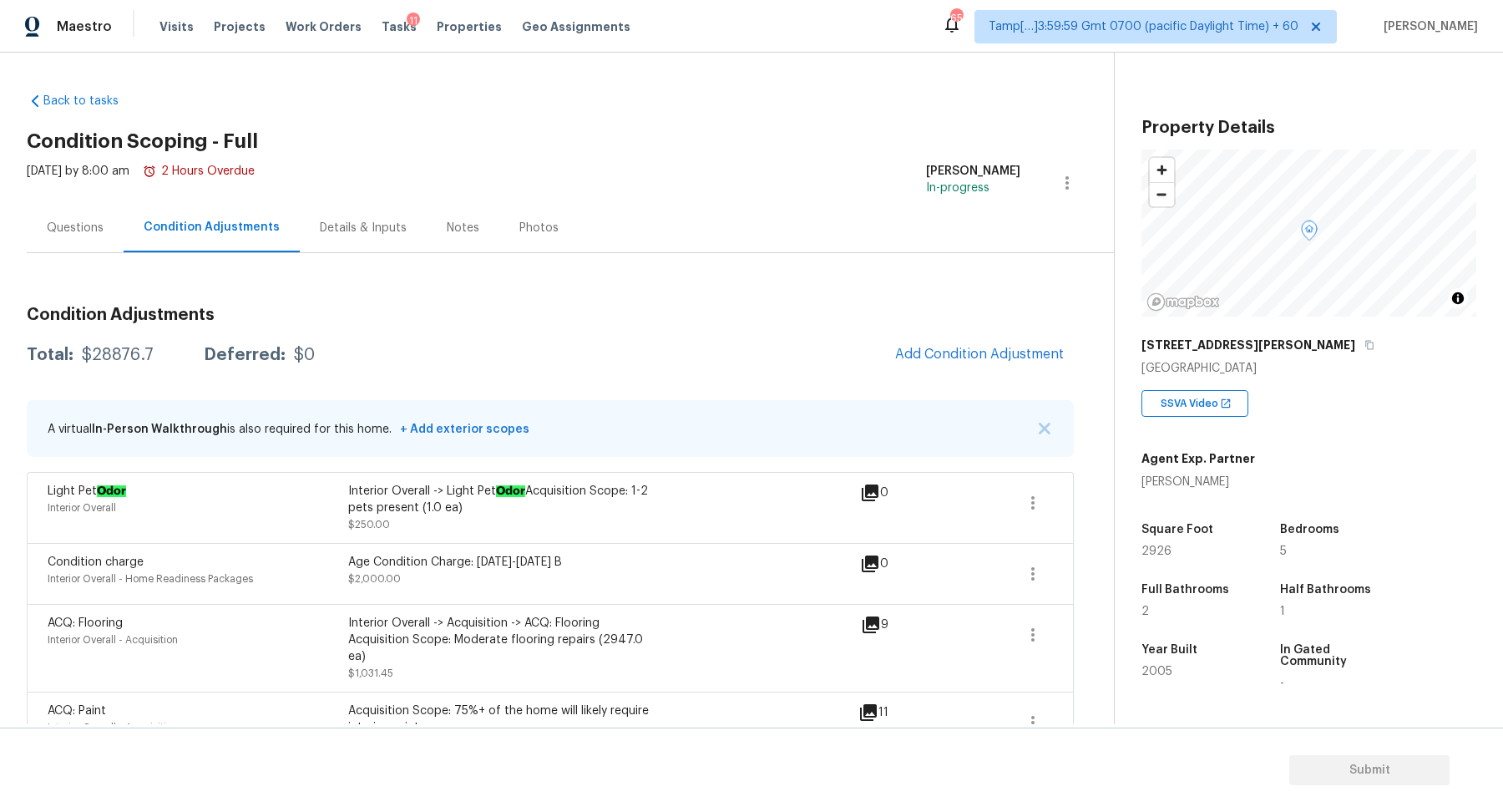
scroll to position [758, 0]
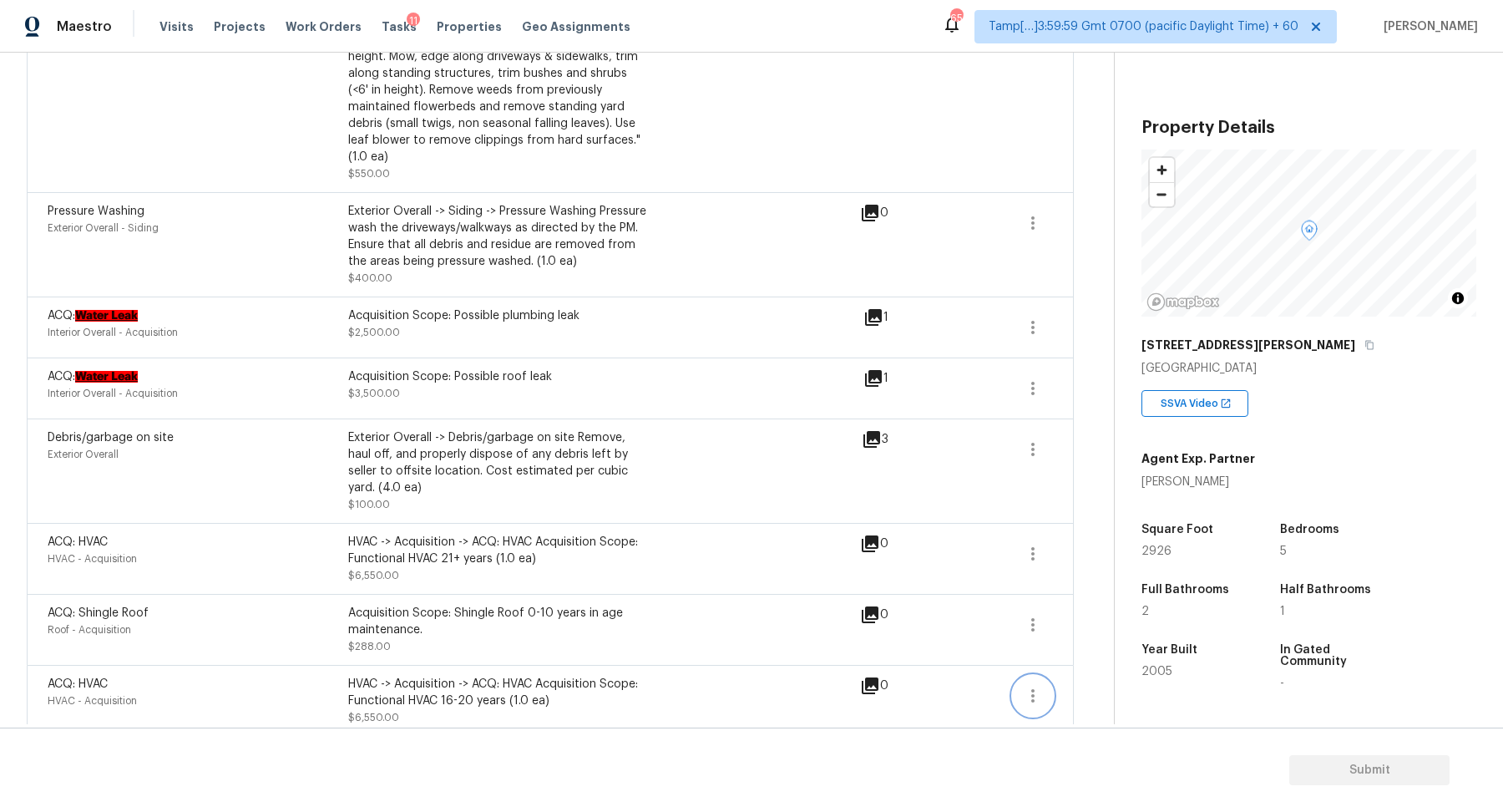
click at [1025, 686] on icon "button" at bounding box center [1033, 695] width 20 height 20
click at [855, 615] on div "ACQ: Shingle Roof Roof - Acquisition Acquisition Scope: Shingle Roof 0-10 years…" at bounding box center [454, 629] width 812 height 50
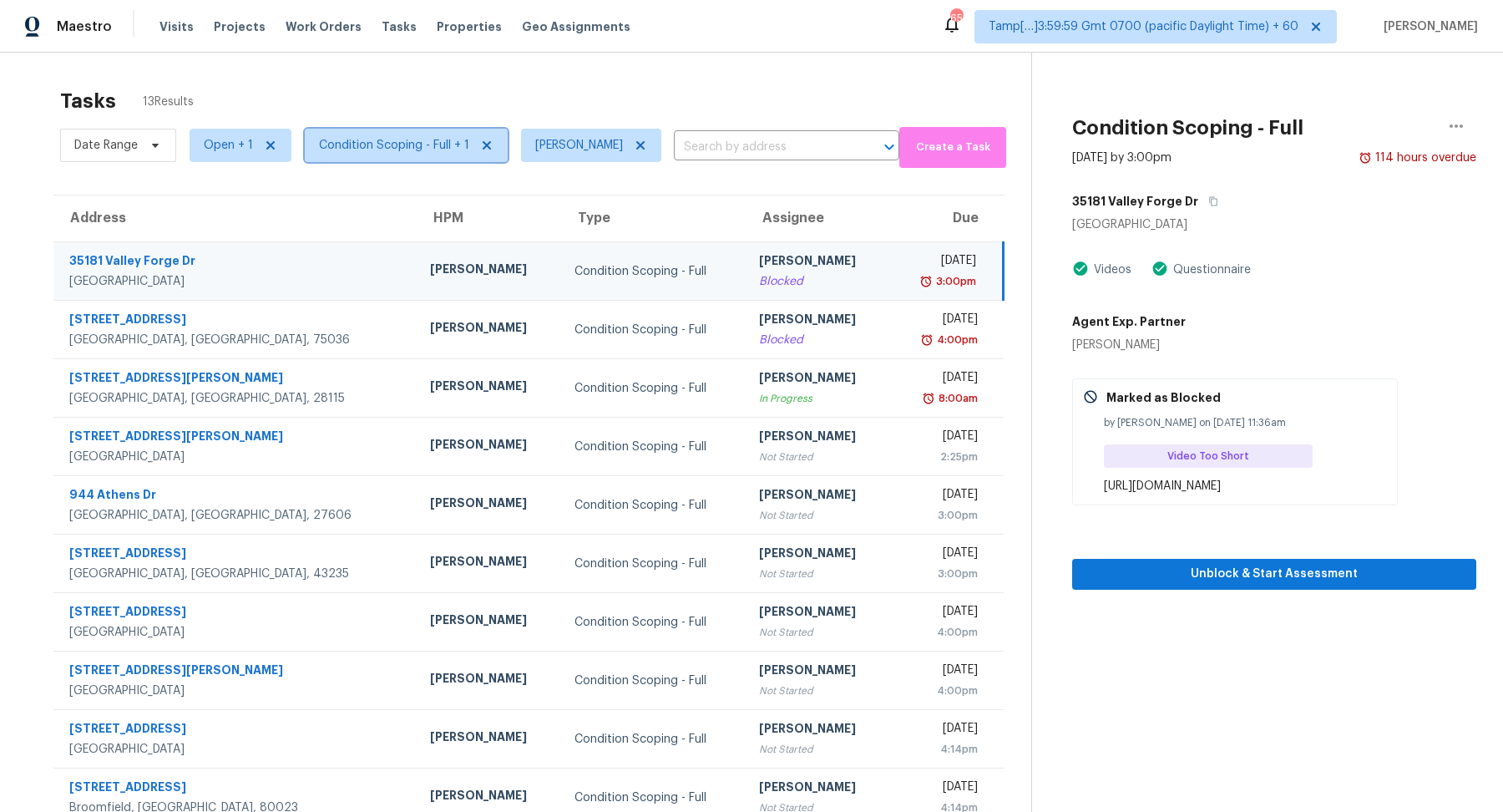
click at [435, 138] on span "Condition Scoping - Full + 1" at bounding box center [395, 145] width 151 height 17
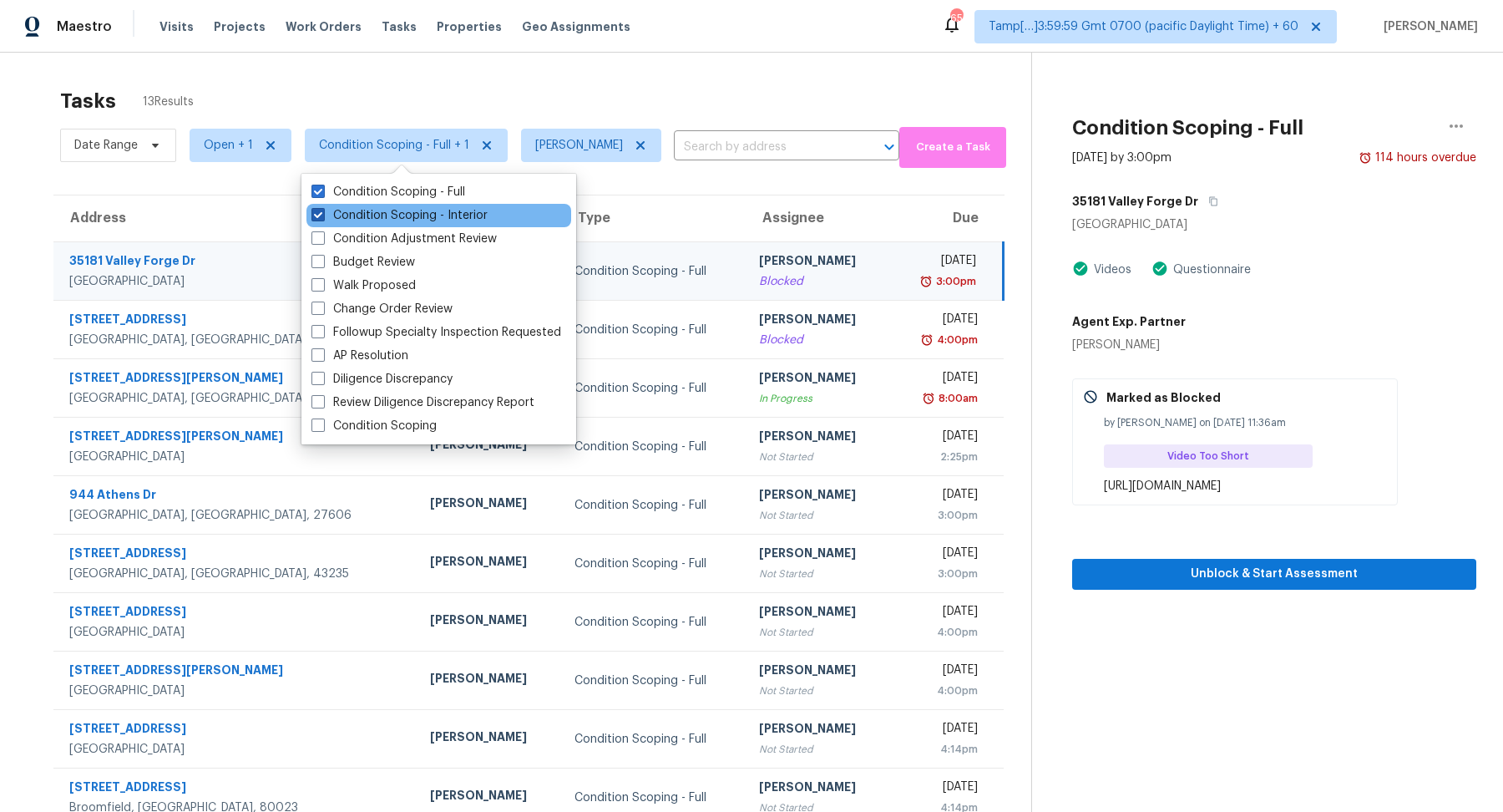
click at [440, 213] on label "Condition Scoping - Interior" at bounding box center [400, 216] width 176 height 17
click at [322, 213] on input "Condition Scoping - Interior" at bounding box center [318, 213] width 11 height 11
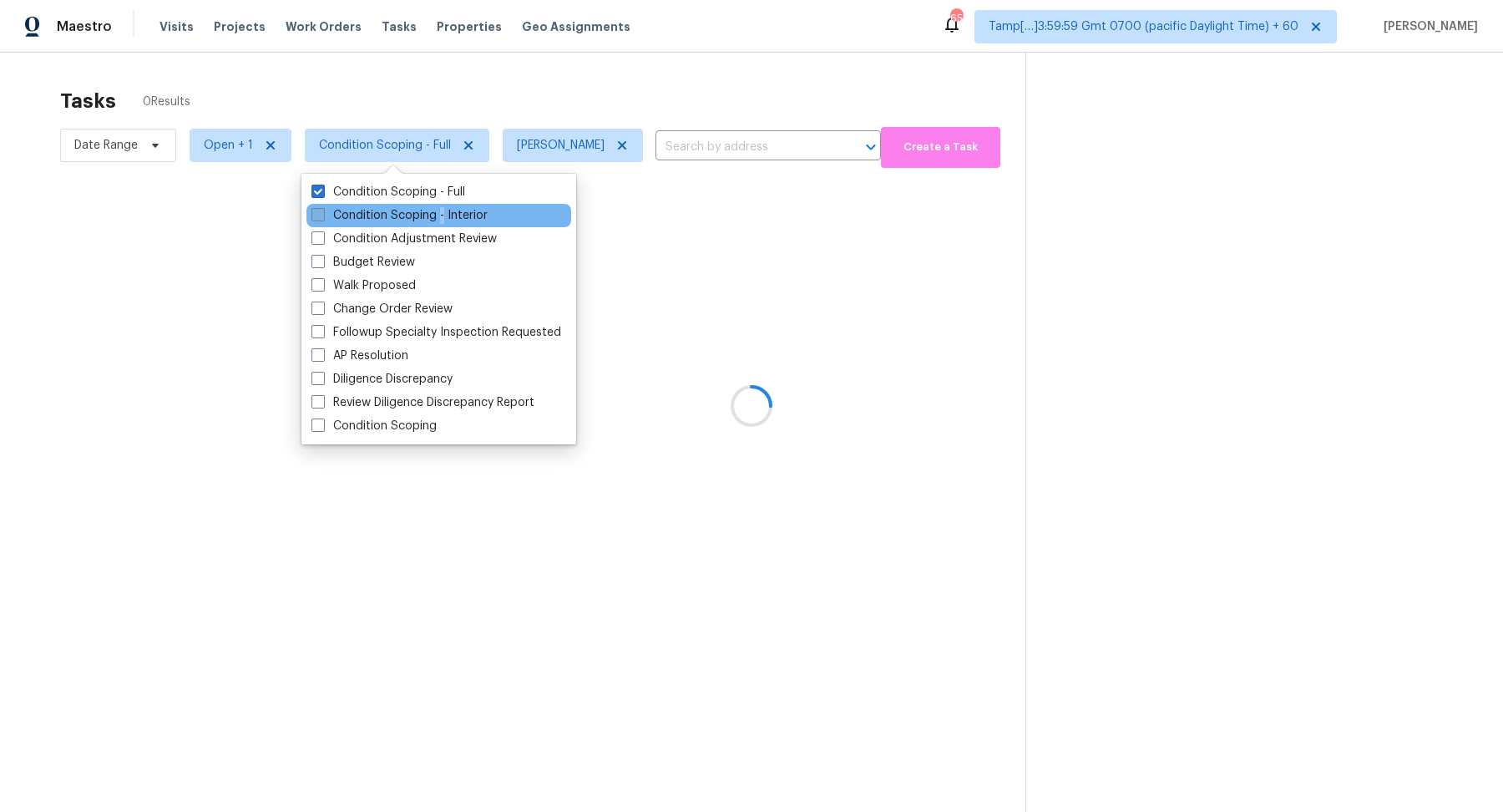
click at [440, 213] on label "Condition Scoping - Interior" at bounding box center [400, 216] width 176 height 17
click at [322, 213] on input "Condition Scoping - Interior" at bounding box center [318, 213] width 11 height 11
checkbox input "true"
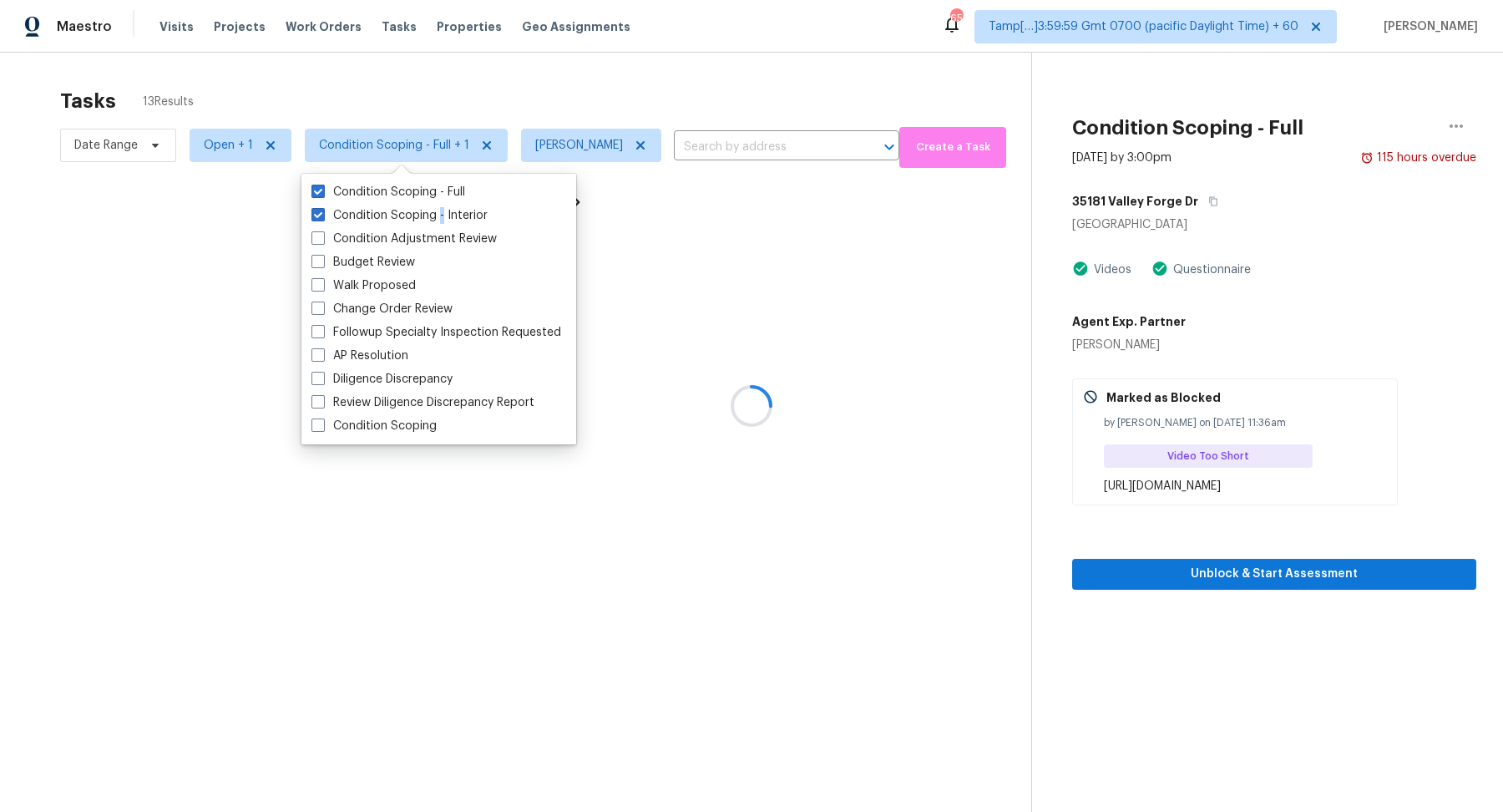
click at [641, 97] on div at bounding box center [751, 406] width 1503 height 812
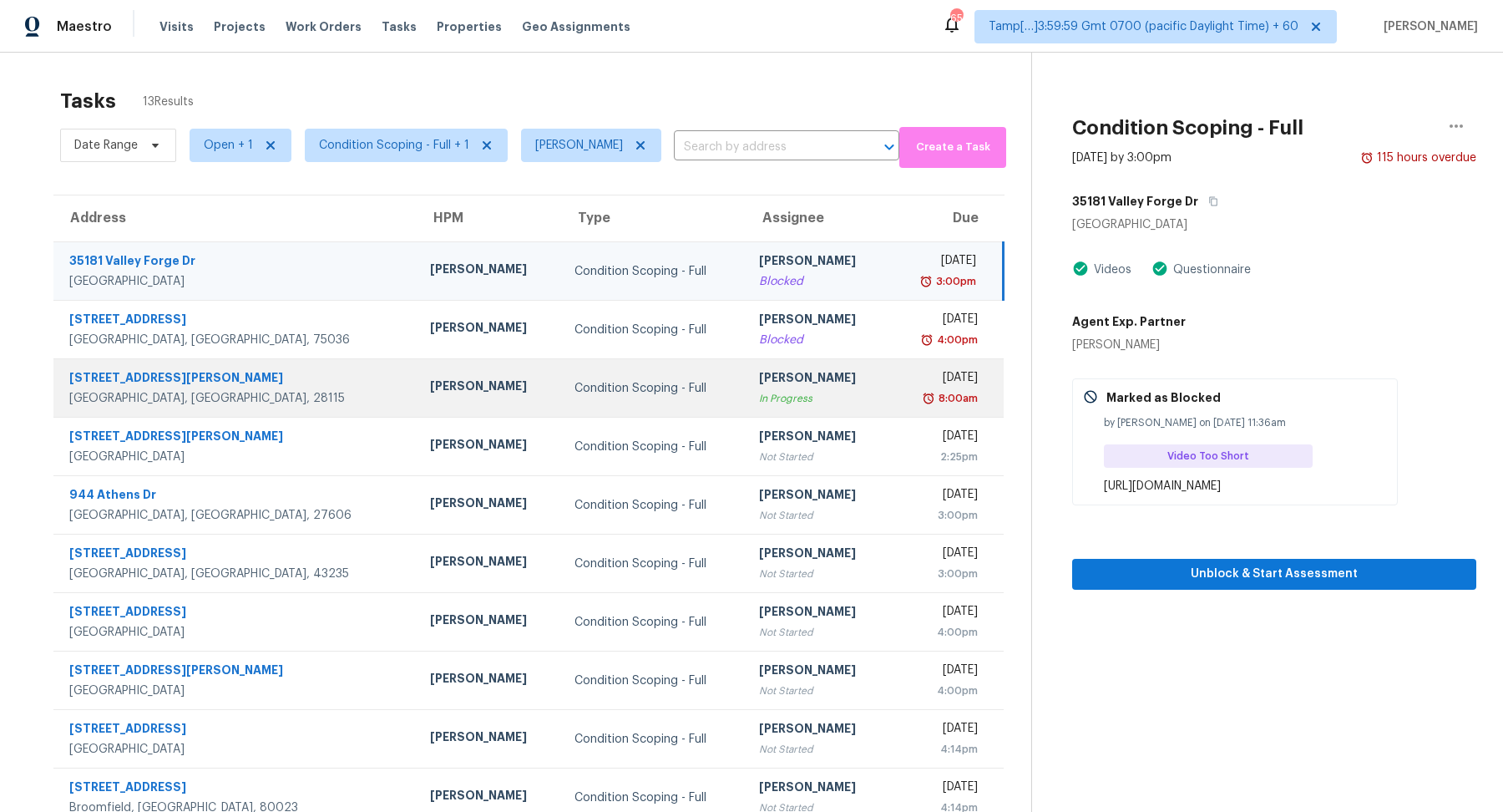
click at [746, 382] on td "Hariharan GV In Progress" at bounding box center [818, 388] width 144 height 58
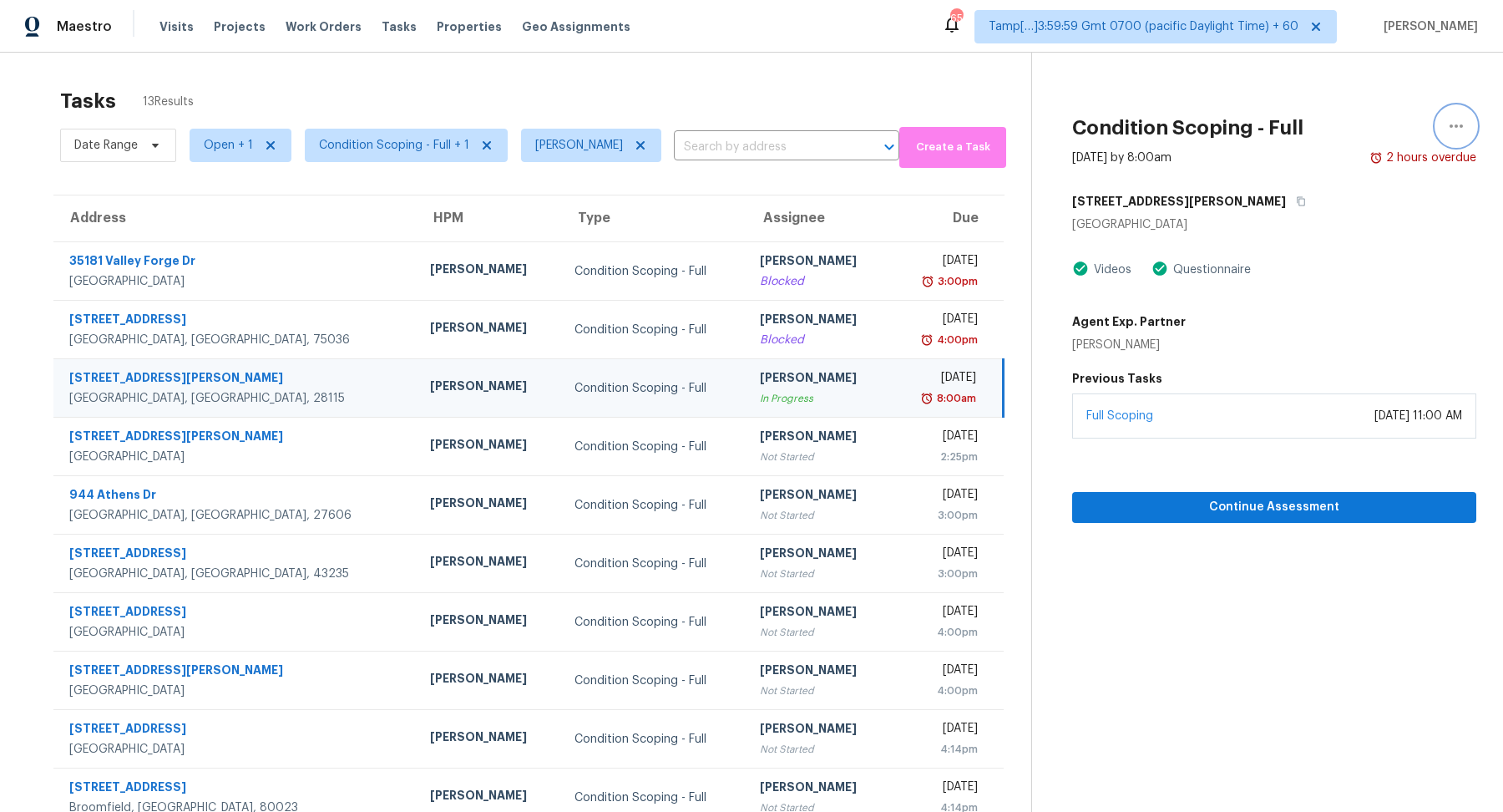
click at [1446, 132] on icon "button" at bounding box center [1456, 125] width 20 height 20
click at [1359, 122] on div "Mark as Blocked" at bounding box center [1362, 130] width 130 height 17
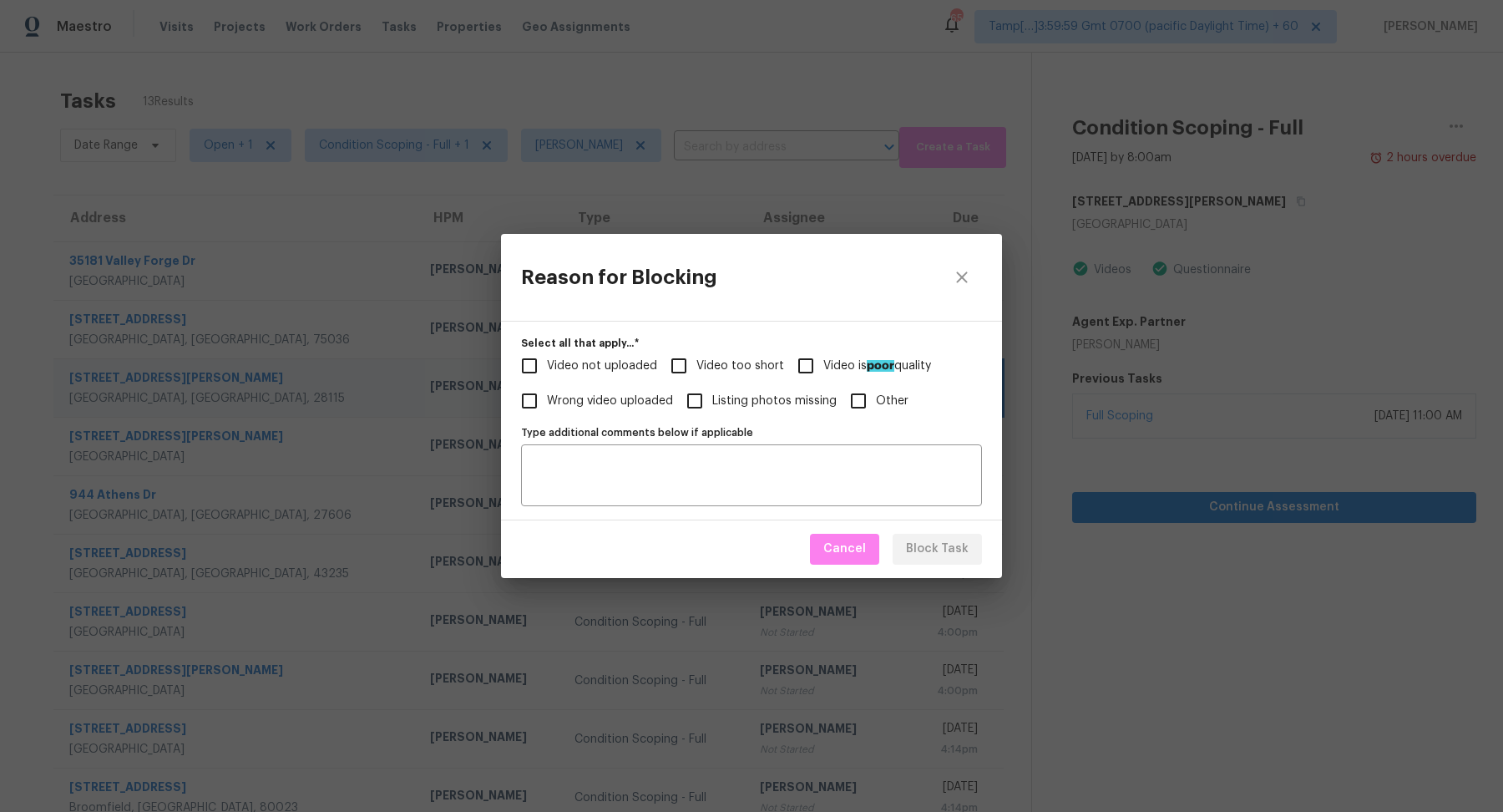
click at [595, 367] on span "Video not uploaded" at bounding box center [602, 365] width 110 height 18
click at [547, 367] on input "Video not uploaded" at bounding box center [529, 365] width 35 height 35
click at [570, 351] on label "Video not uploaded" at bounding box center [584, 365] width 145 height 35
click at [547, 351] on input "Video not uploaded" at bounding box center [529, 365] width 35 height 35
checkbox input "false"
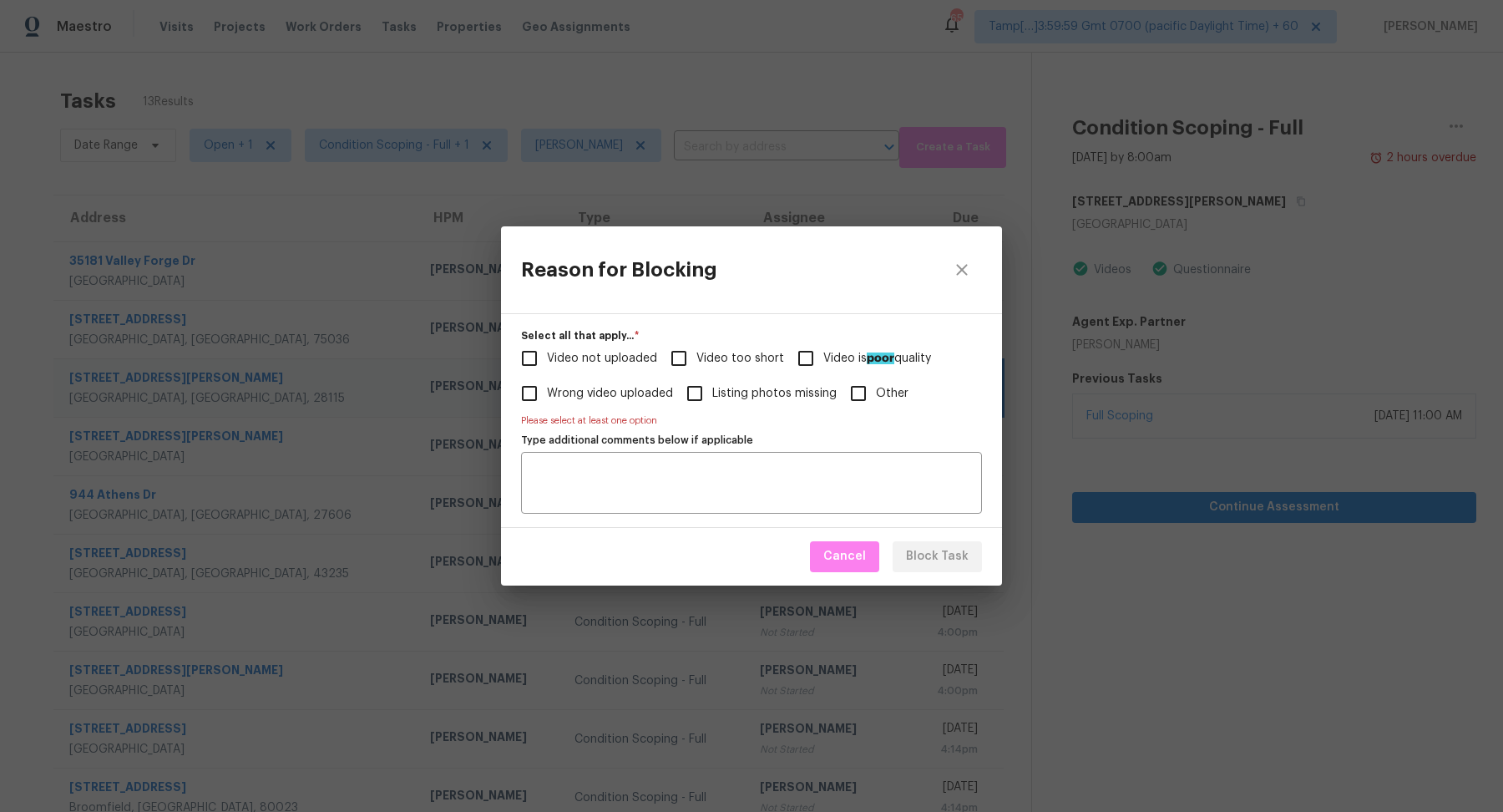
click at [717, 356] on span "Video too short" at bounding box center [740, 358] width 88 height 18
click at [696, 356] on input "Video too short" at bounding box center [678, 358] width 35 height 35
checkbox input "true"
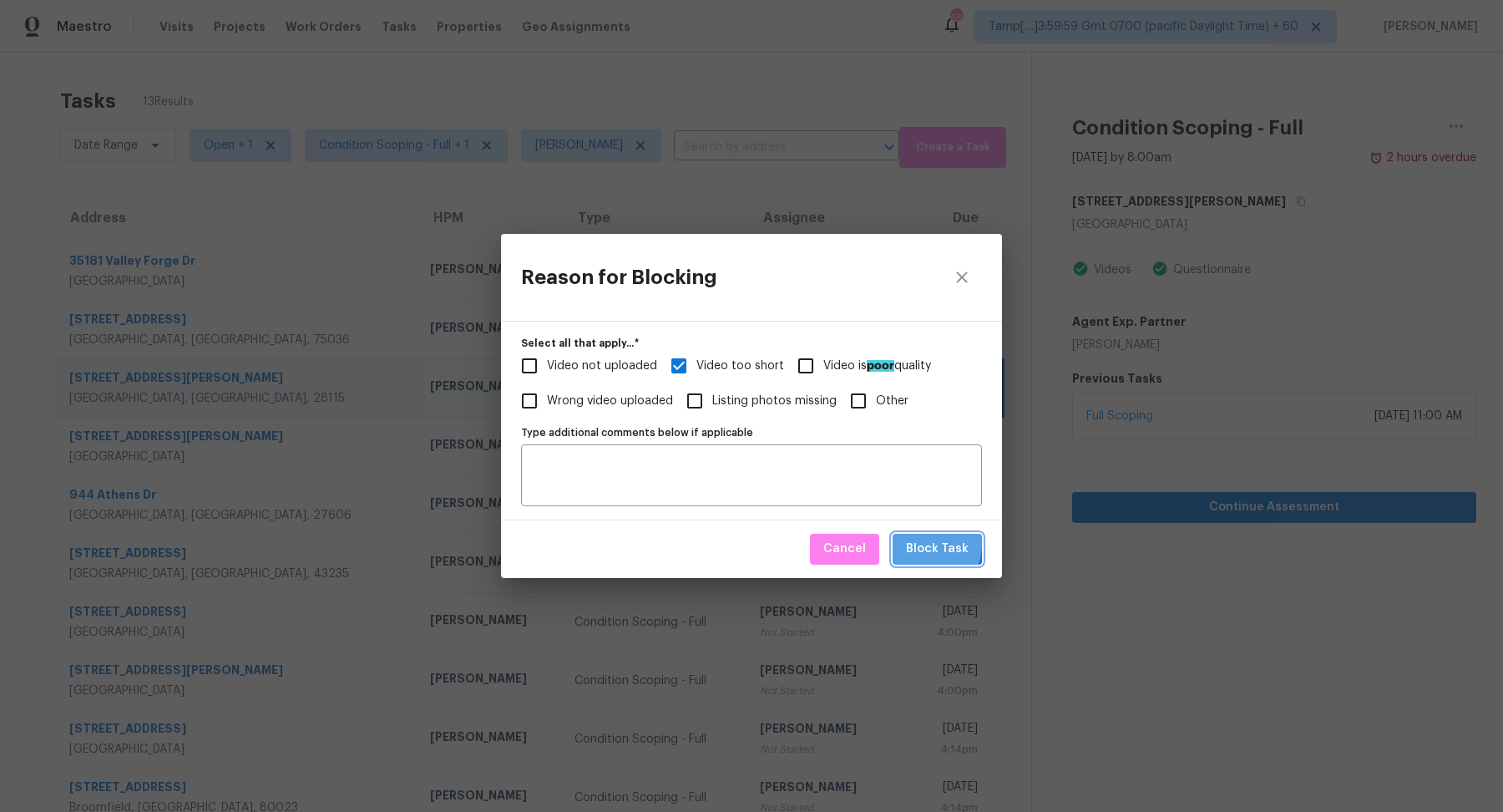
click at [918, 543] on span "Block Task" at bounding box center [938, 549] width 62 height 21
